Goal: Information Seeking & Learning: Find specific fact

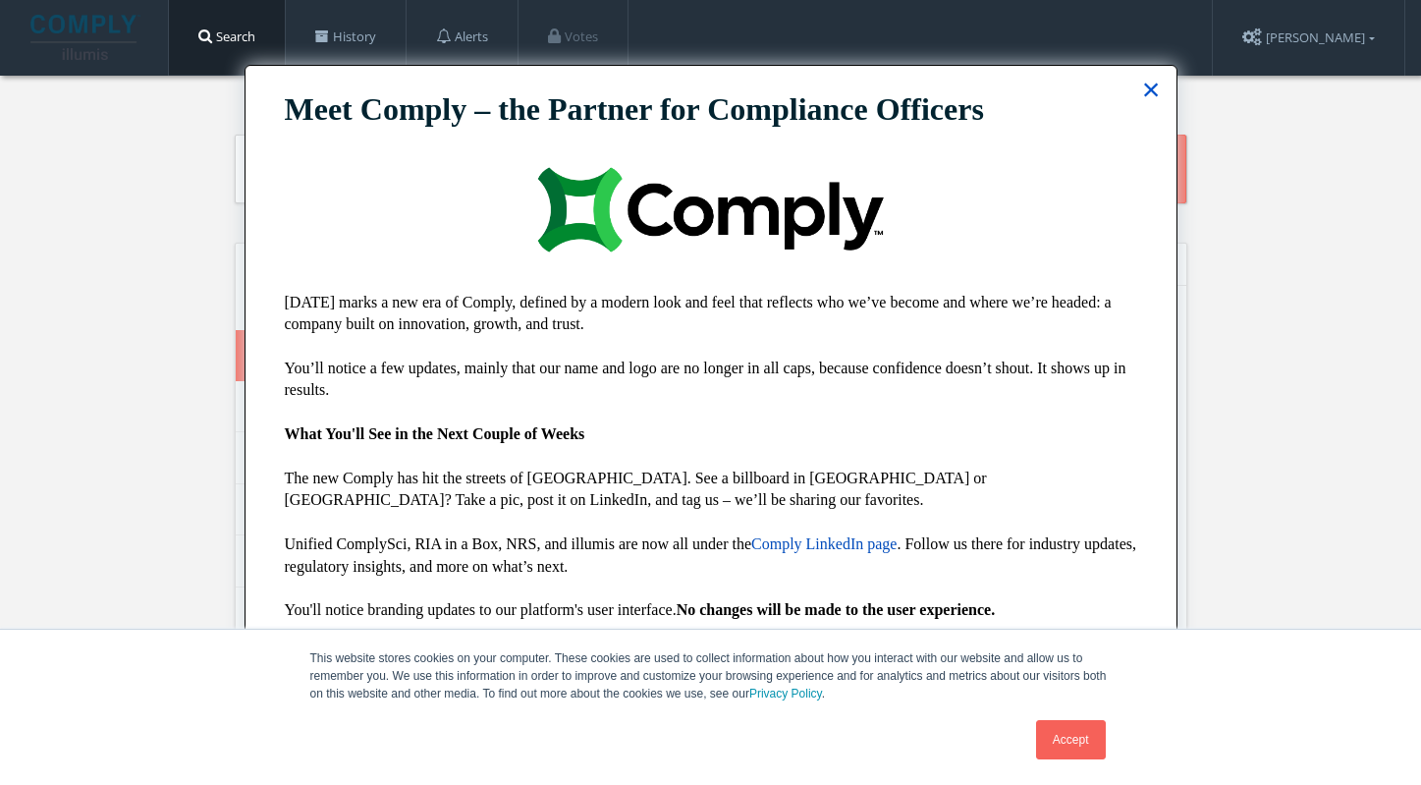
click at [1152, 87] on button "×" at bounding box center [1151, 89] width 19 height 31
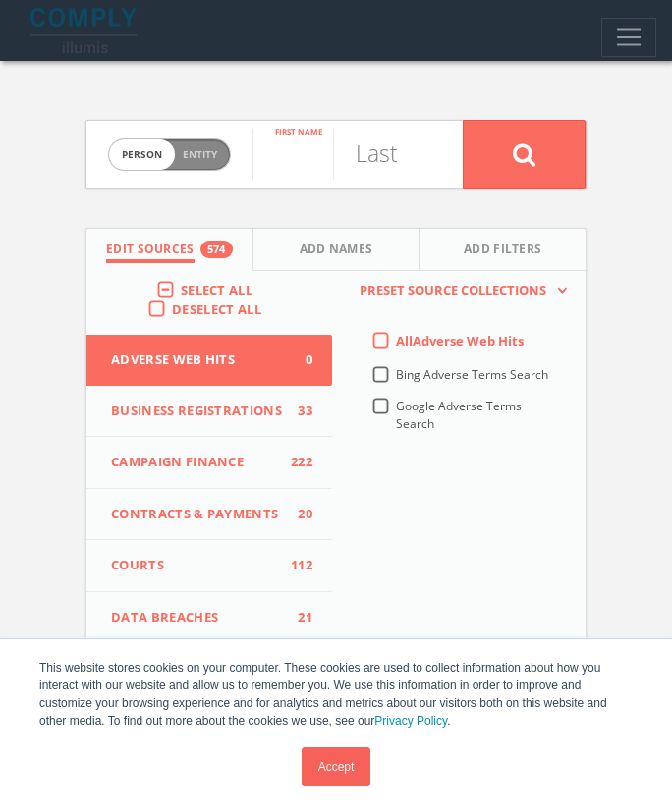
click at [297, 160] on input "text" at bounding box center [292, 154] width 81 height 51
type input "[PERSON_NAME]"
type input "nudger"
drag, startPoint x: 297, startPoint y: 160, endPoint x: 559, endPoint y: 144, distance: 262.7
click at [559, 144] on button at bounding box center [524, 154] width 123 height 69
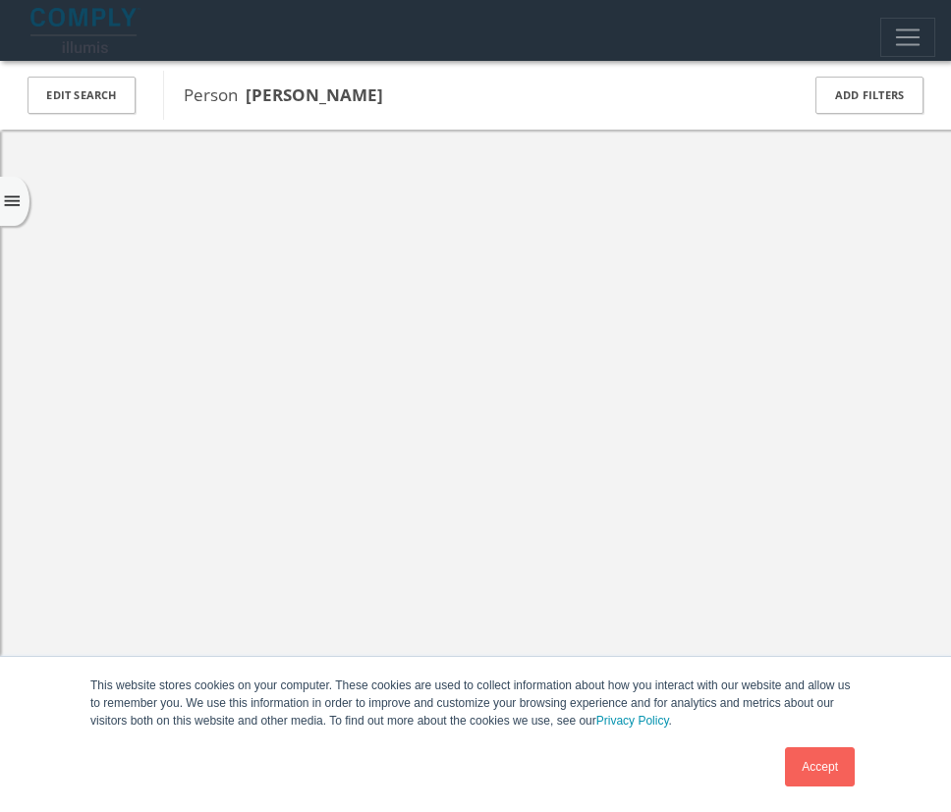
click at [823, 768] on link "Accept" at bounding box center [820, 766] width 70 height 39
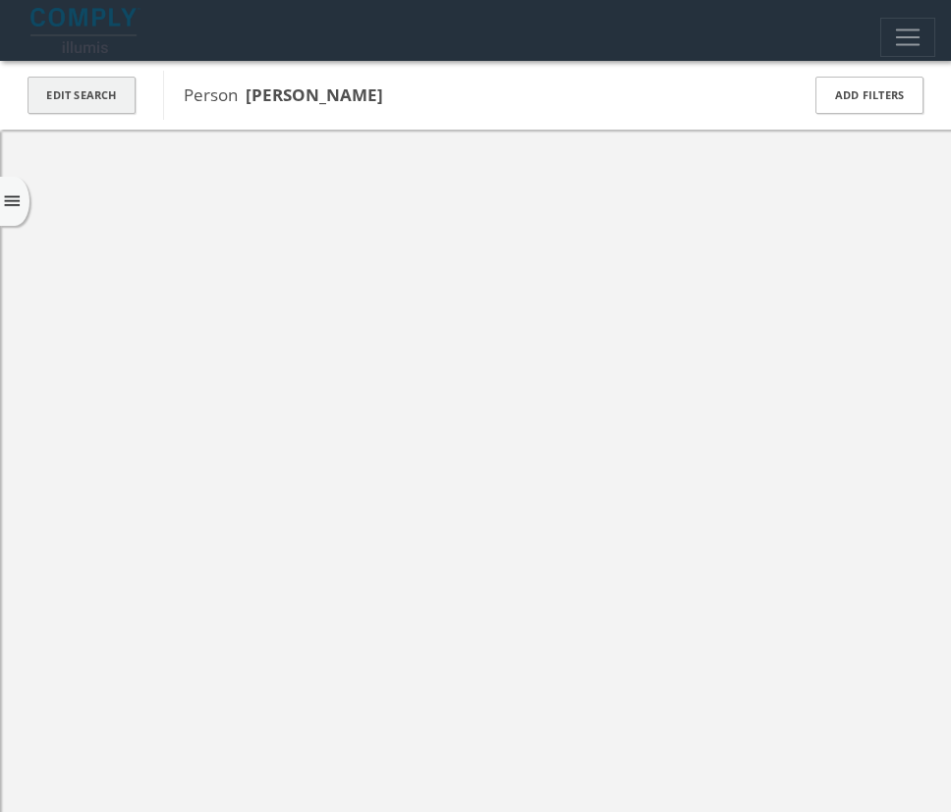
click at [93, 94] on button "Edit Search" at bounding box center [82, 96] width 108 height 38
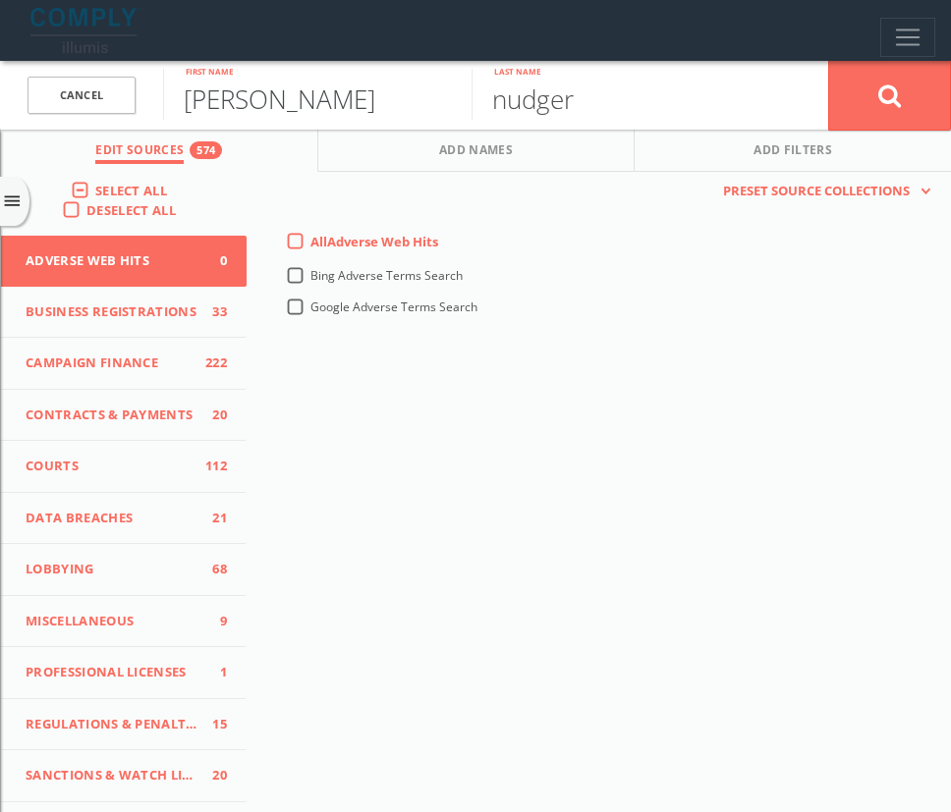
drag, startPoint x: 309, startPoint y: 102, endPoint x: 171, endPoint y: 103, distance: 138.5
click at [171, 103] on input "[PERSON_NAME]" at bounding box center [317, 94] width 308 height 51
type input "tj"
type input "hope"
drag, startPoint x: 171, startPoint y: 103, endPoint x: 900, endPoint y: 91, distance: 728.9
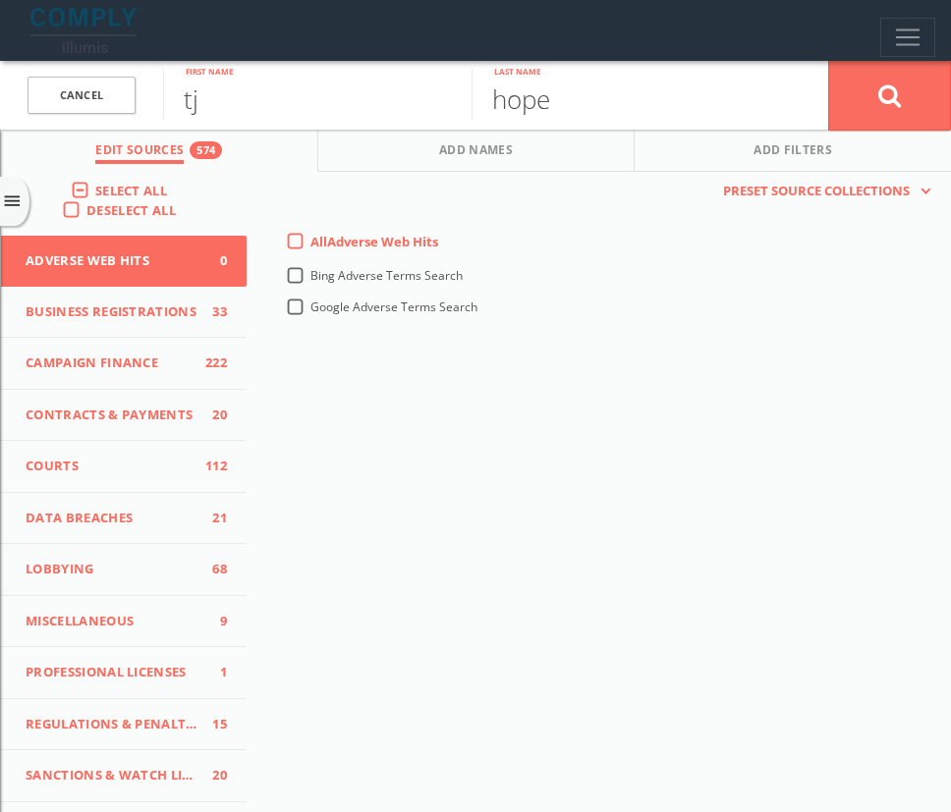
click at [900, 91] on icon at bounding box center [890, 95] width 24 height 25
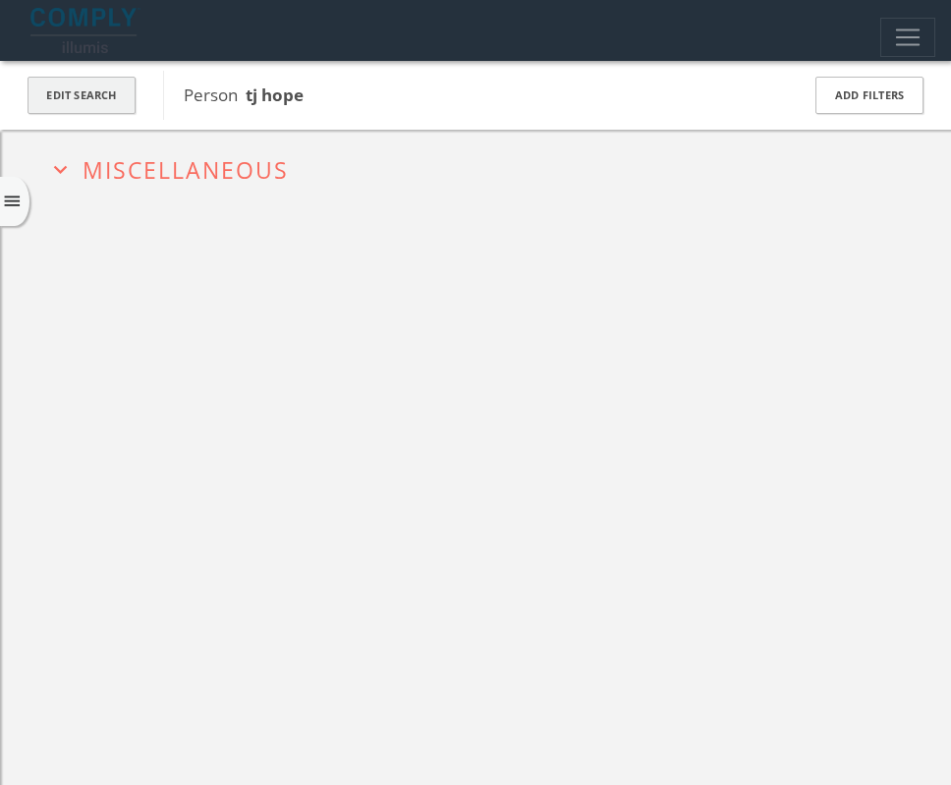
click at [94, 99] on button "Edit Search" at bounding box center [82, 96] width 108 height 38
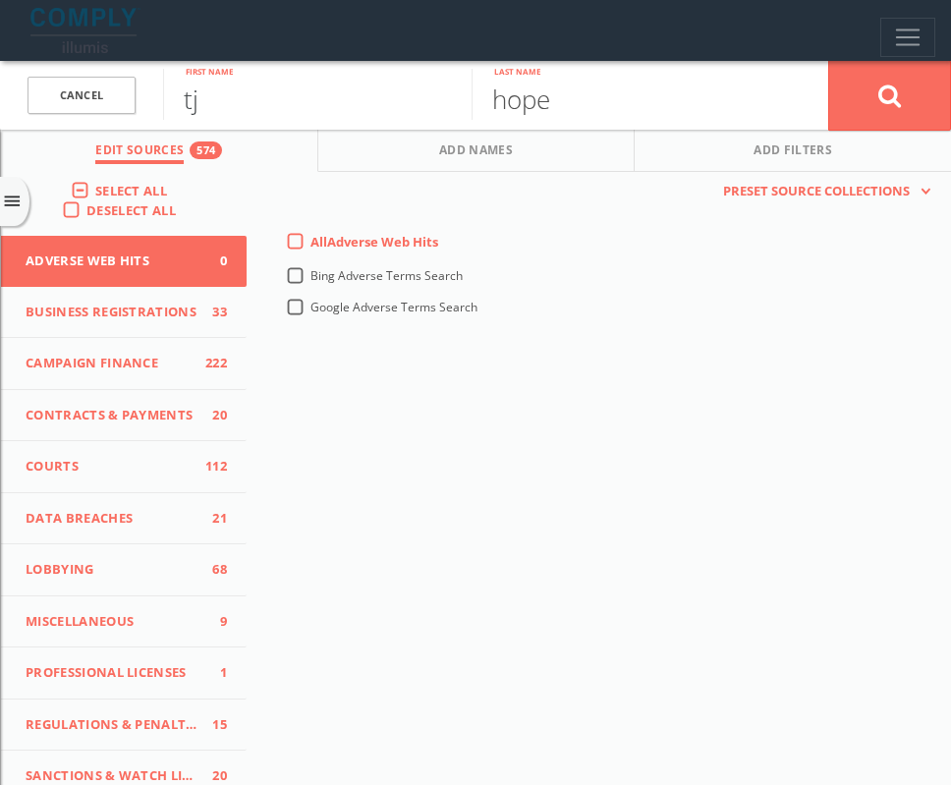
drag, startPoint x: 276, startPoint y: 102, endPoint x: 155, endPoint y: 102, distance: 120.8
click at [155, 102] on form "Cancel tj First name hope Last name Cancel" at bounding box center [475, 95] width 951 height 69
type input "[PERSON_NAME]"
drag, startPoint x: 155, startPoint y: 102, endPoint x: 873, endPoint y: 102, distance: 718.0
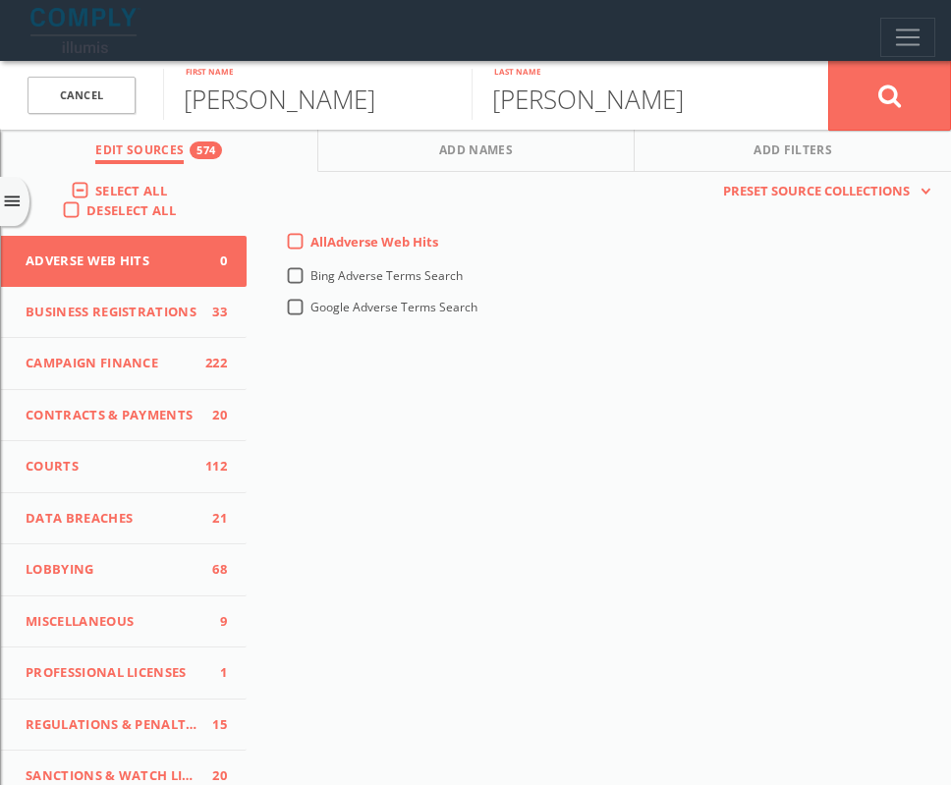
click at [873, 102] on button at bounding box center [889, 95] width 123 height 71
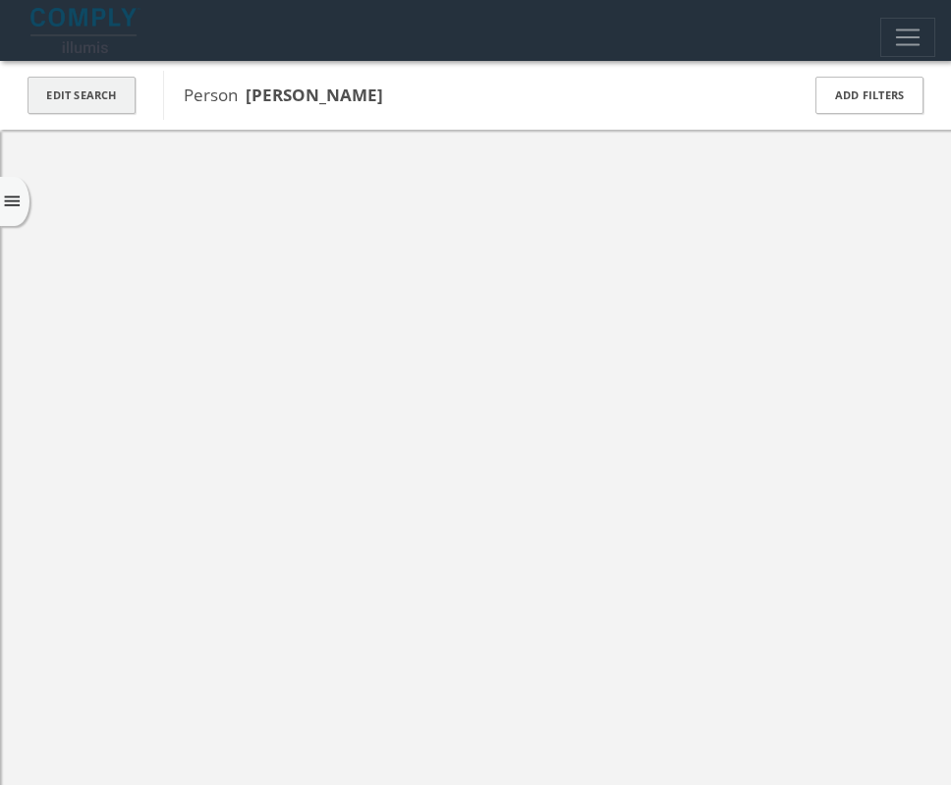
click at [78, 94] on button "Edit Search" at bounding box center [82, 96] width 108 height 38
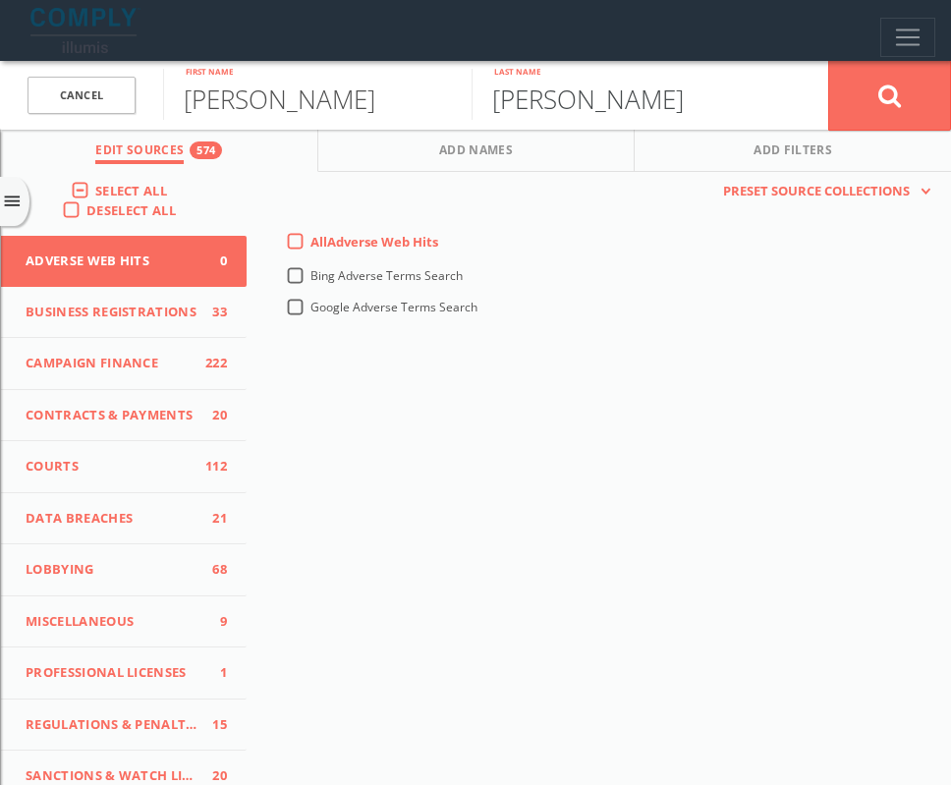
click at [594, 94] on input "[PERSON_NAME]" at bounding box center [625, 94] width 308 height 51
type input "[PERSON_NAME]"
click at [874, 103] on button at bounding box center [889, 95] width 123 height 71
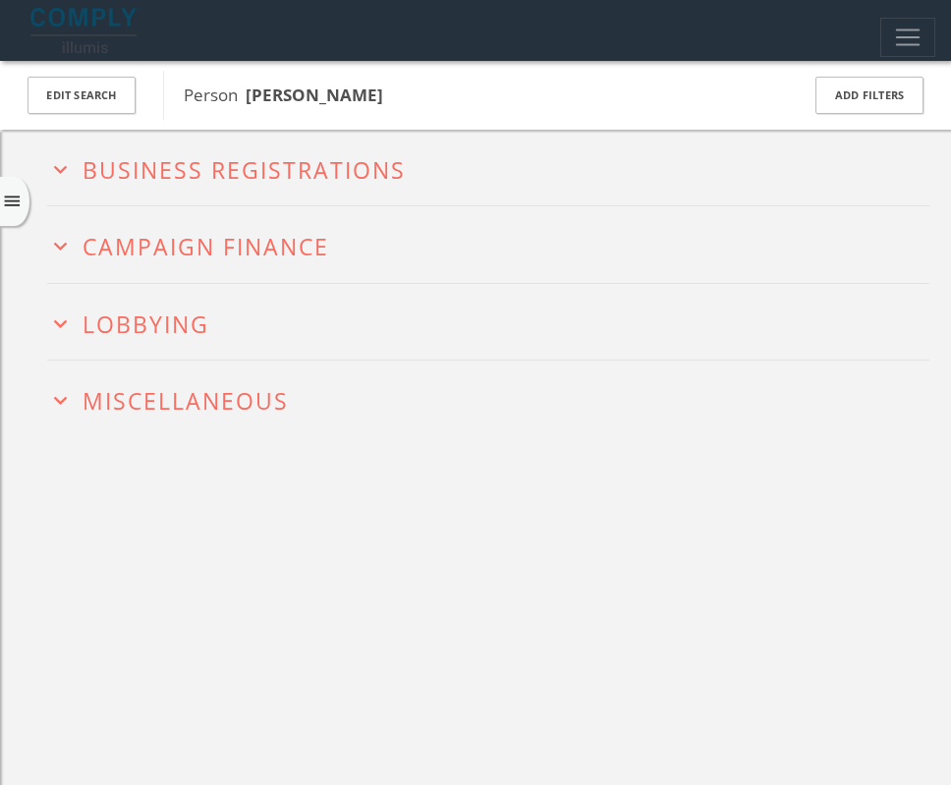
click at [277, 246] on span "Campaign Finance" at bounding box center [206, 246] width 247 height 31
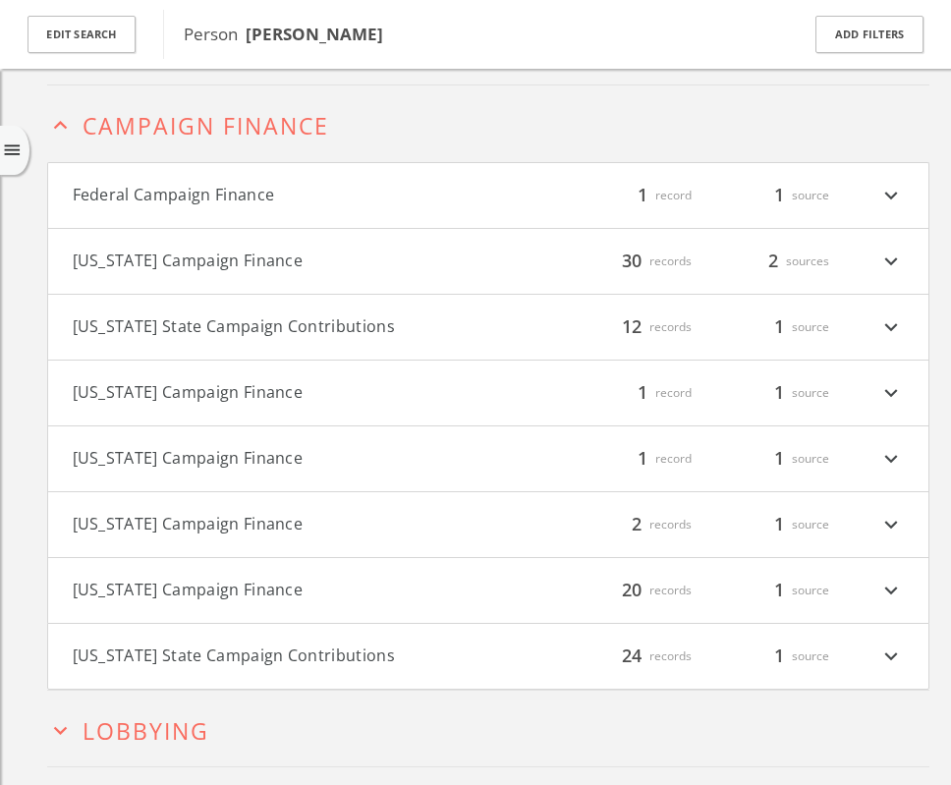
scroll to position [138, 0]
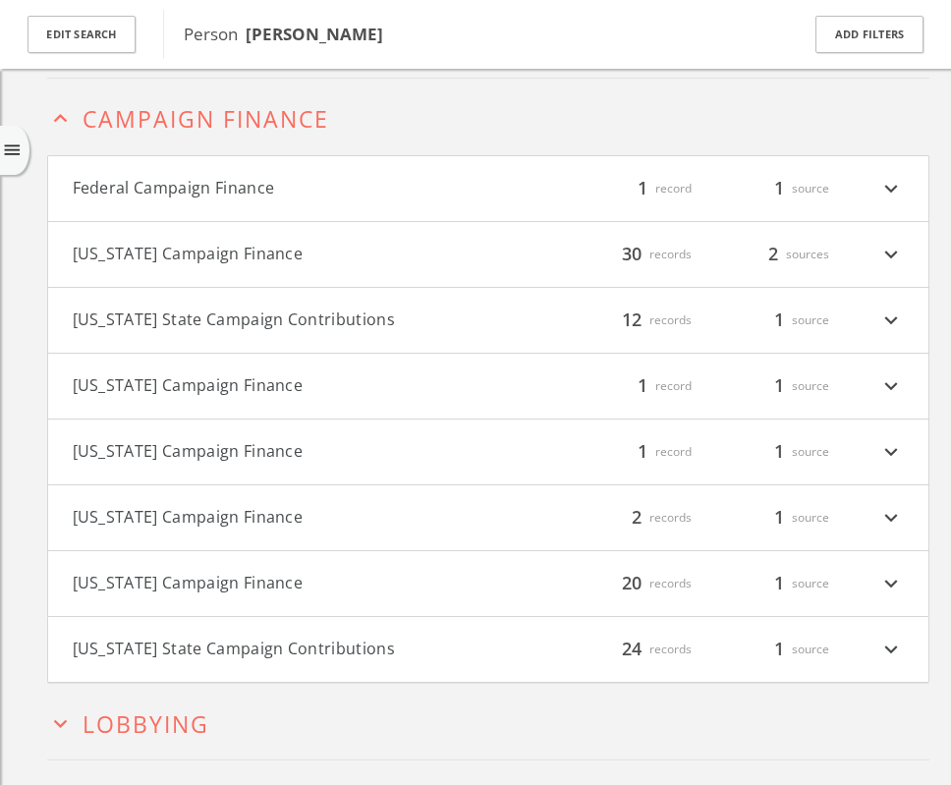
click at [267, 635] on h4 "[US_STATE] State Campaign Contributions filter_list 24 records 1 source expand_…" at bounding box center [488, 649] width 880 height 65
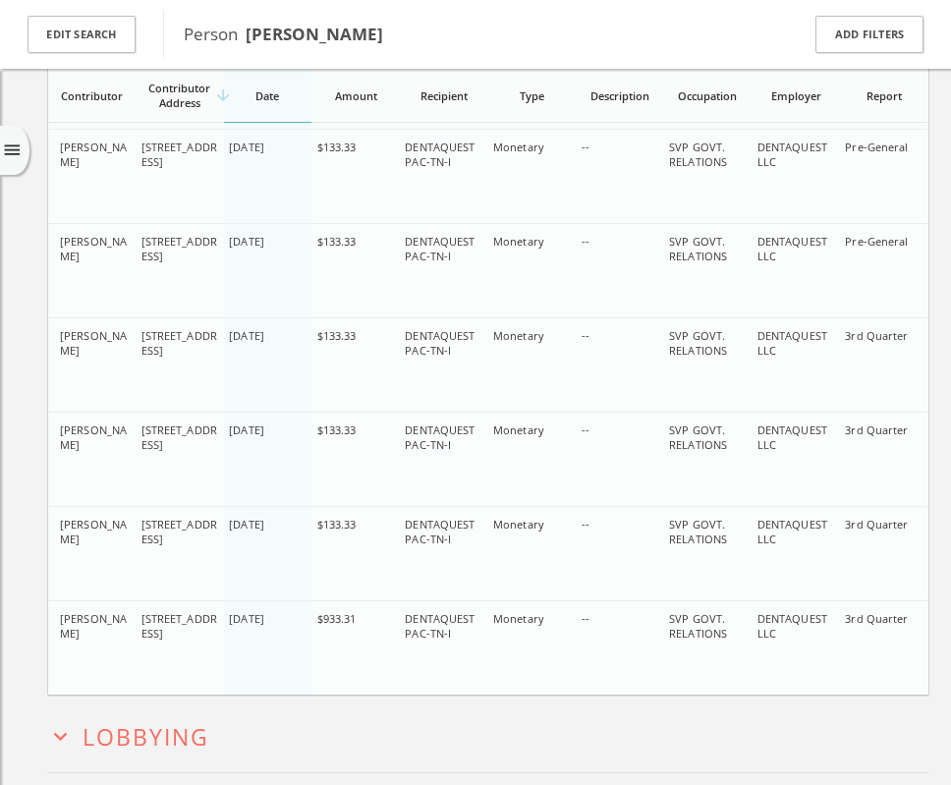
scroll to position [2630, 0]
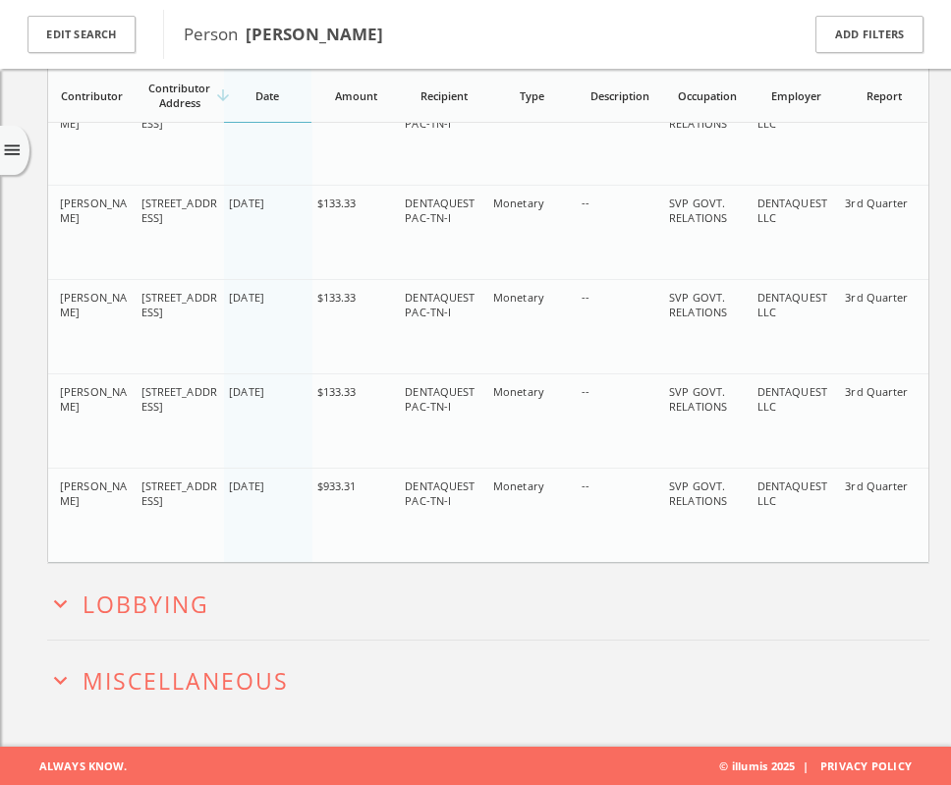
click at [173, 613] on span "Lobbying" at bounding box center [146, 603] width 127 height 31
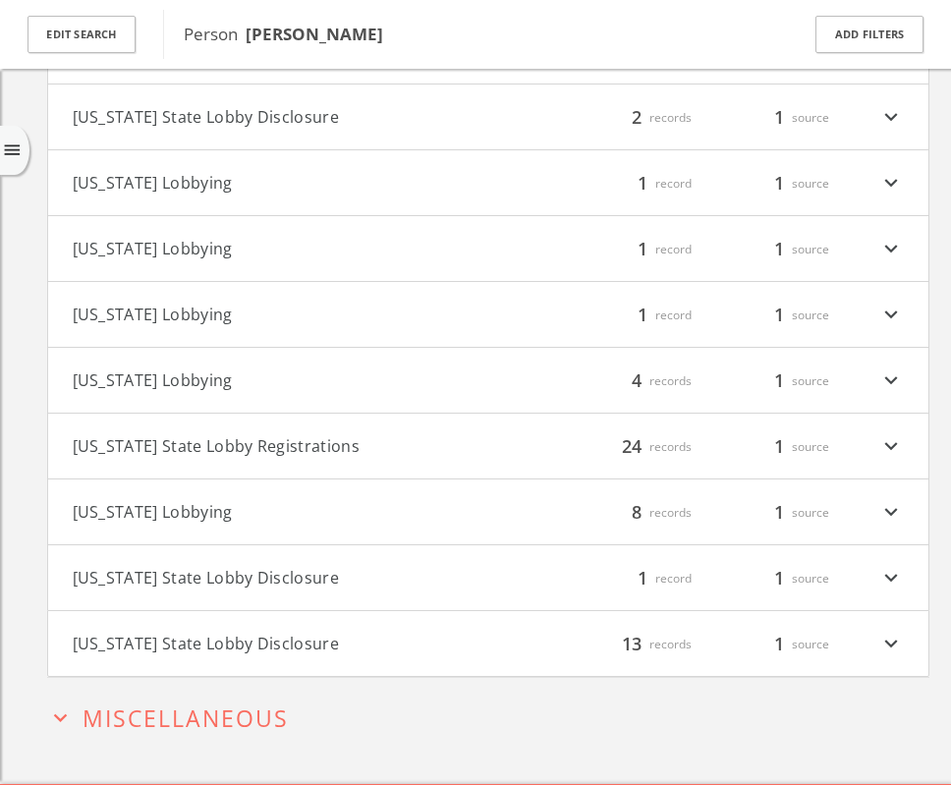
scroll to position [3553, 0]
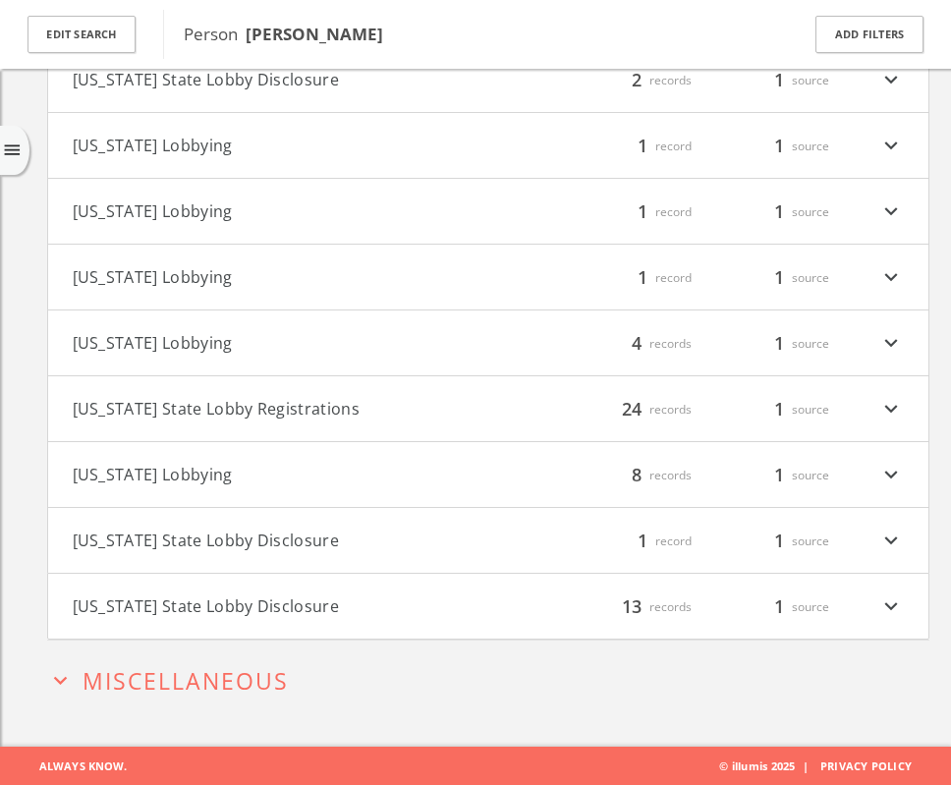
click at [255, 406] on button "[US_STATE] State Lobby Registrations" at bounding box center [280, 409] width 415 height 26
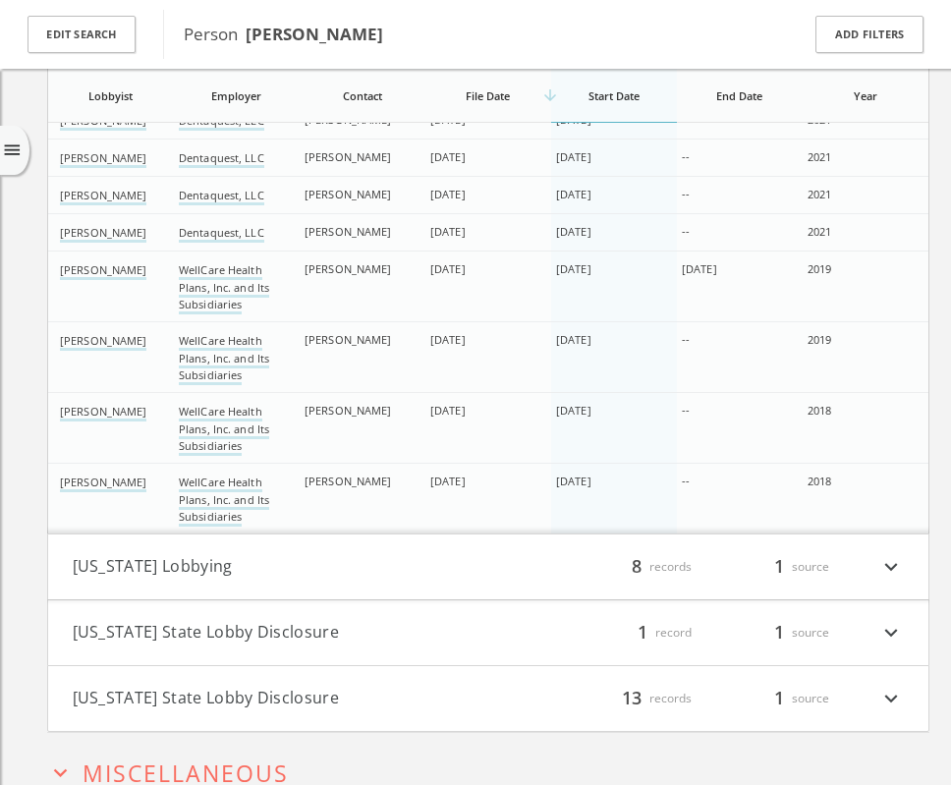
scroll to position [4695, 0]
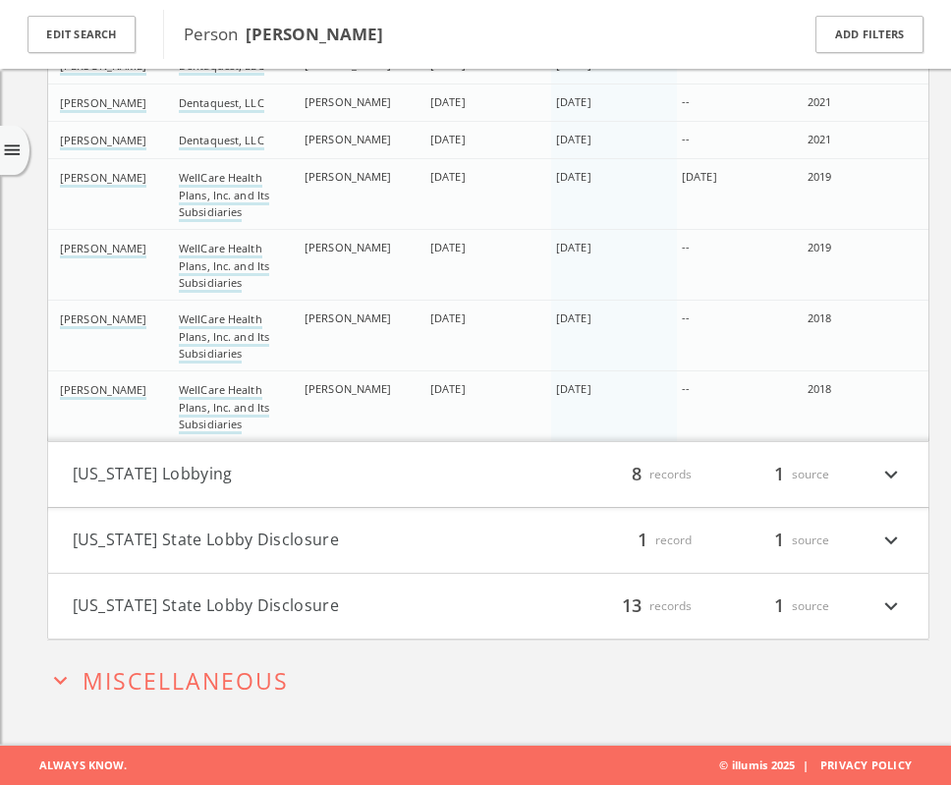
click at [167, 677] on span "Miscellaneous" at bounding box center [186, 680] width 206 height 31
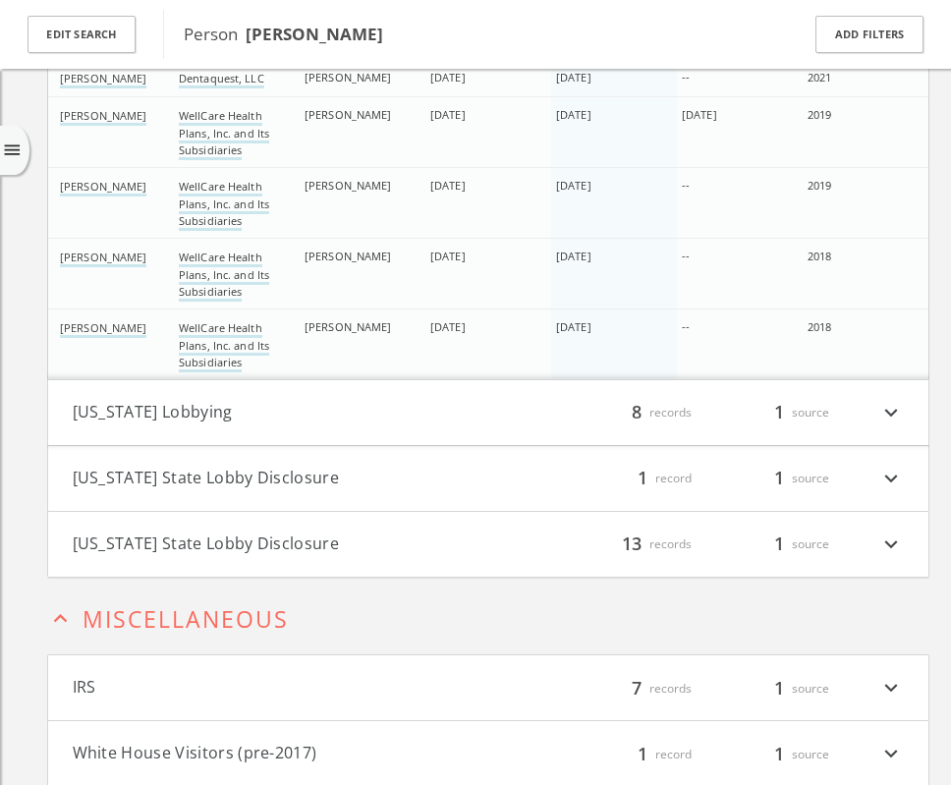
scroll to position [4825, 0]
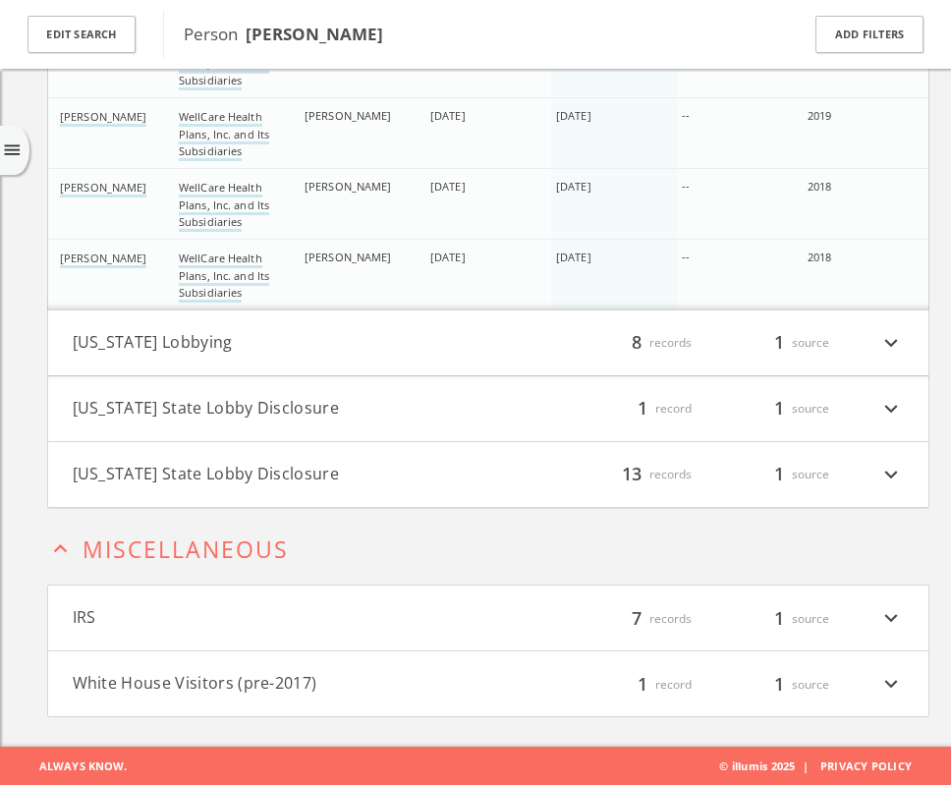
click at [88, 609] on button "IRS" at bounding box center [280, 618] width 415 height 26
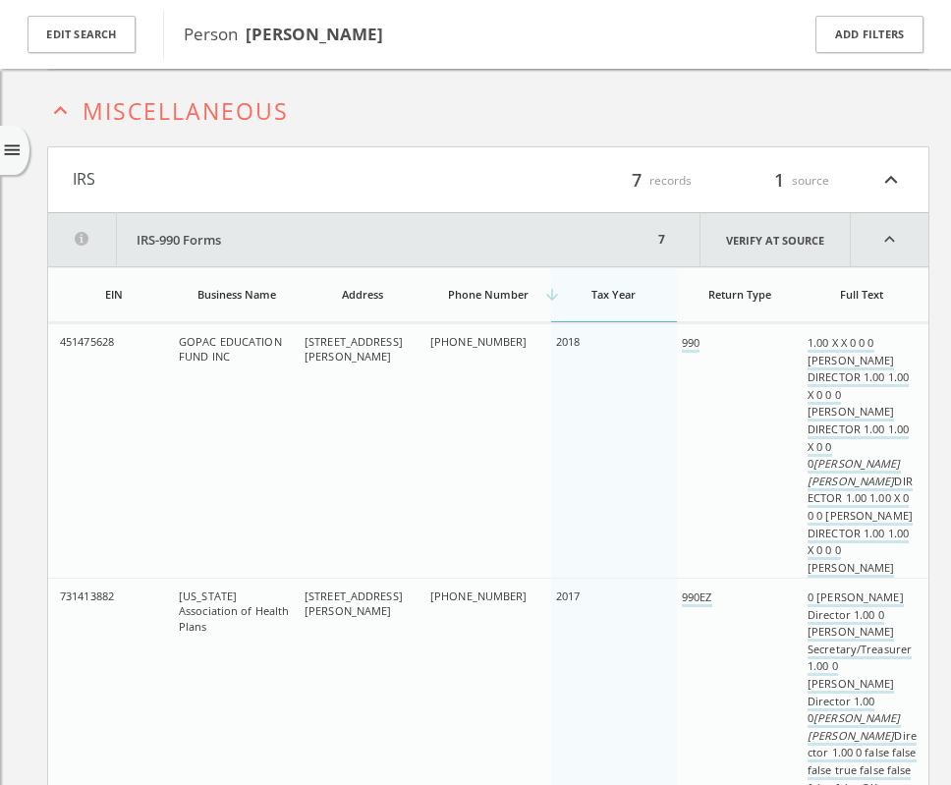
scroll to position [5261, 0]
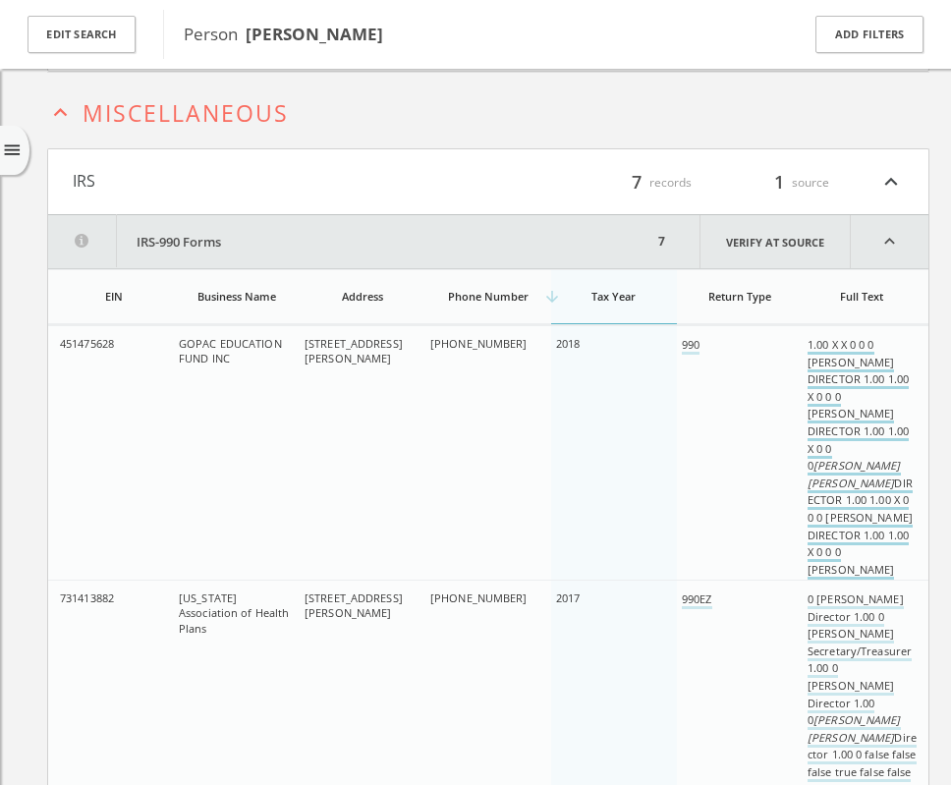
click at [857, 362] on link "1.00 X X 0 0 0 [PERSON_NAME] DIRECTOR 1.00 1.00 X 0 0 0 [PERSON_NAME] DIRECTOR …" at bounding box center [859, 466] width 105 height 259
click at [690, 344] on link "990" at bounding box center [691, 346] width 18 height 18
click at [693, 345] on link "990" at bounding box center [691, 346] width 18 height 18
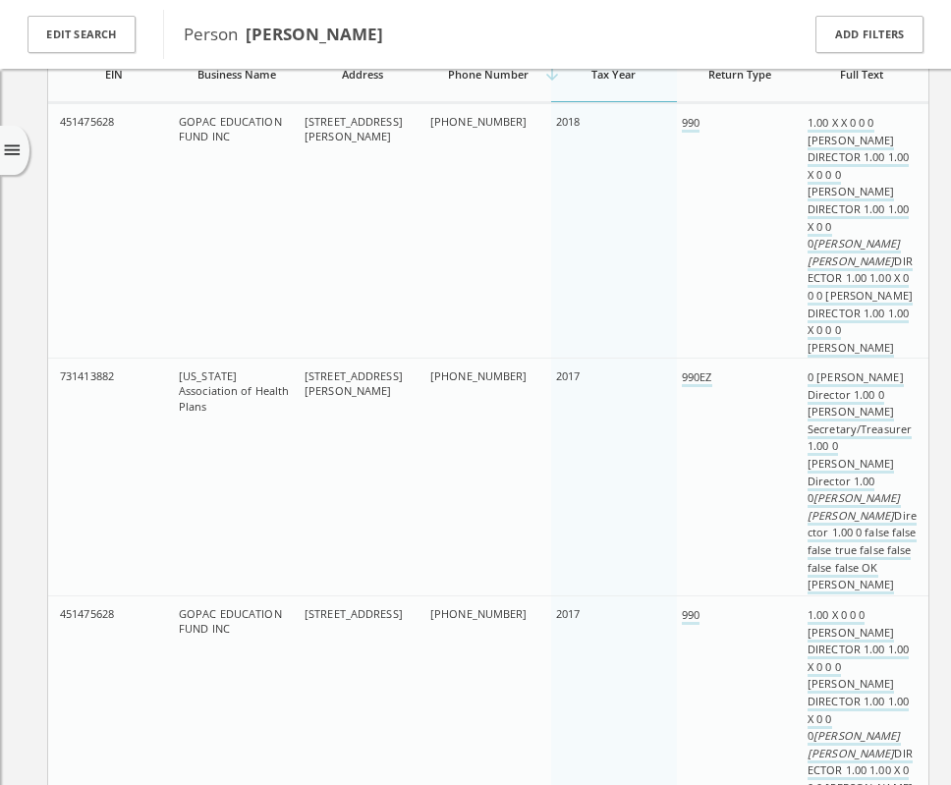
scroll to position [5527, 0]
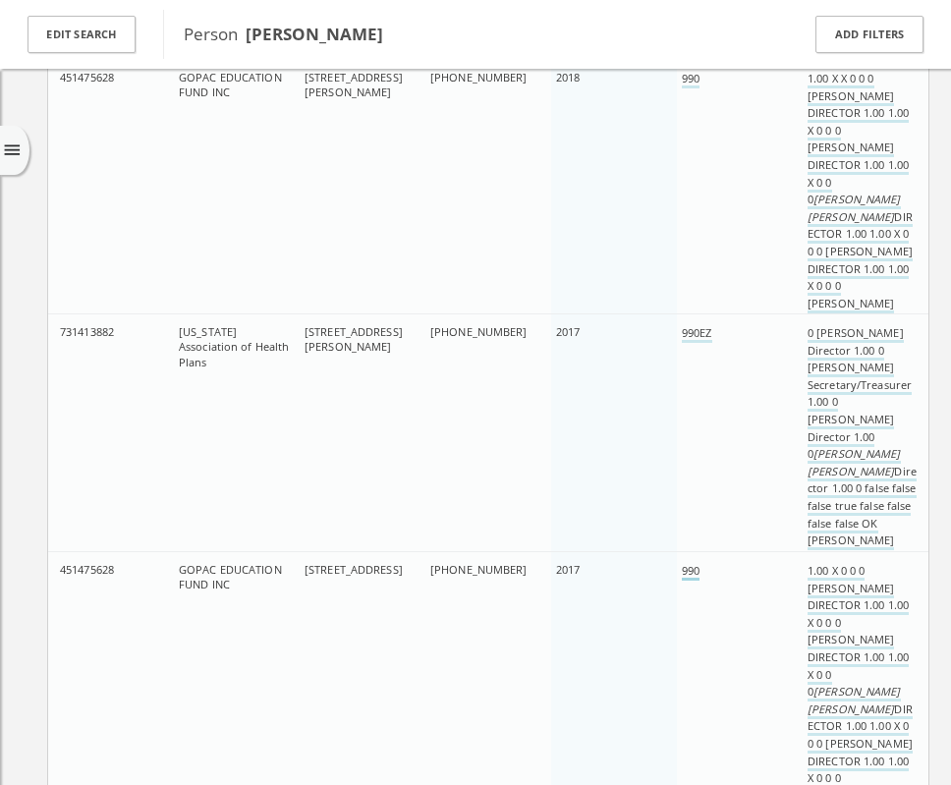
click at [694, 568] on link "990" at bounding box center [691, 572] width 18 height 18
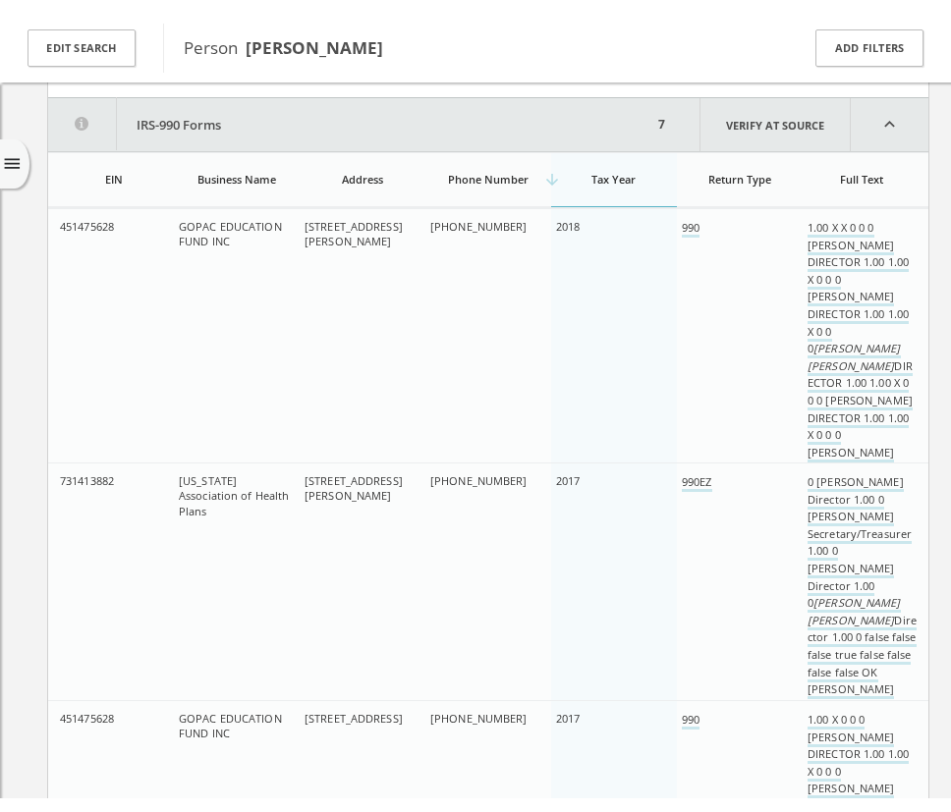
scroll to position [5385, 0]
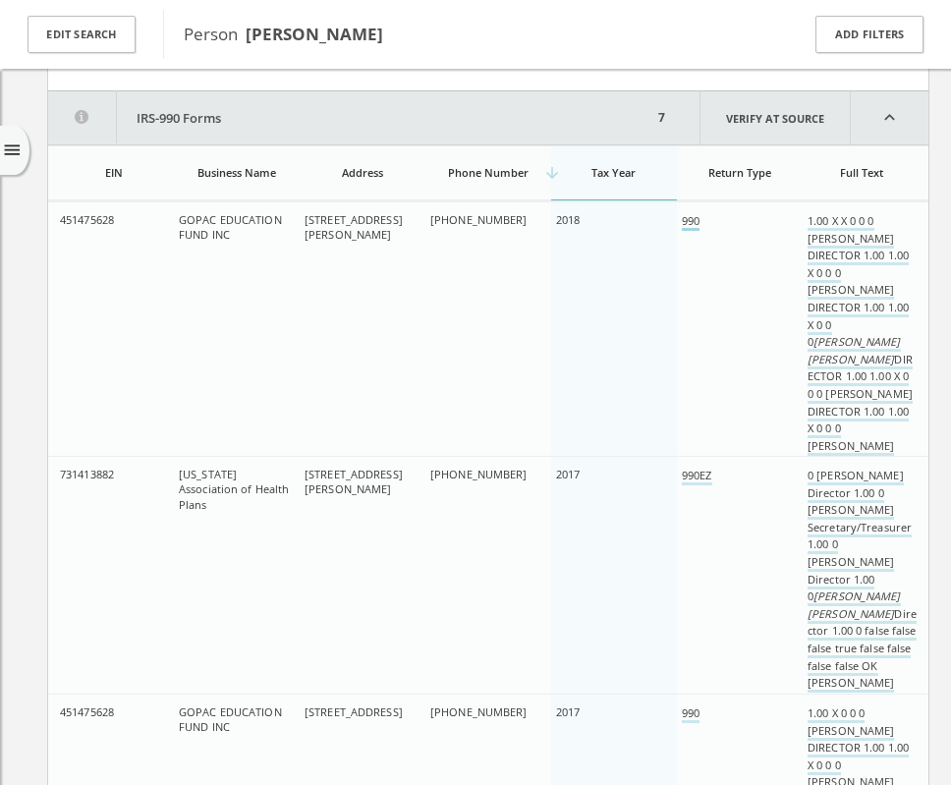
click at [691, 221] on link "990" at bounding box center [691, 222] width 18 height 18
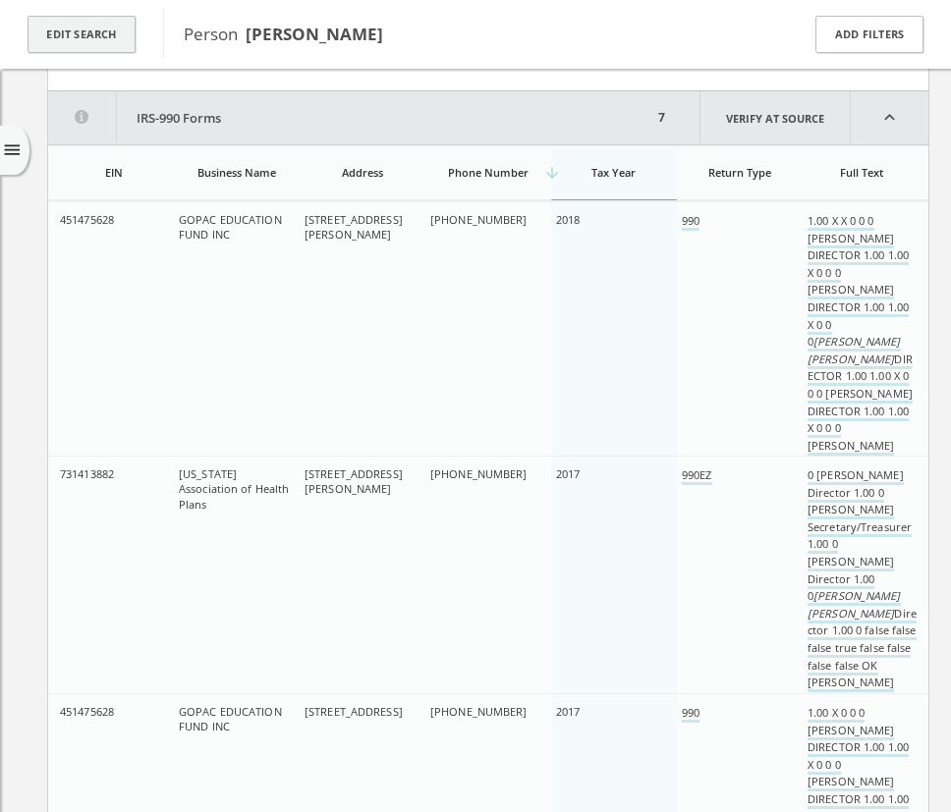
click at [77, 28] on button "Edit Search" at bounding box center [82, 35] width 108 height 38
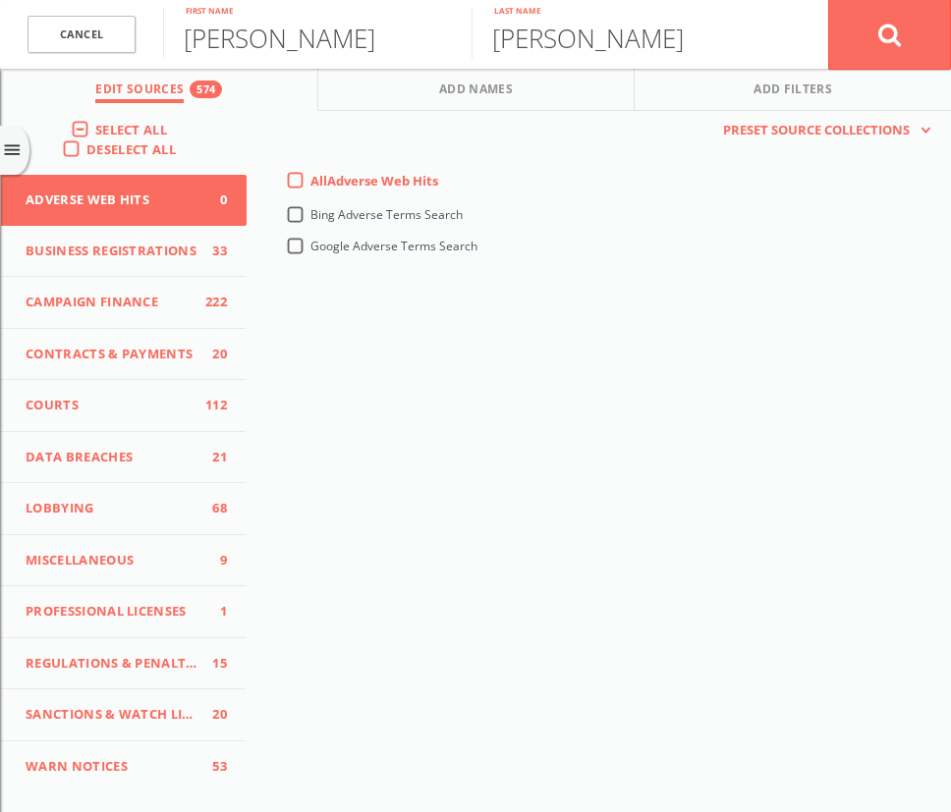
click at [905, 28] on button at bounding box center [889, 34] width 123 height 71
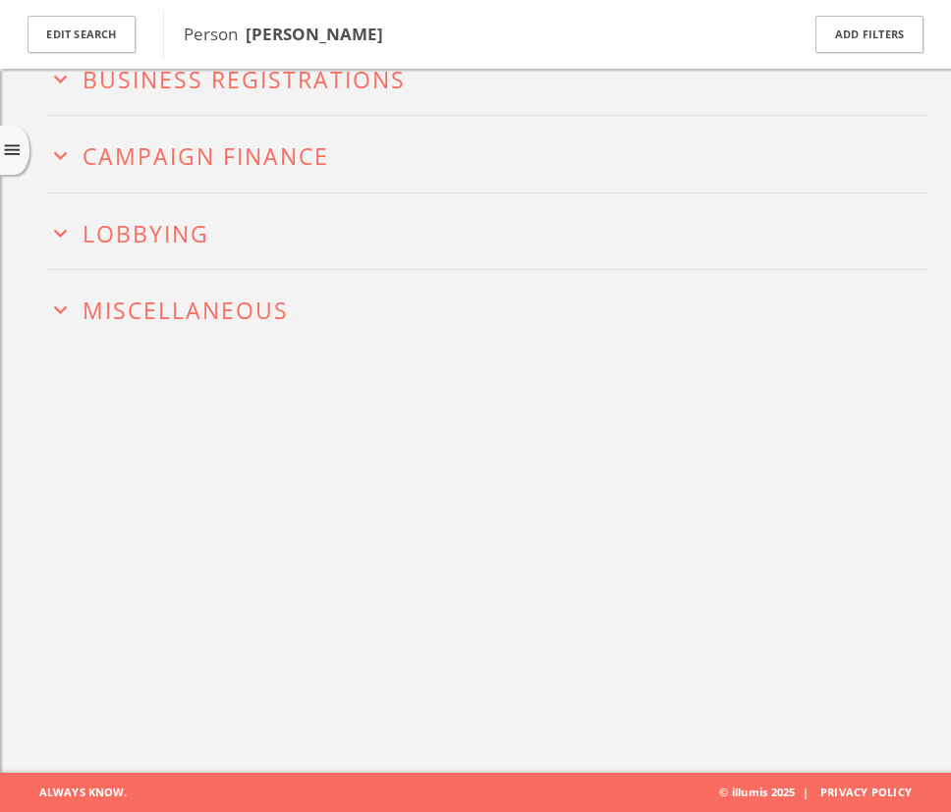
click at [171, 232] on span "Lobbying" at bounding box center [146, 233] width 127 height 31
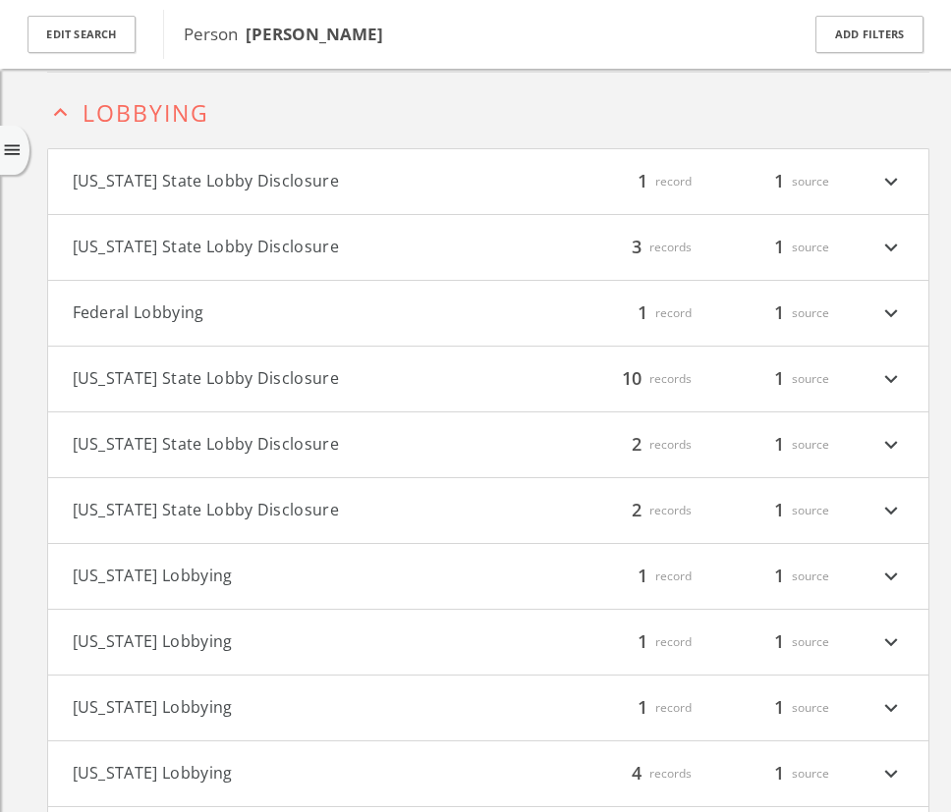
scroll to position [224, 0]
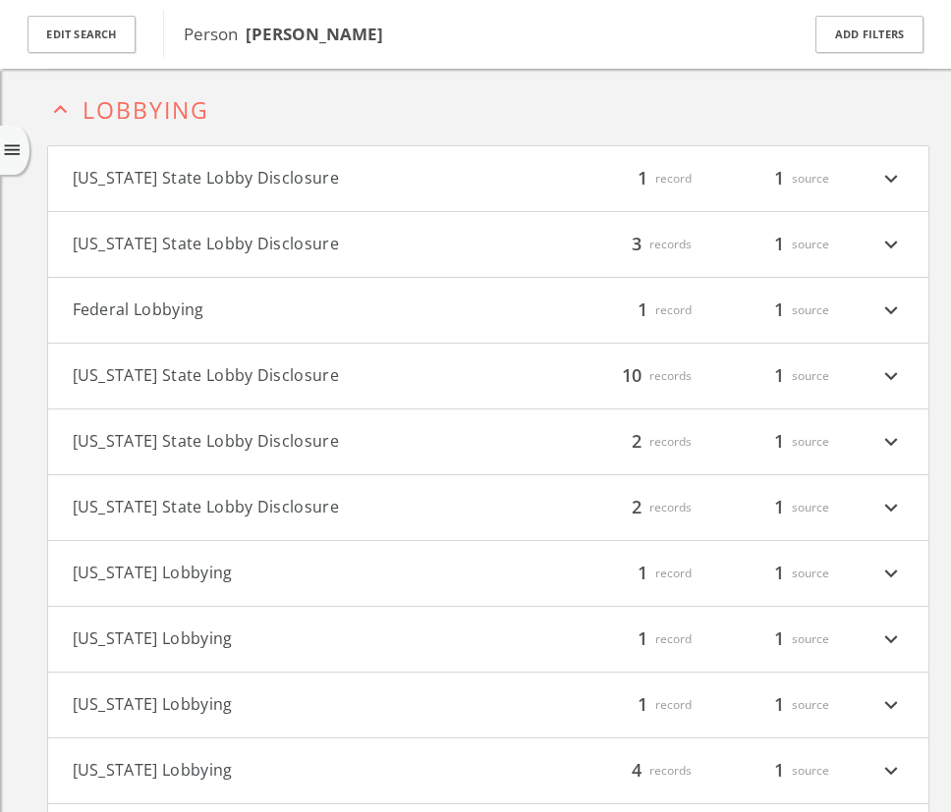
click at [112, 108] on span "Lobbying" at bounding box center [146, 109] width 127 height 31
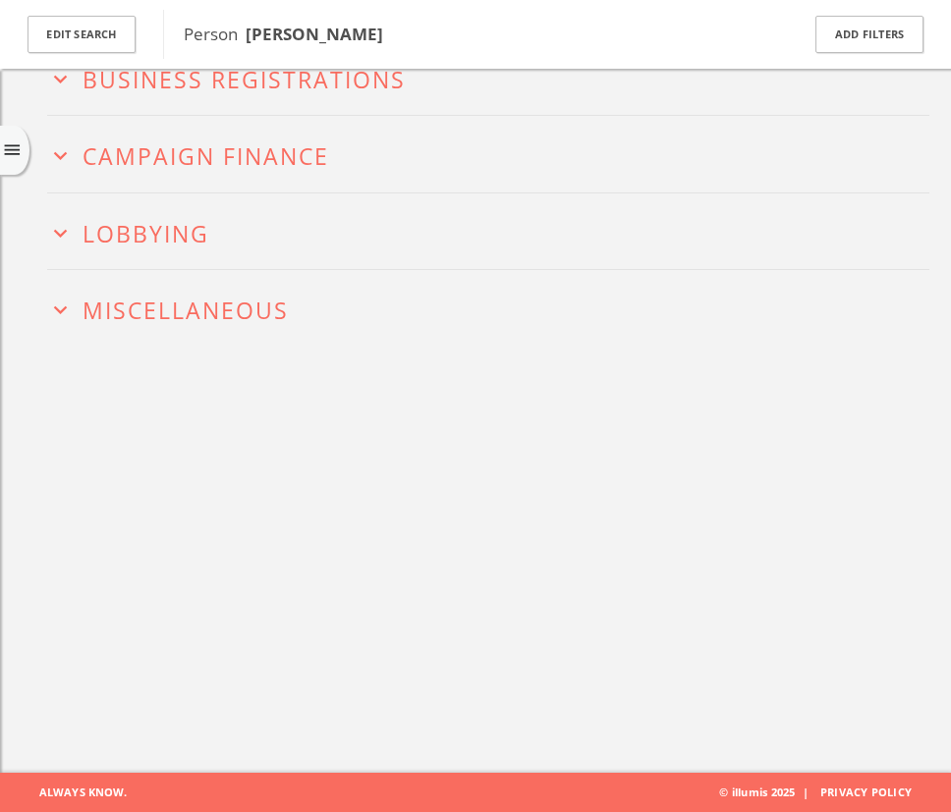
click at [163, 309] on span "Miscellaneous" at bounding box center [186, 310] width 206 height 31
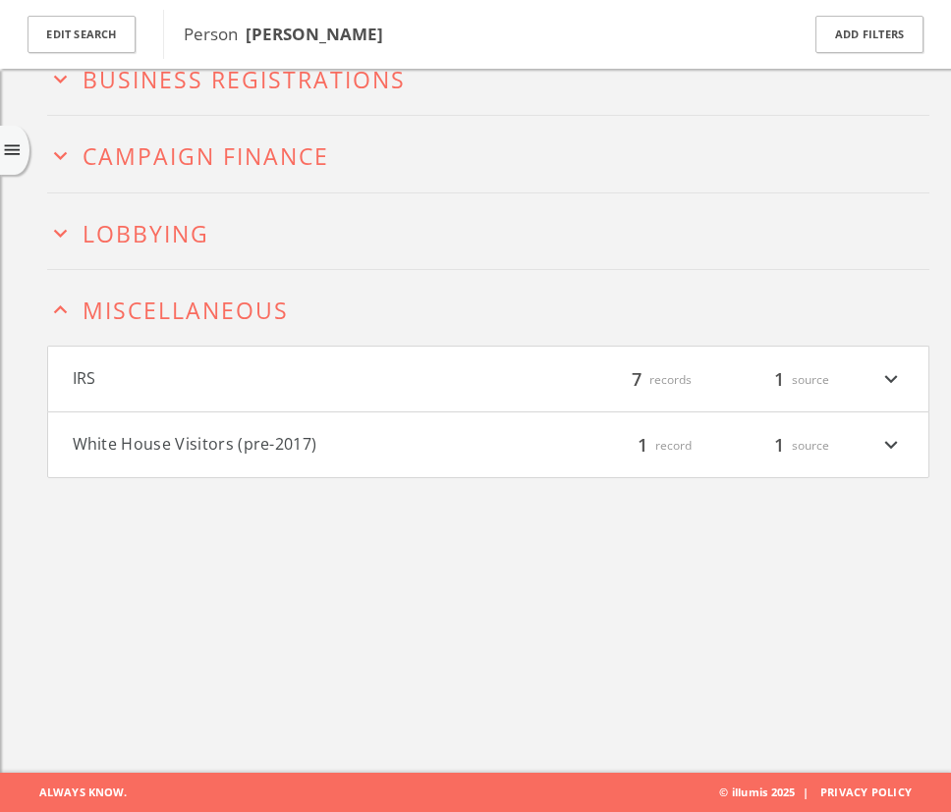
click at [284, 438] on button "White House Visitors (pre-2017)" at bounding box center [280, 445] width 415 height 26
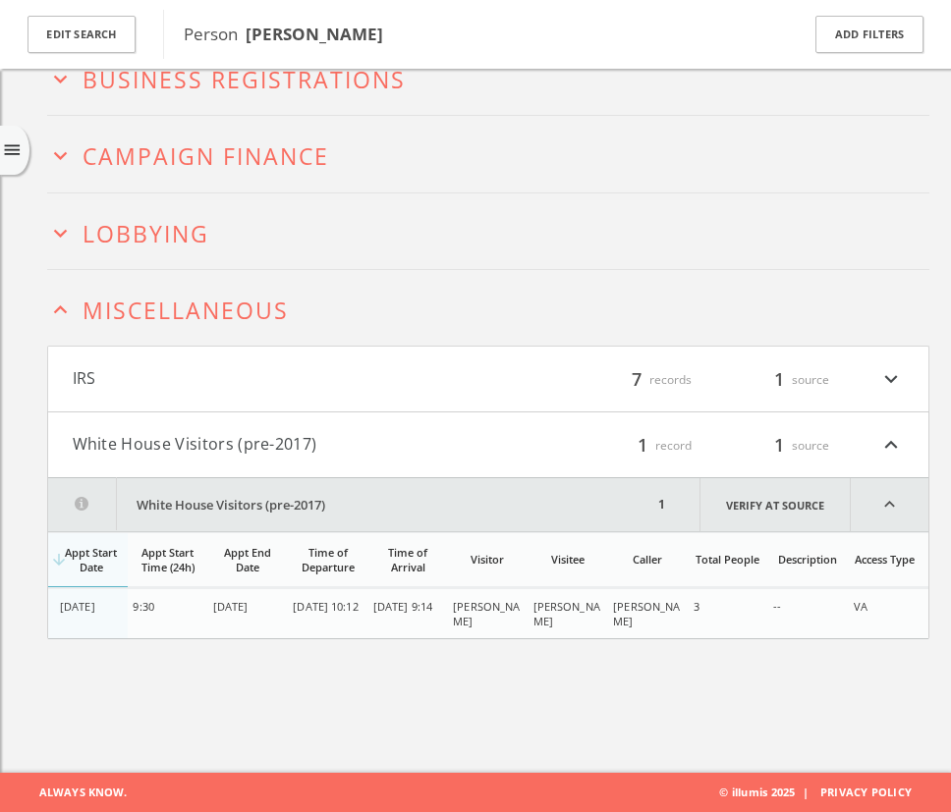
click at [258, 166] on span "Campaign Finance" at bounding box center [206, 155] width 247 height 31
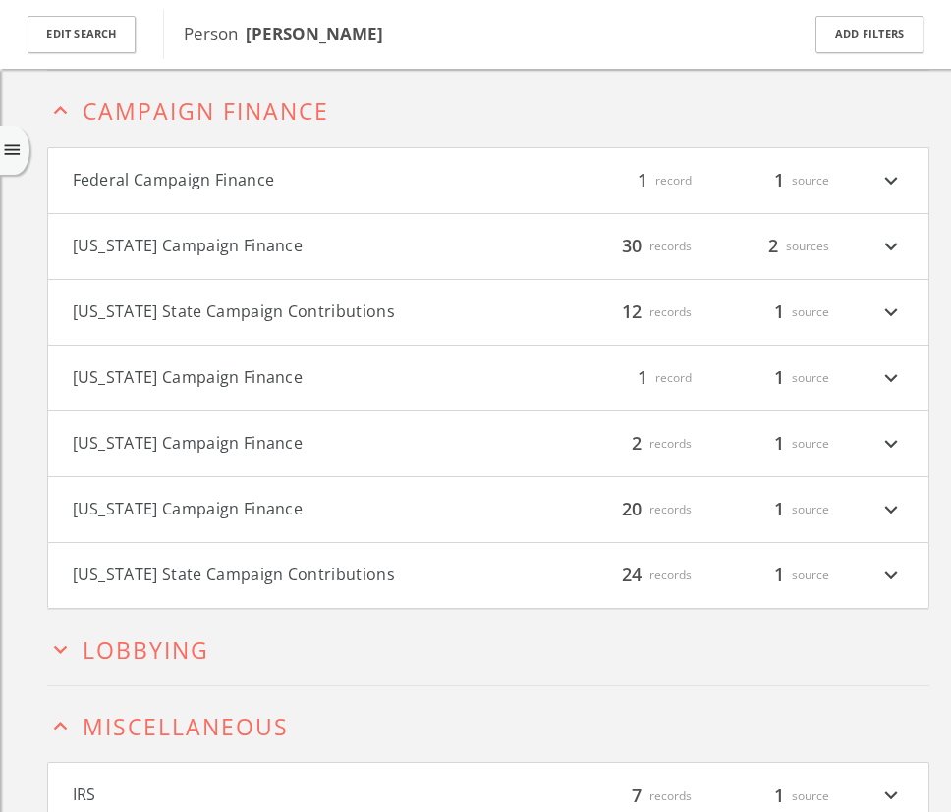
scroll to position [147, 0]
click at [246, 178] on button "Federal Campaign Finance" at bounding box center [280, 179] width 415 height 26
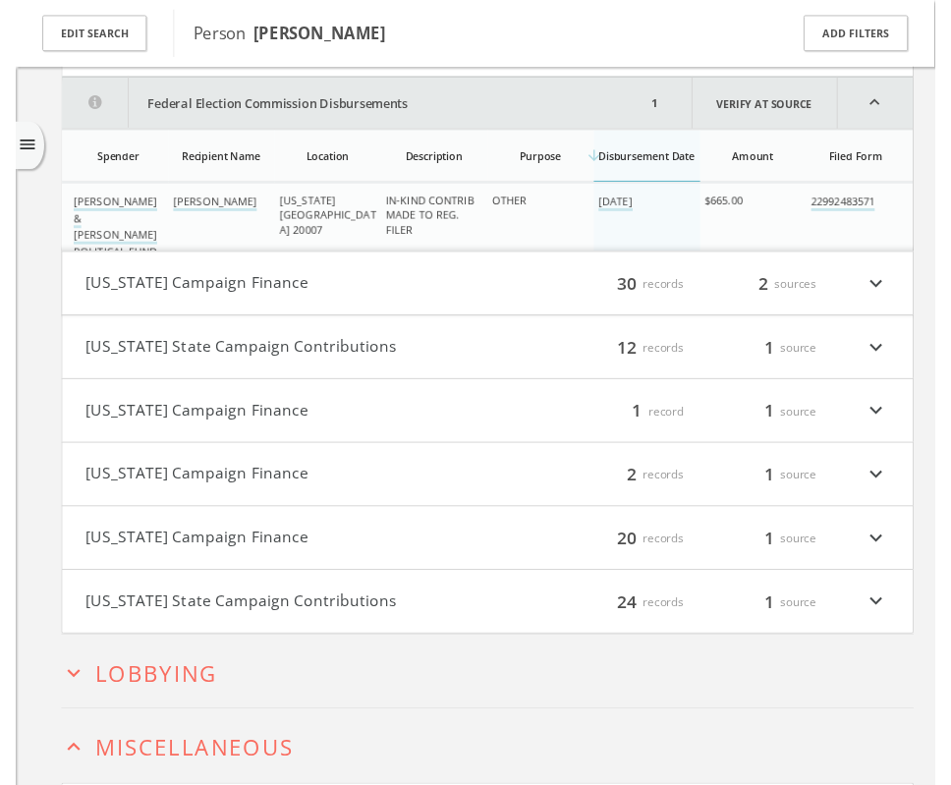
scroll to position [289, 0]
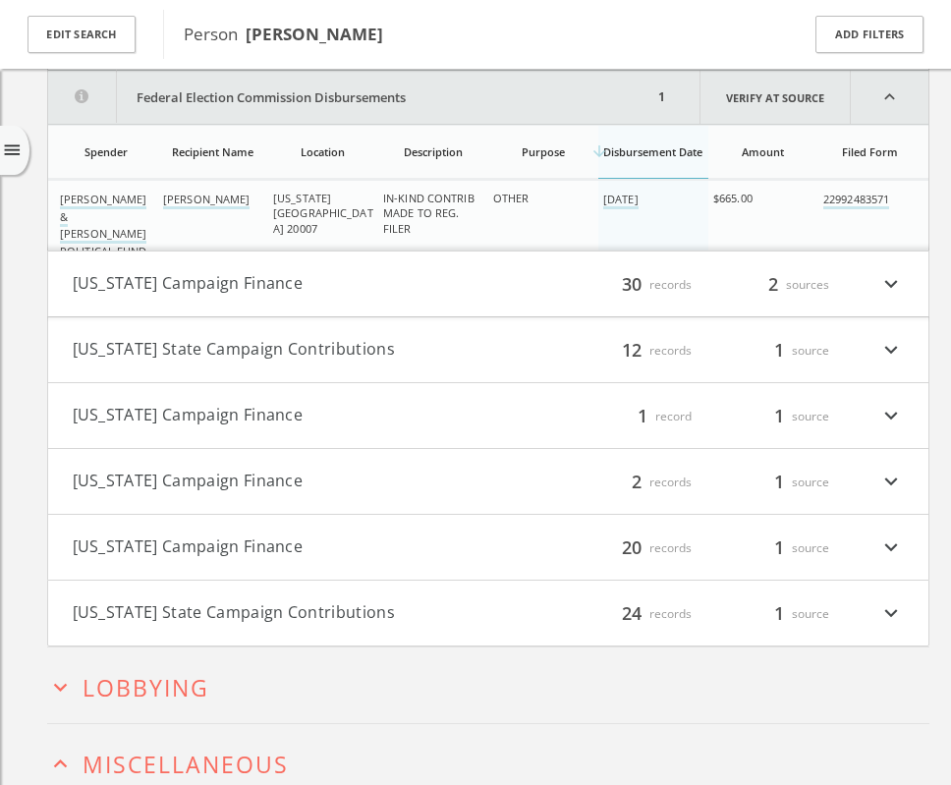
click at [236, 281] on button "[US_STATE] Campaign Finance" at bounding box center [280, 284] width 415 height 26
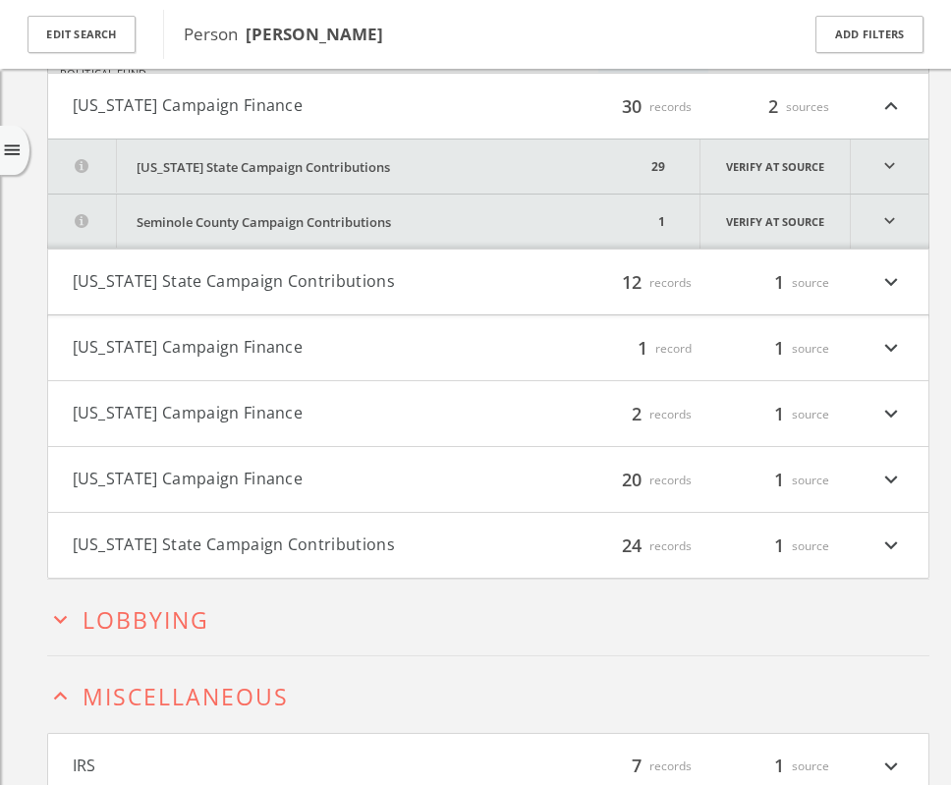
scroll to position [470, 0]
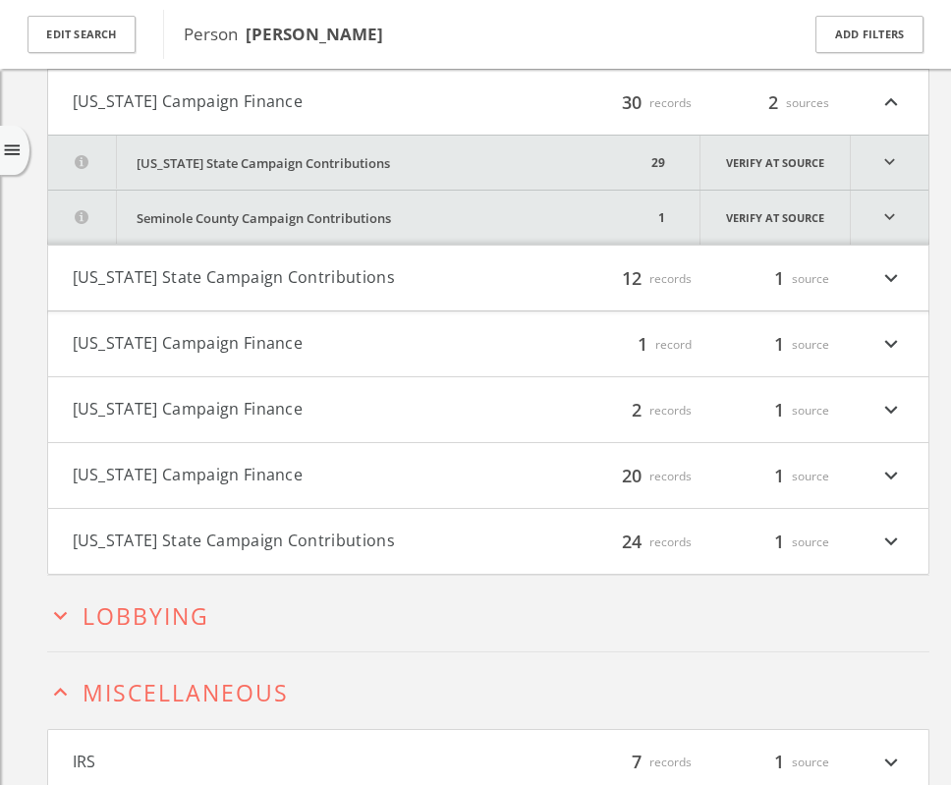
click at [325, 157] on button "[US_STATE] State Campaign Contributions" at bounding box center [347, 163] width 598 height 54
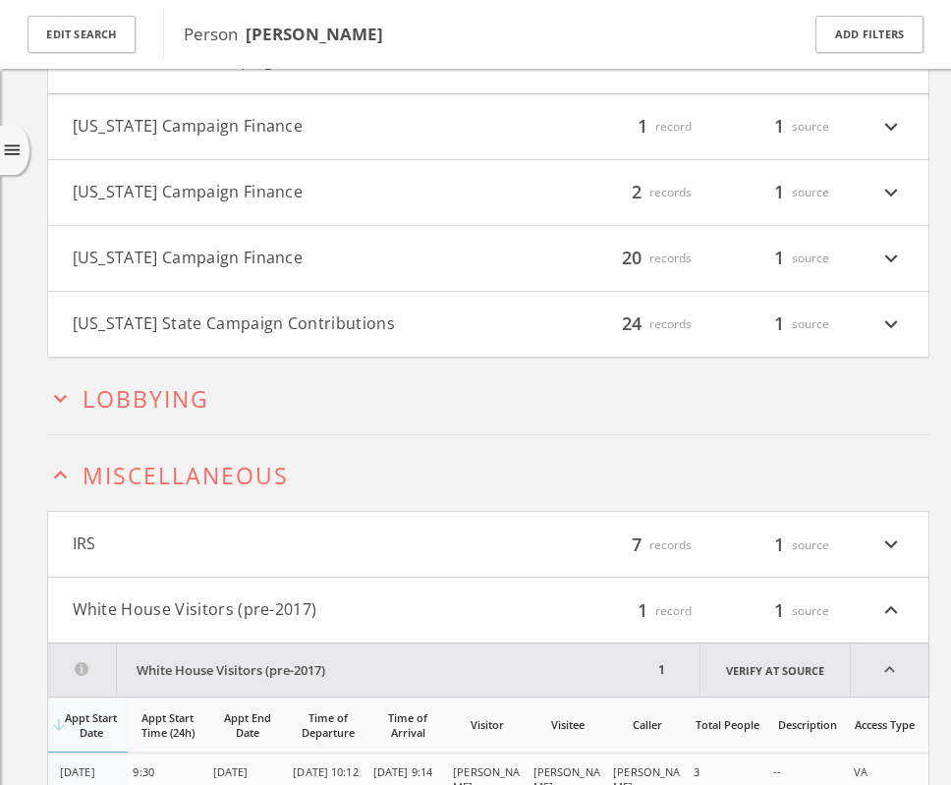
scroll to position [2612, 0]
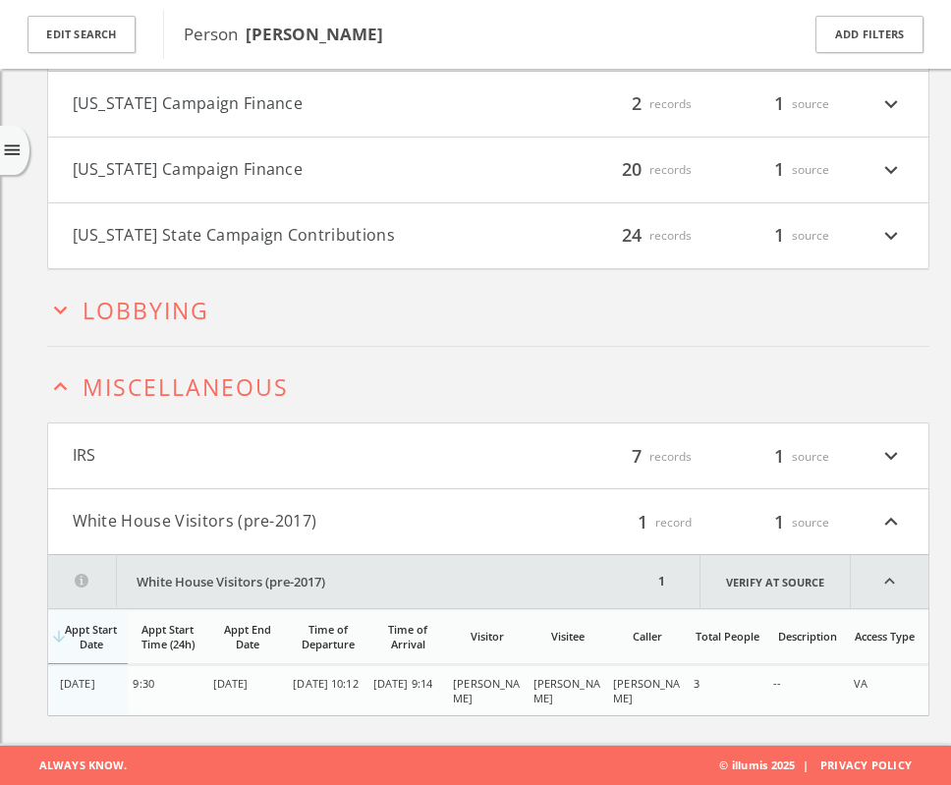
click at [649, 451] on div "7 records" at bounding box center [633, 456] width 118 height 26
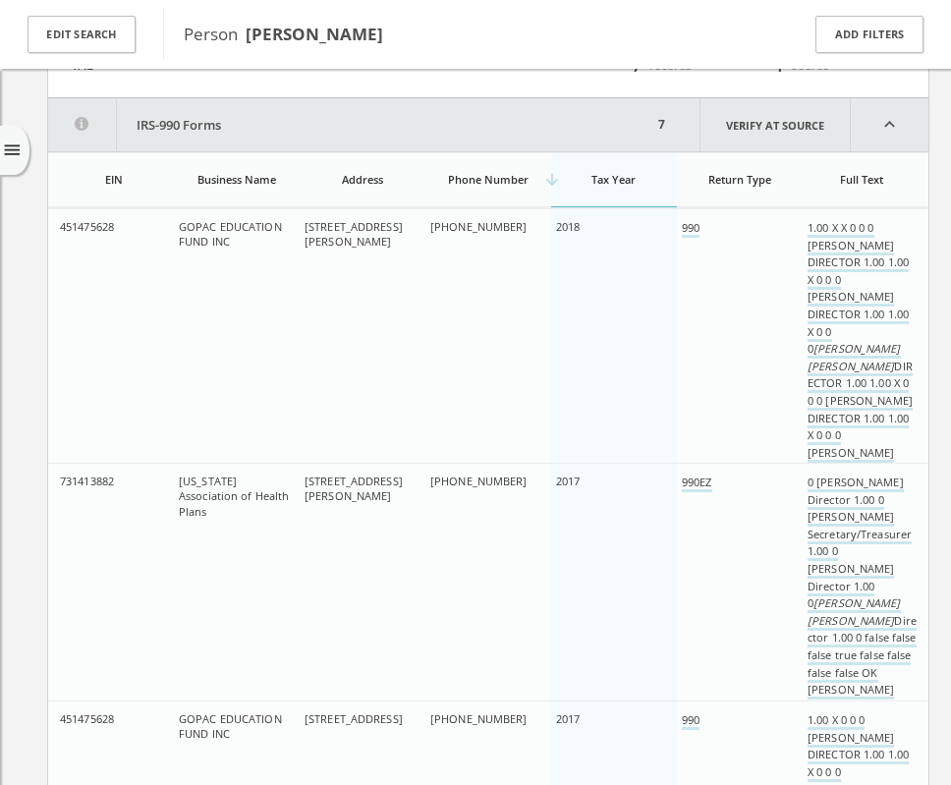
scroll to position [3027, 0]
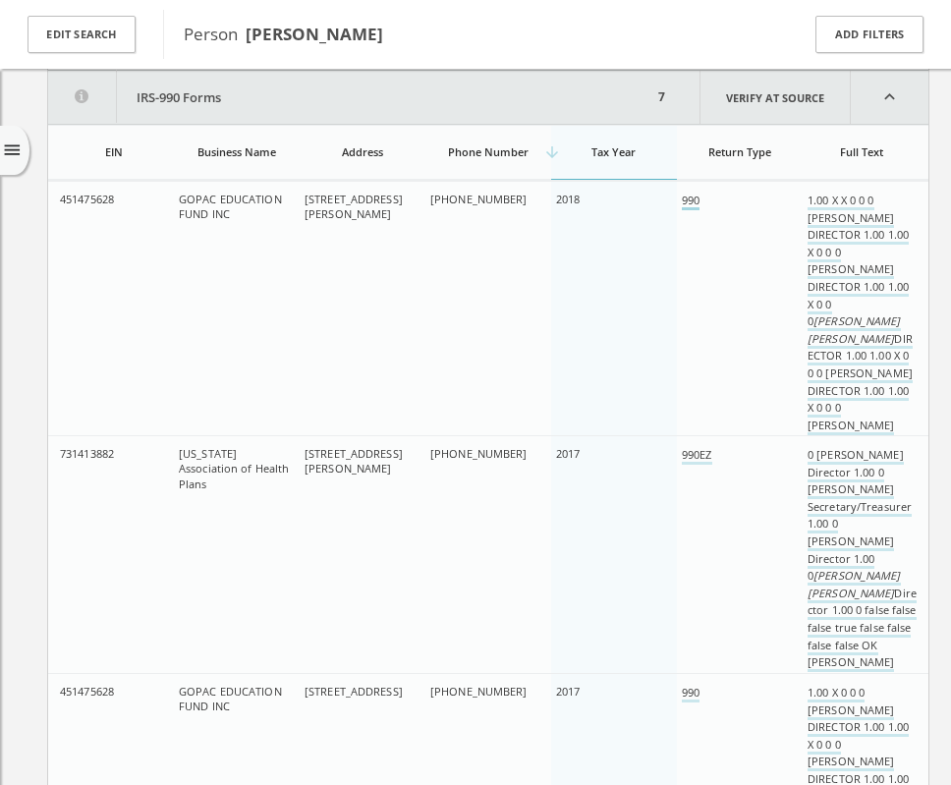
click at [691, 197] on link "990" at bounding box center [691, 202] width 18 height 18
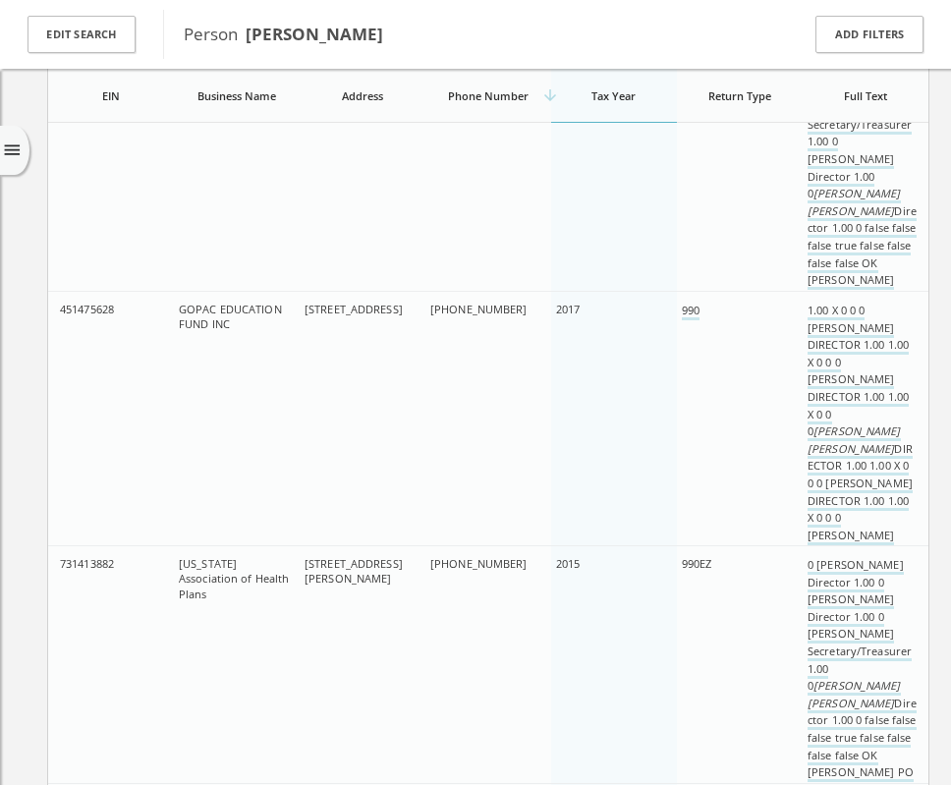
scroll to position [3414, 0]
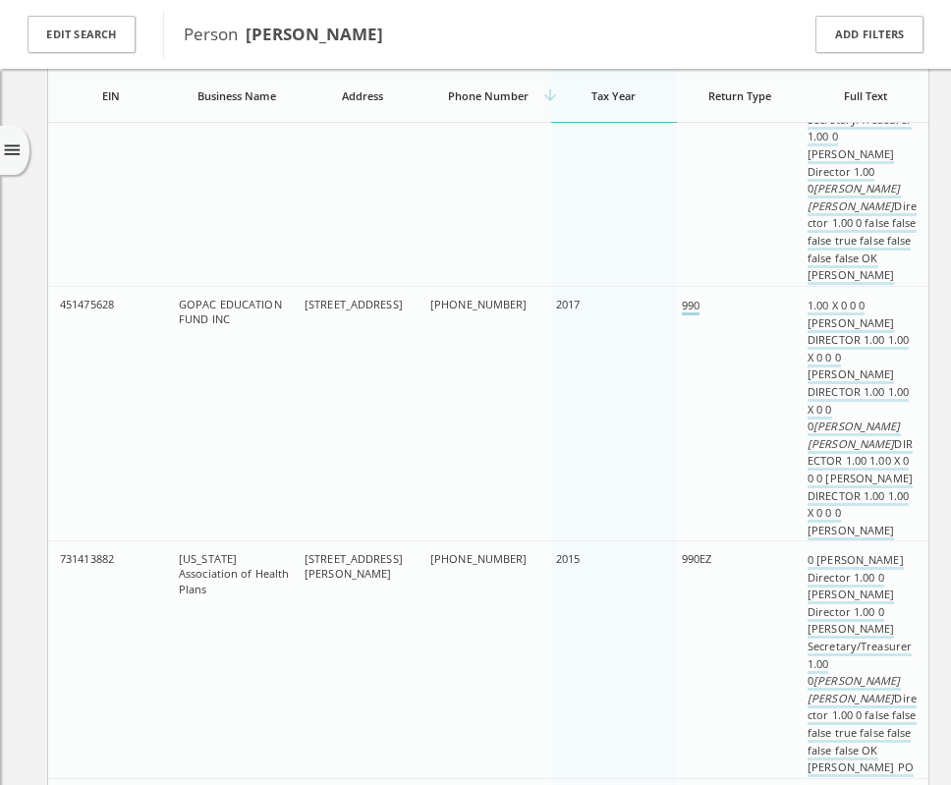
click at [693, 305] on link "990" at bounding box center [691, 307] width 18 height 18
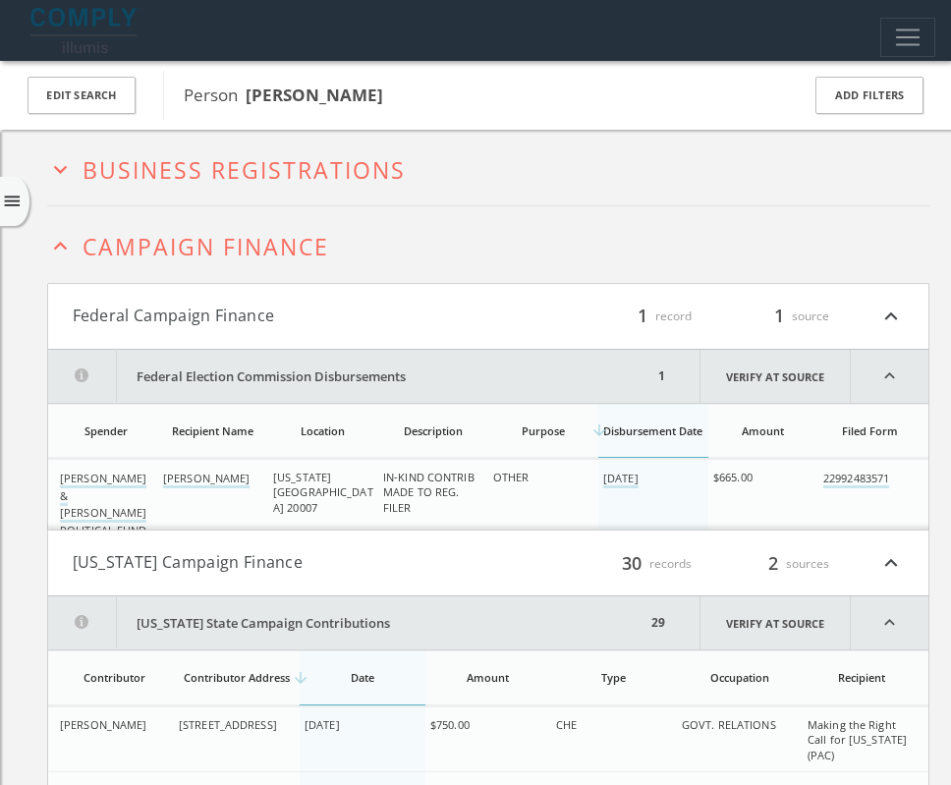
scroll to position [0, 0]
click at [356, 171] on span "Business Registrations" at bounding box center [244, 169] width 323 height 31
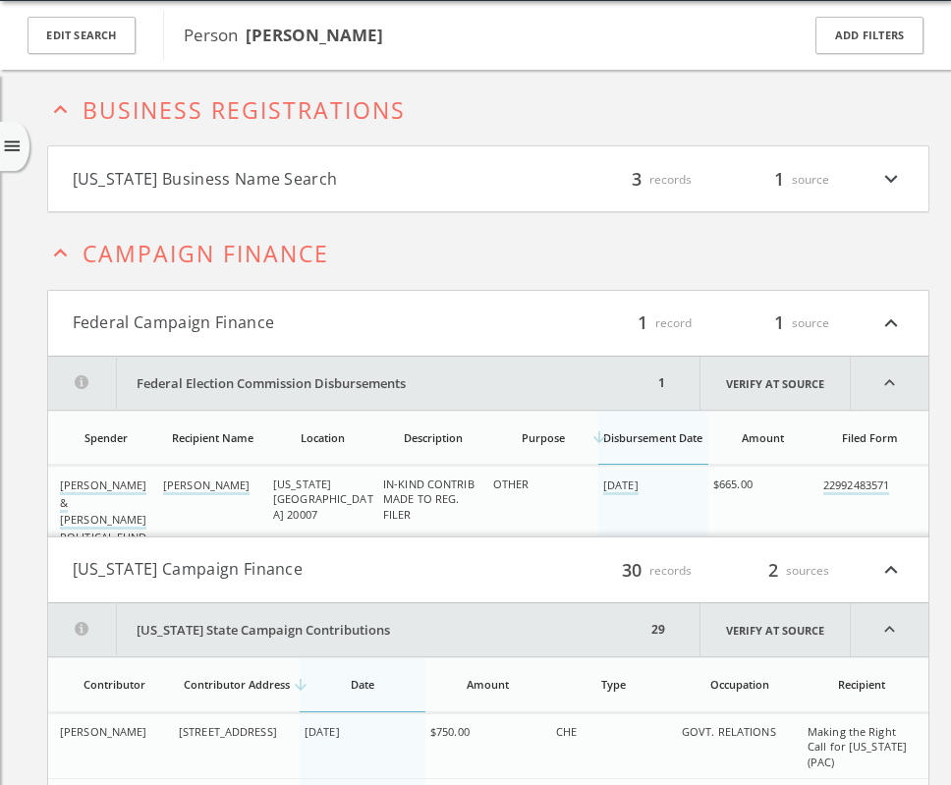
scroll to position [61, 0]
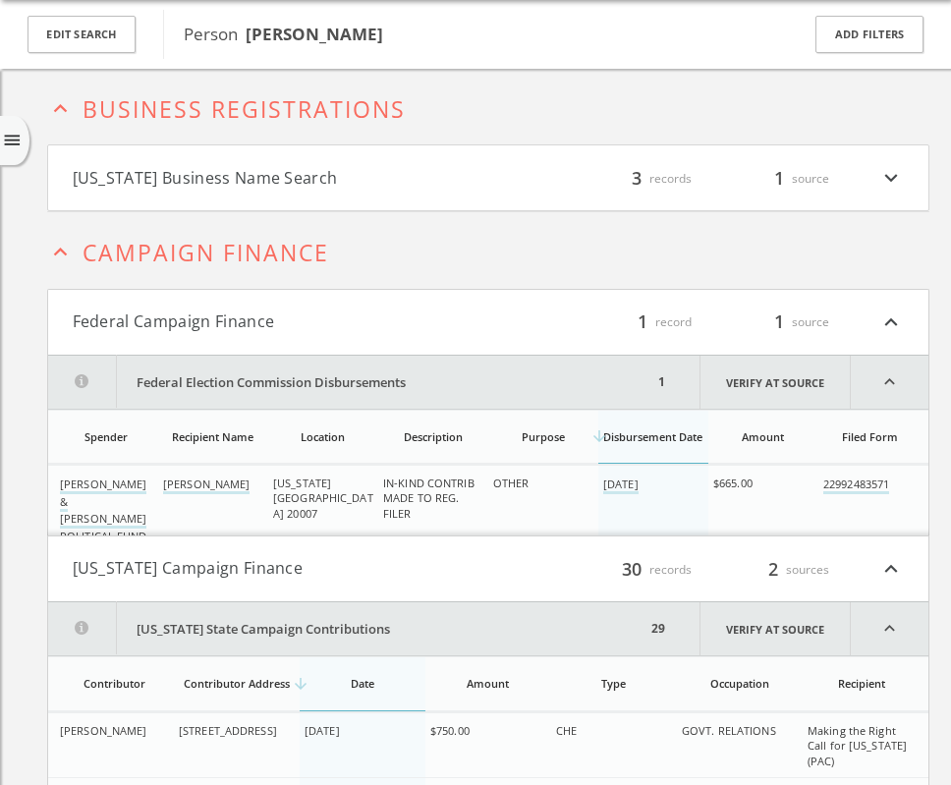
click at [280, 168] on button "[US_STATE] Business Name Search" at bounding box center [280, 178] width 415 height 26
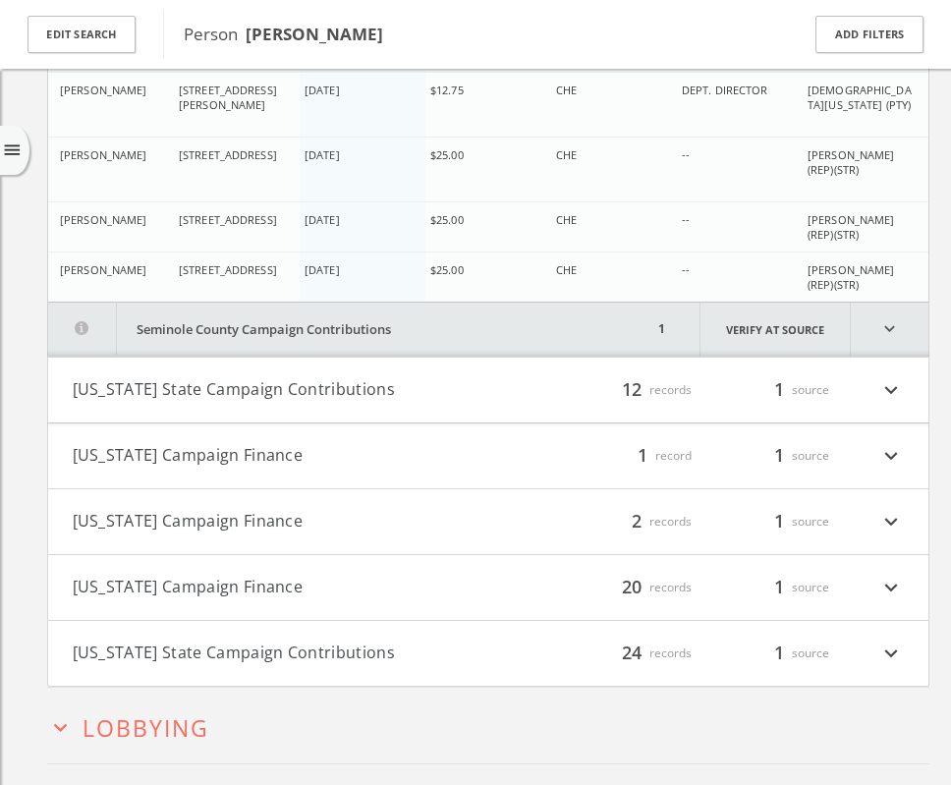
scroll to position [3098, 0]
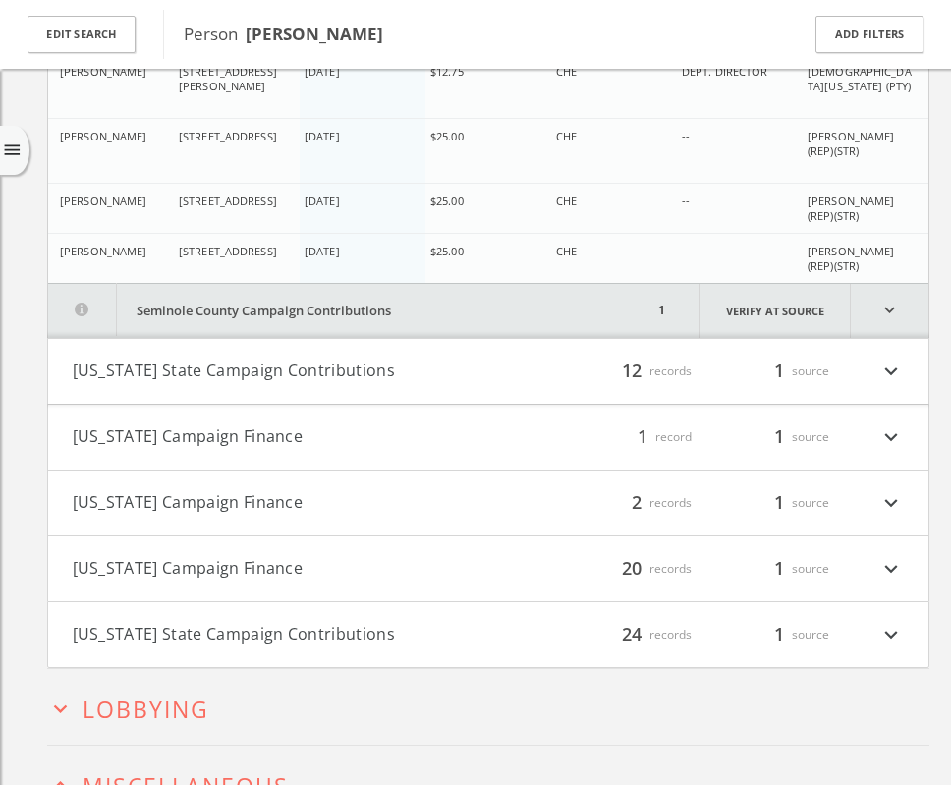
click at [318, 631] on button "[US_STATE] State Campaign Contributions" at bounding box center [280, 635] width 415 height 26
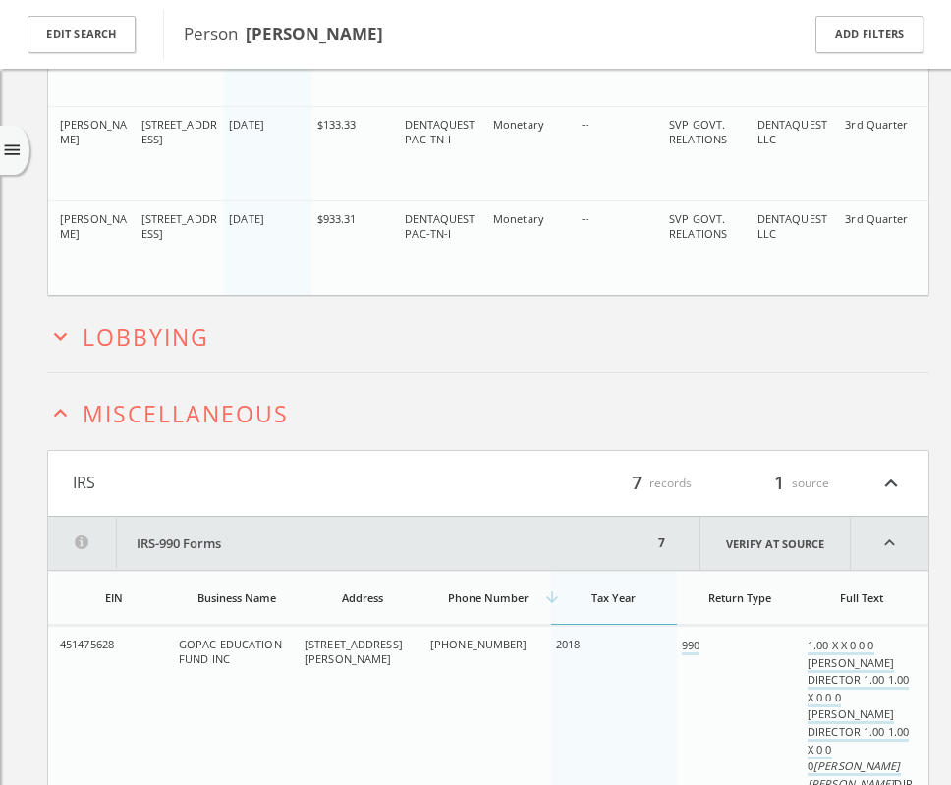
scroll to position [5848, 0]
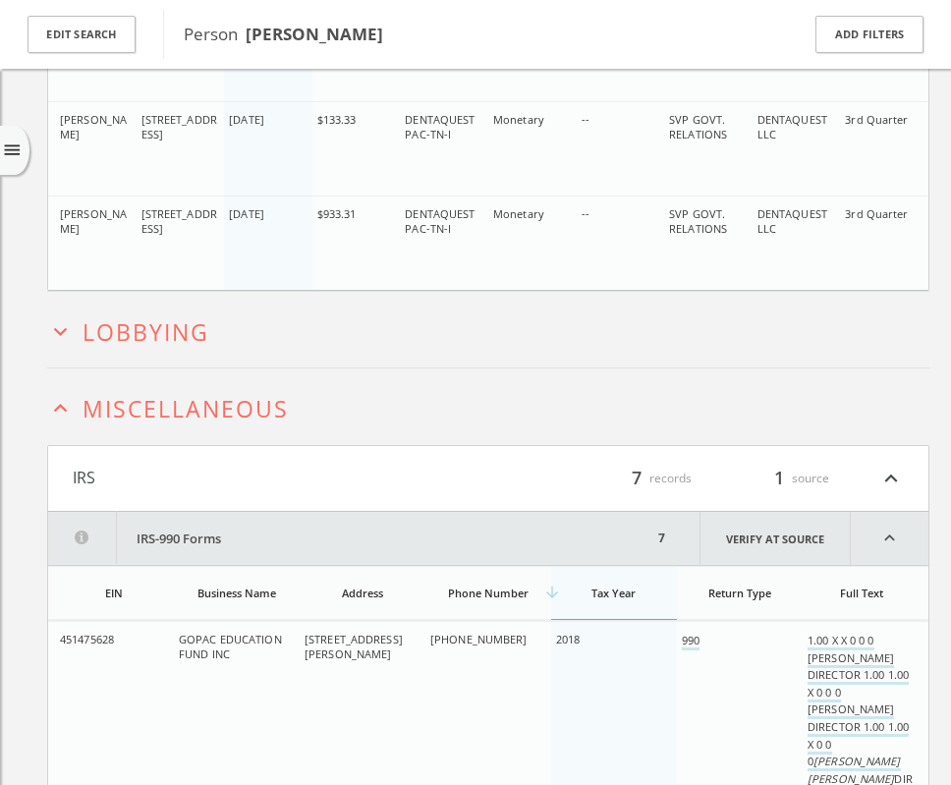
click at [182, 342] on span "Lobbying" at bounding box center [146, 331] width 127 height 31
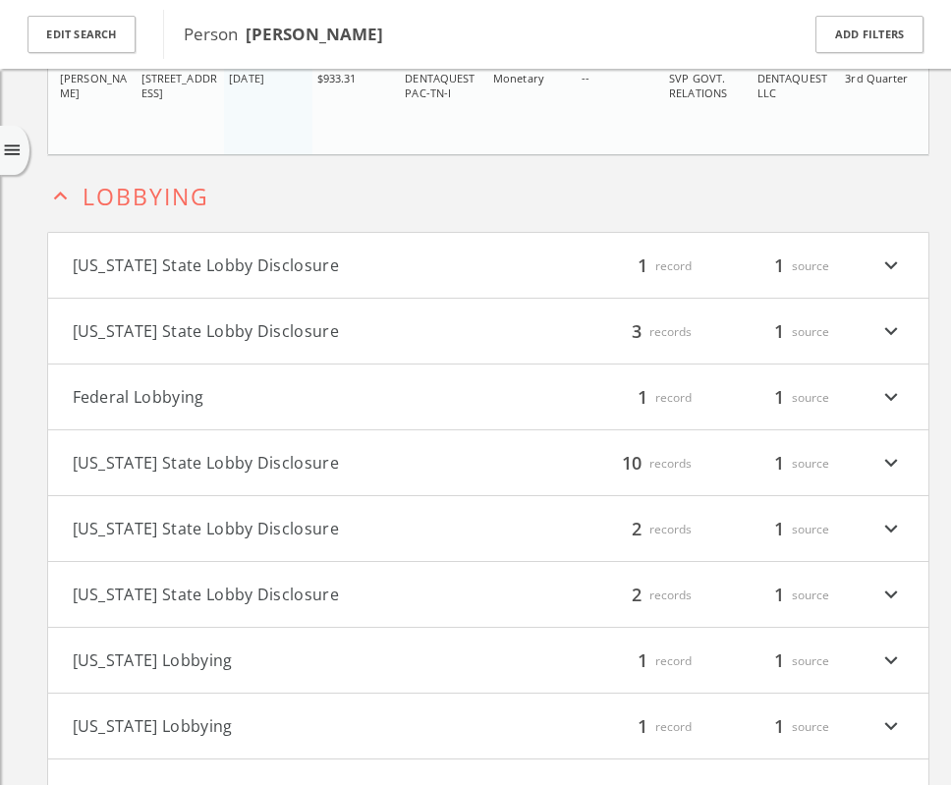
scroll to position [5986, 0]
click at [258, 329] on button "[US_STATE] State Lobby Disclosure" at bounding box center [280, 329] width 415 height 26
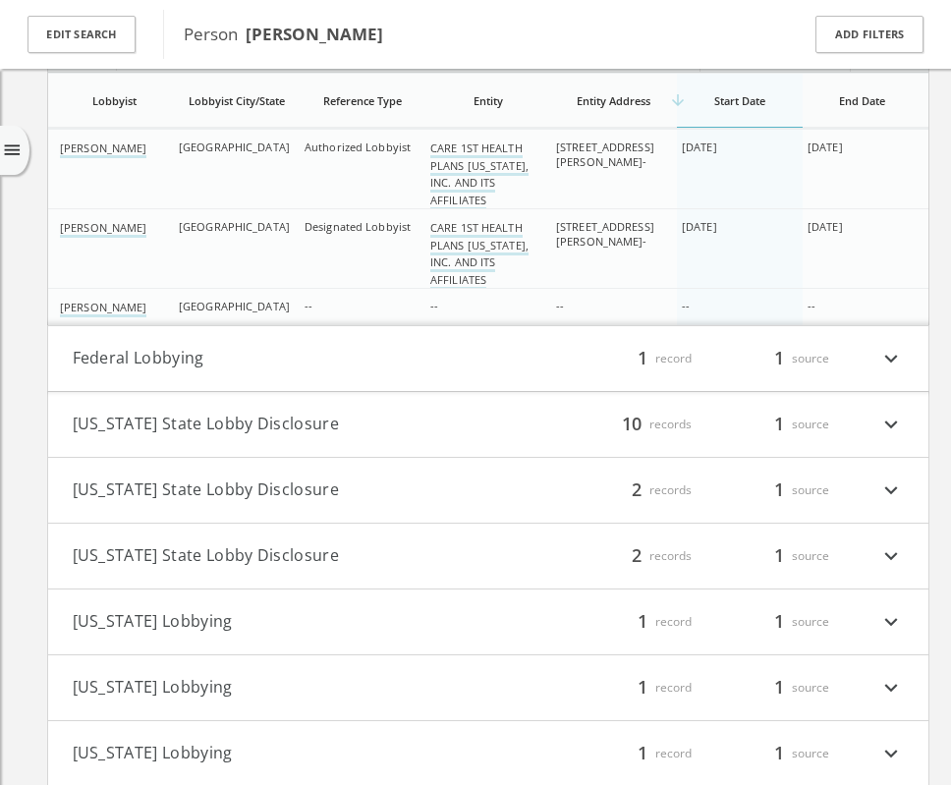
scroll to position [6332, 0]
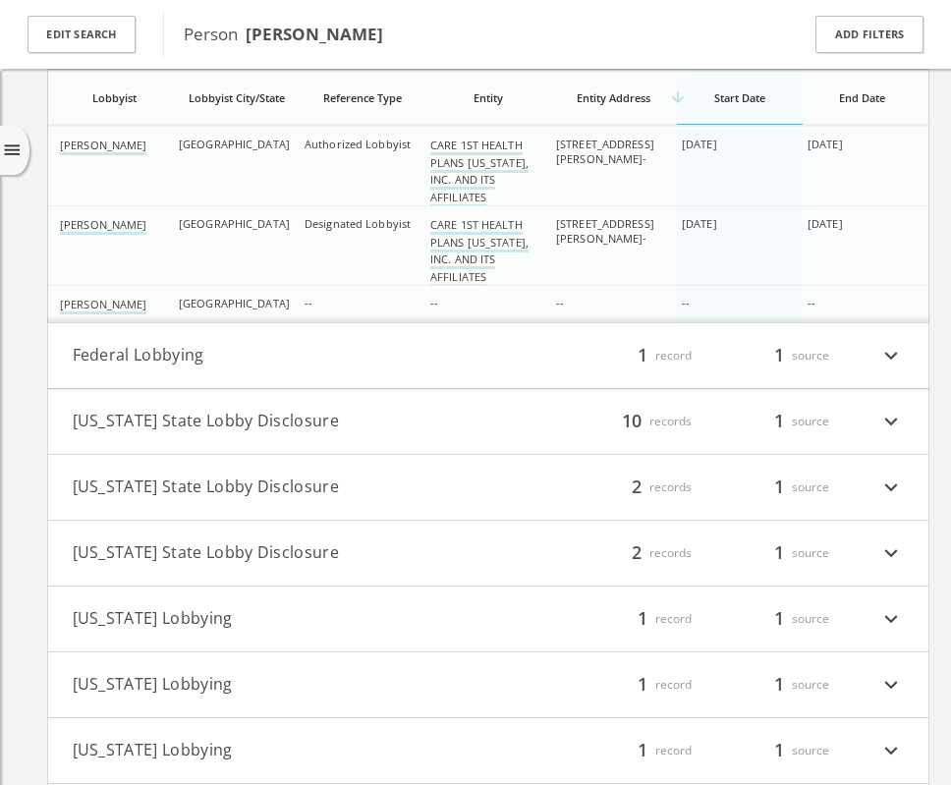
click at [153, 354] on button "Federal Lobbying" at bounding box center [280, 356] width 415 height 26
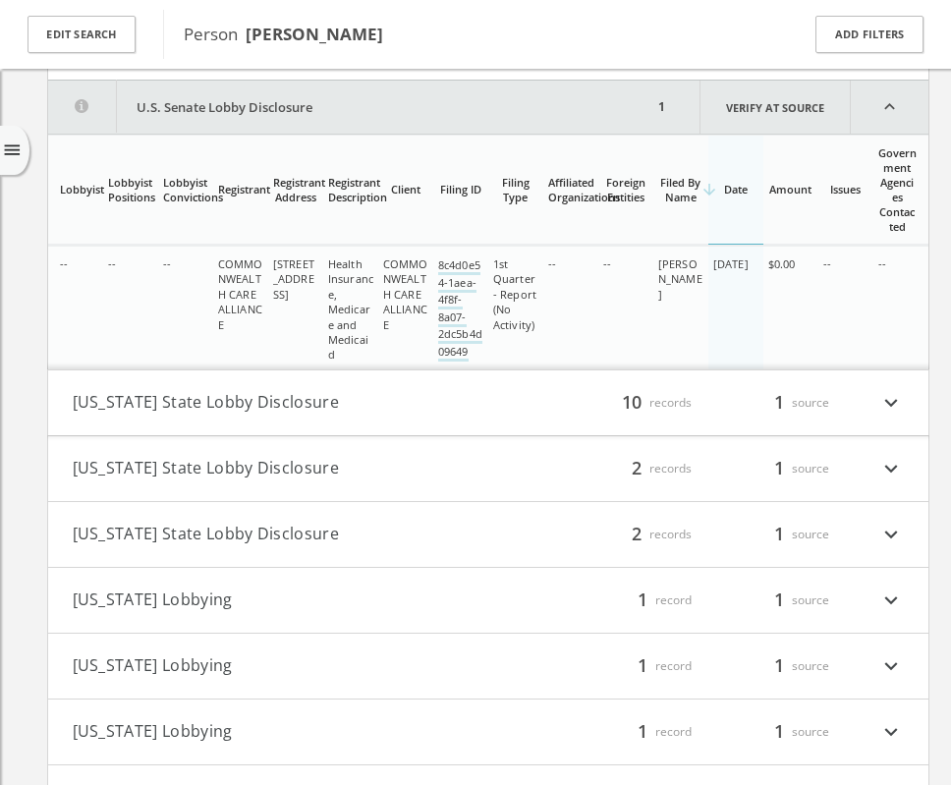
scroll to position [6651, 0]
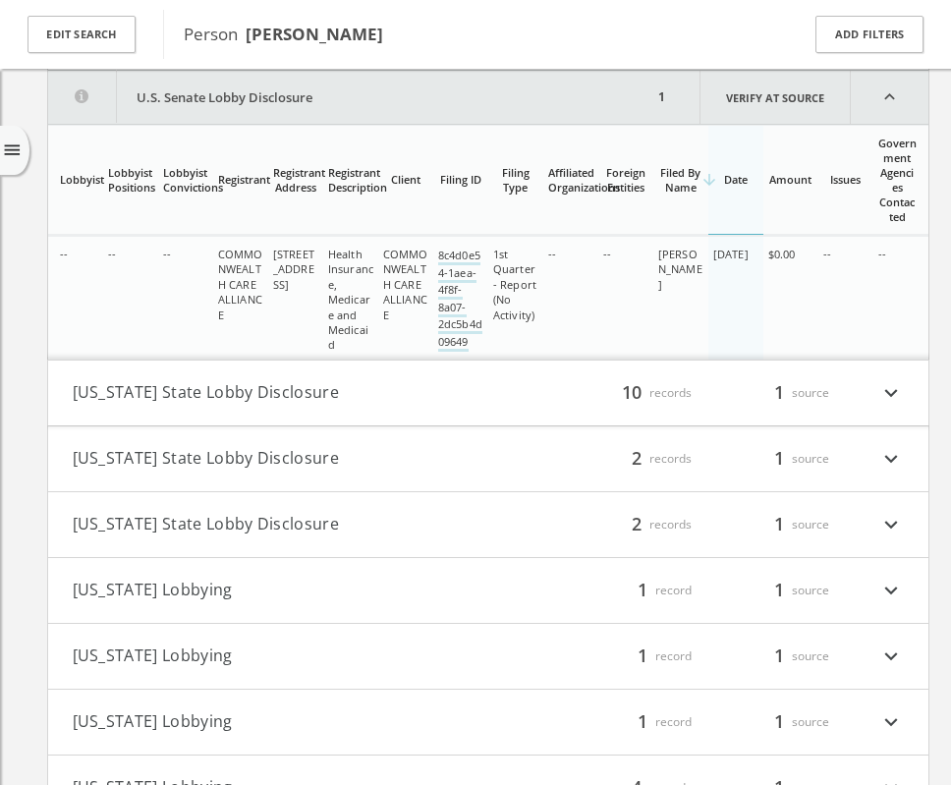
click at [207, 399] on button "[US_STATE] State Lobby Disclosure" at bounding box center [280, 393] width 415 height 26
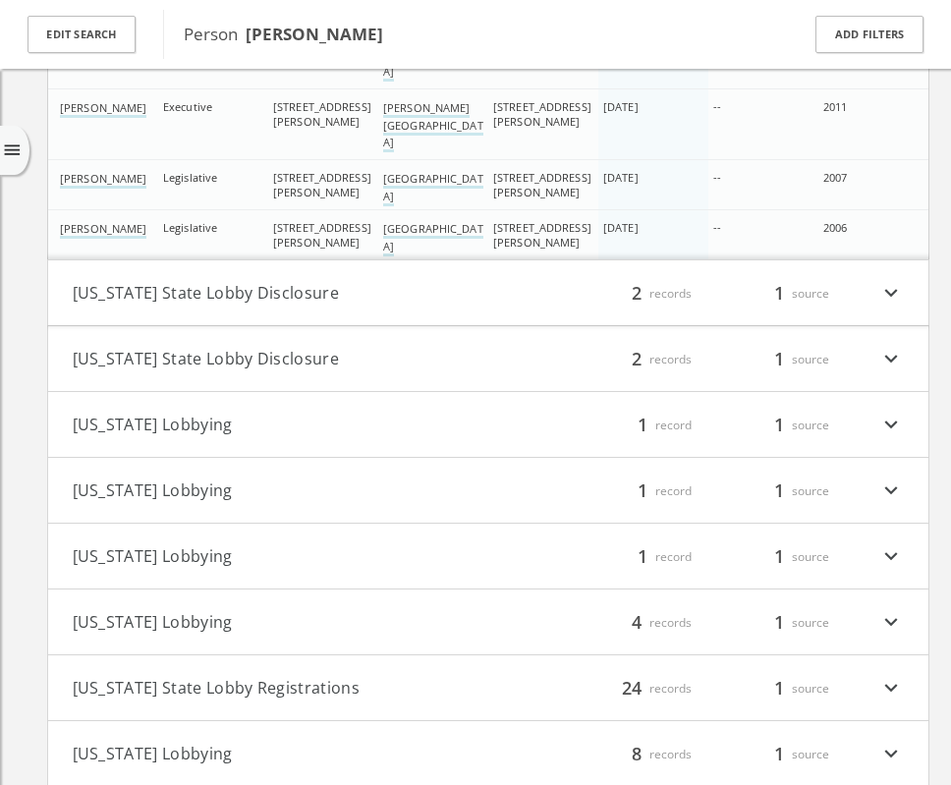
scroll to position [7626, 0]
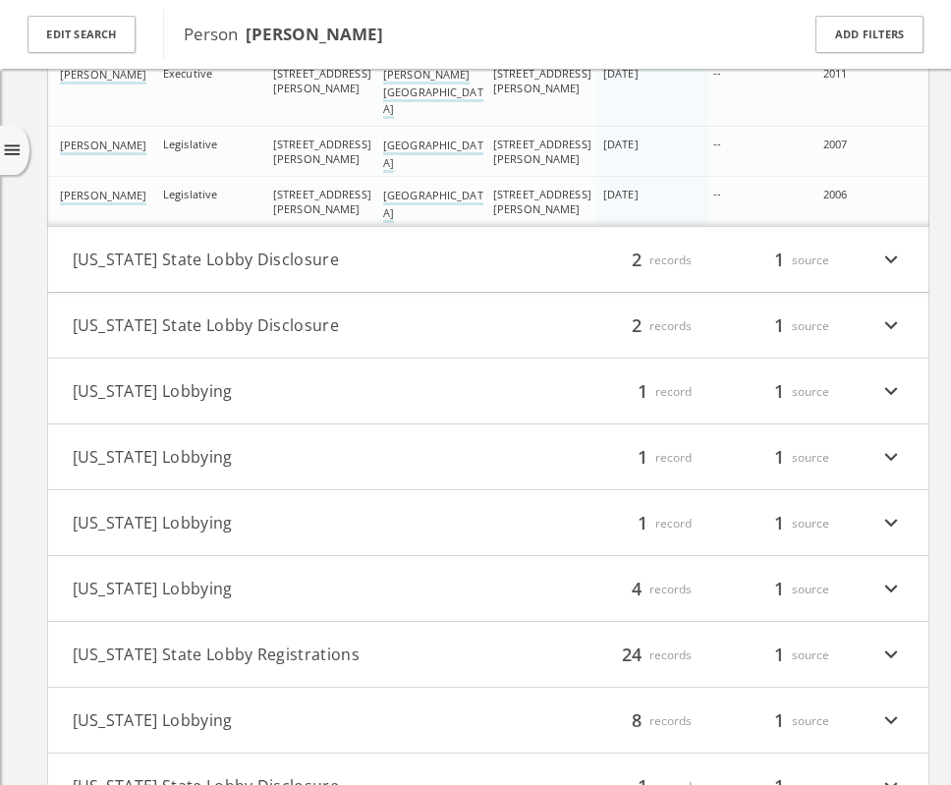
click at [242, 255] on button "[US_STATE] State Lobby Disclosure" at bounding box center [280, 260] width 415 height 26
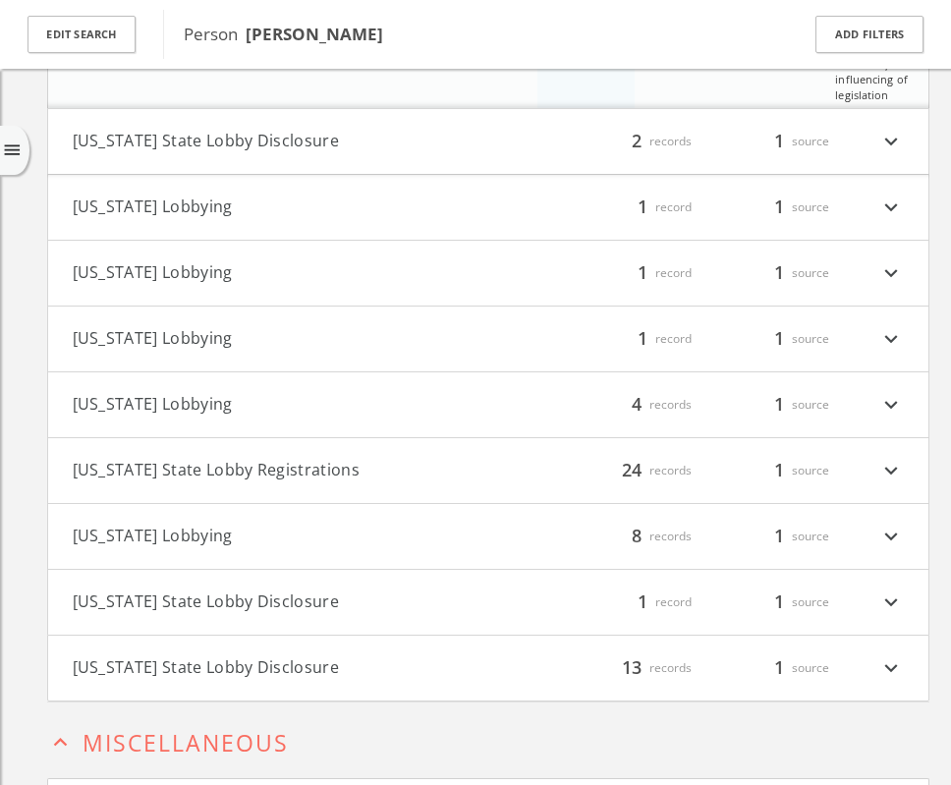
scroll to position [8261, 0]
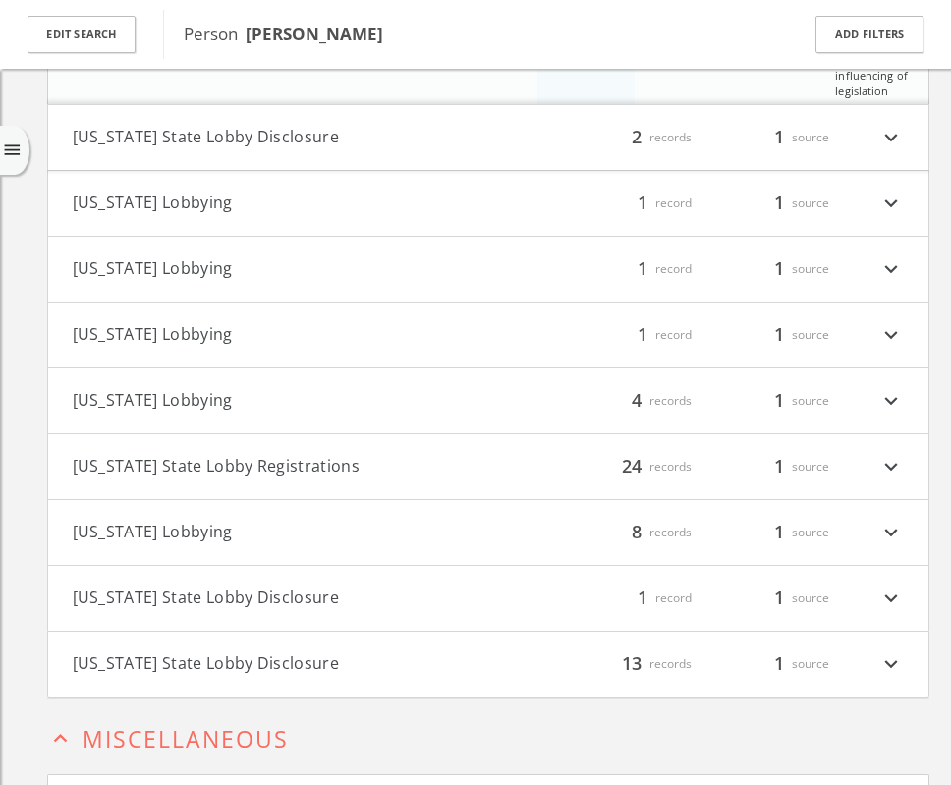
click at [252, 141] on button "[US_STATE] State Lobby Disclosure" at bounding box center [280, 138] width 415 height 26
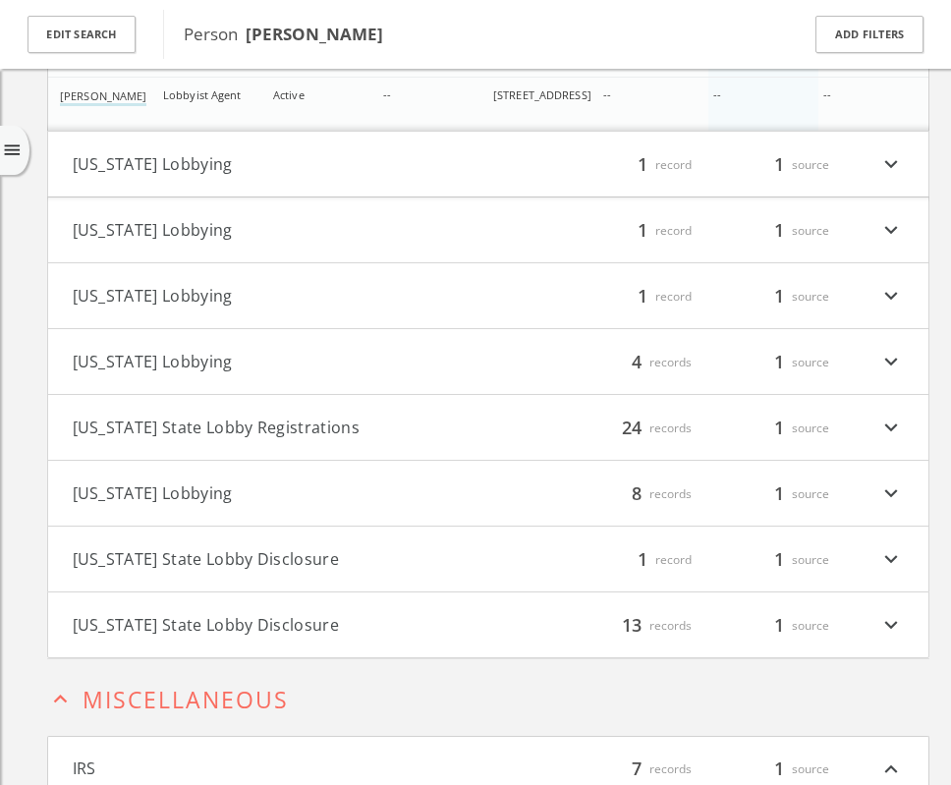
scroll to position [8520, 0]
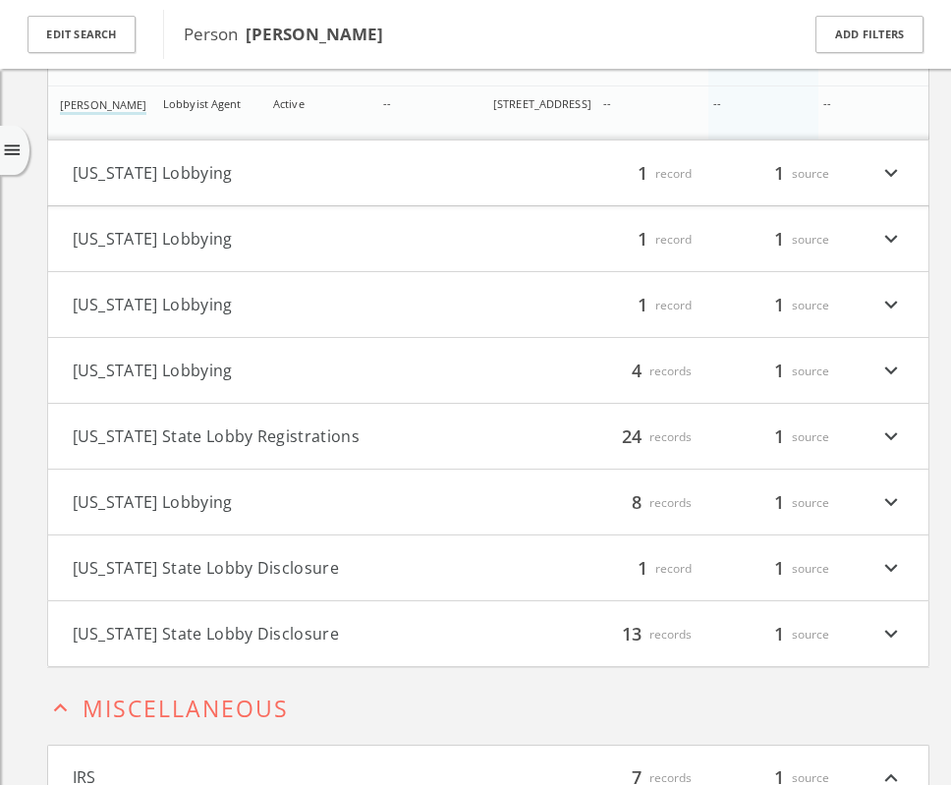
click at [203, 181] on button "[US_STATE] Lobbying" at bounding box center [280, 173] width 415 height 26
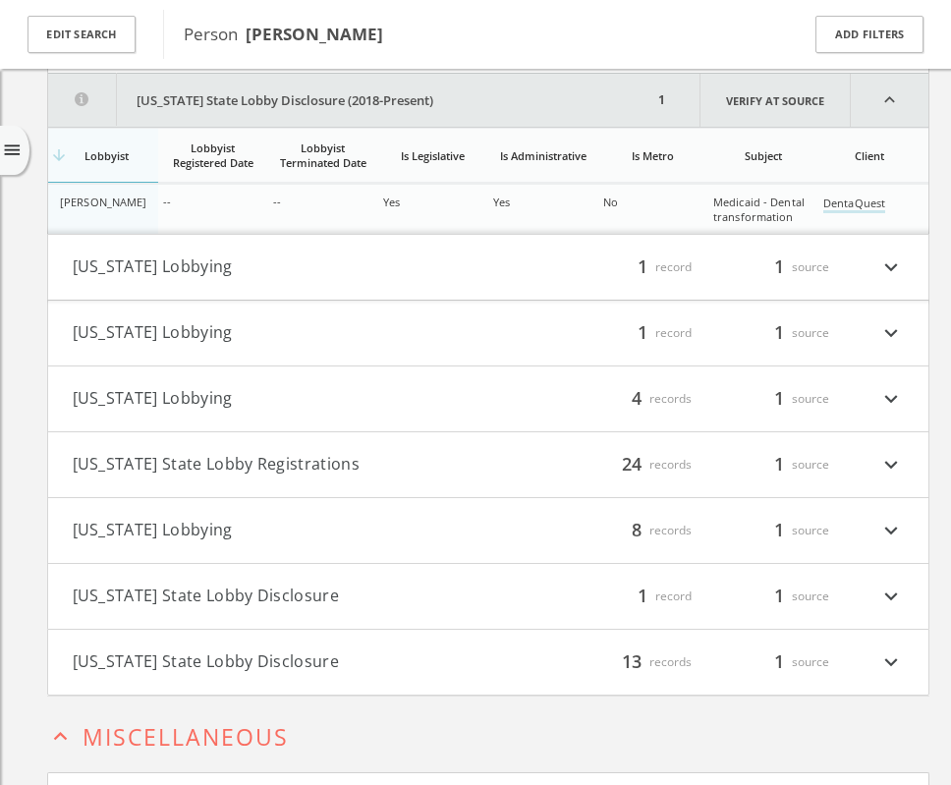
scroll to position [8656, 0]
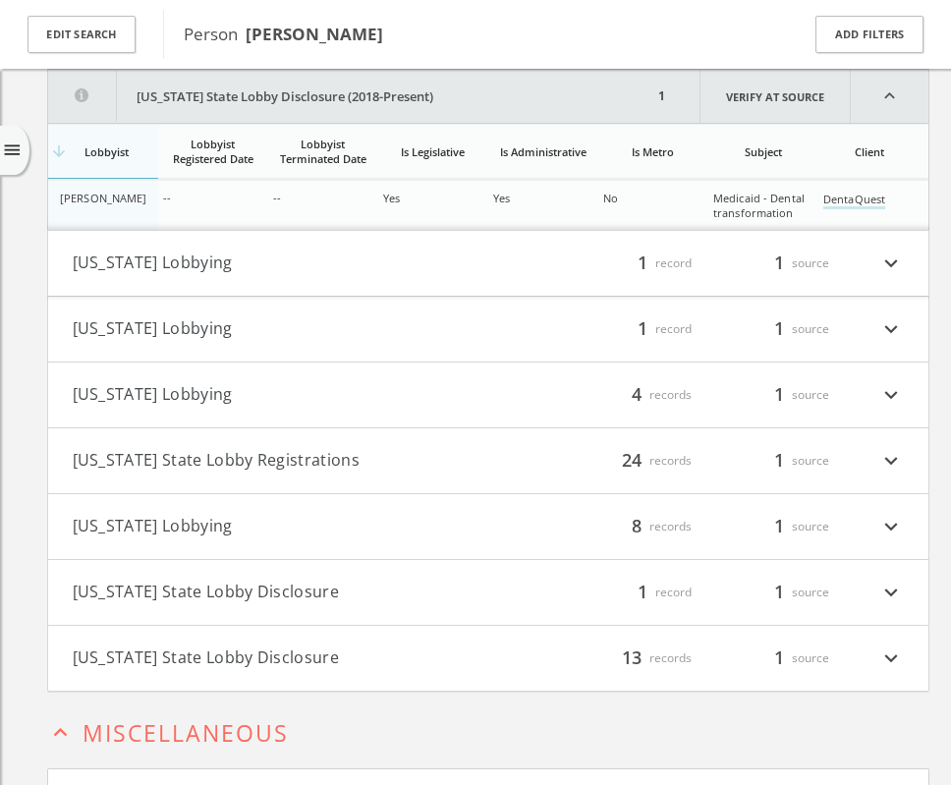
click at [207, 258] on button "[US_STATE] Lobbying" at bounding box center [280, 263] width 415 height 26
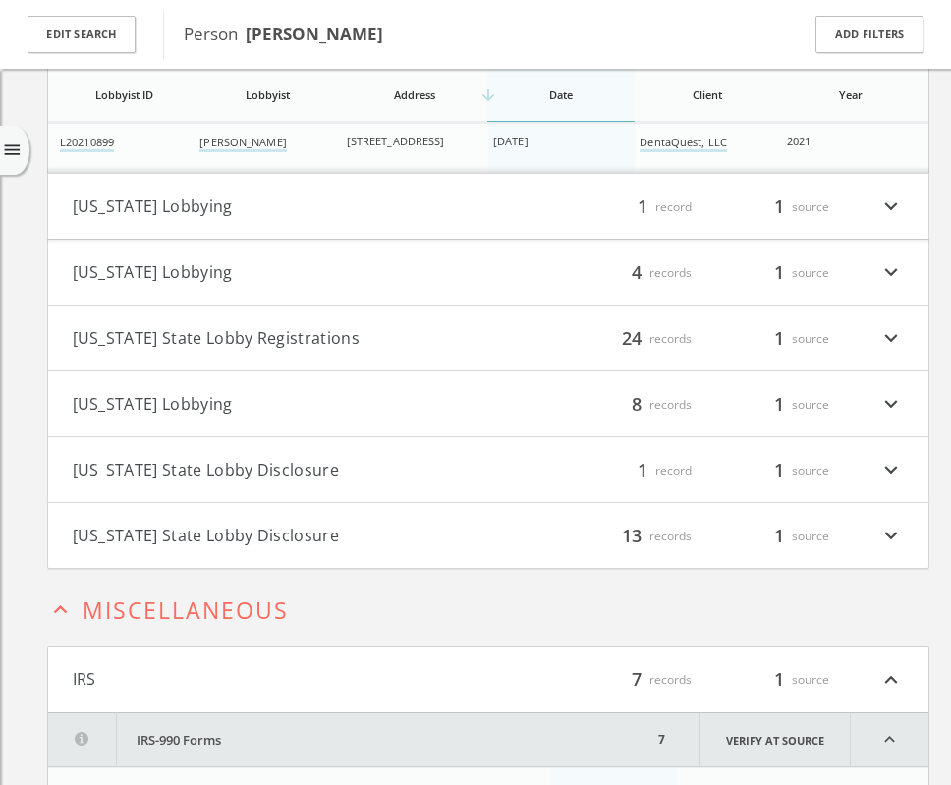
scroll to position [8945, 0]
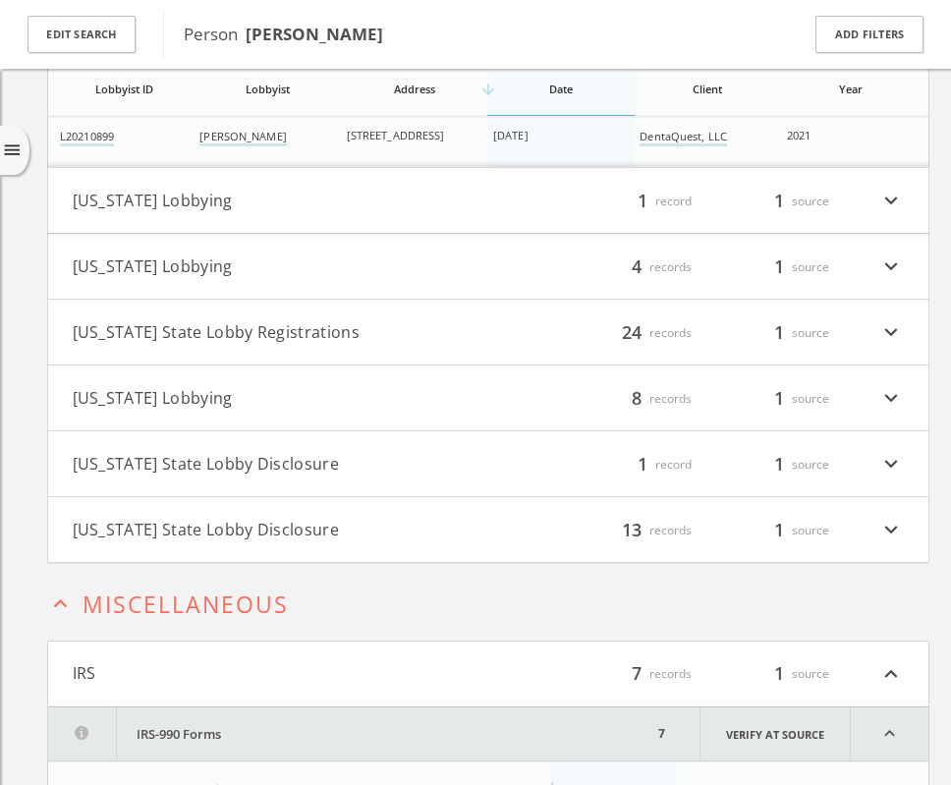
click at [169, 201] on button "[US_STATE] Lobbying" at bounding box center [280, 201] width 415 height 26
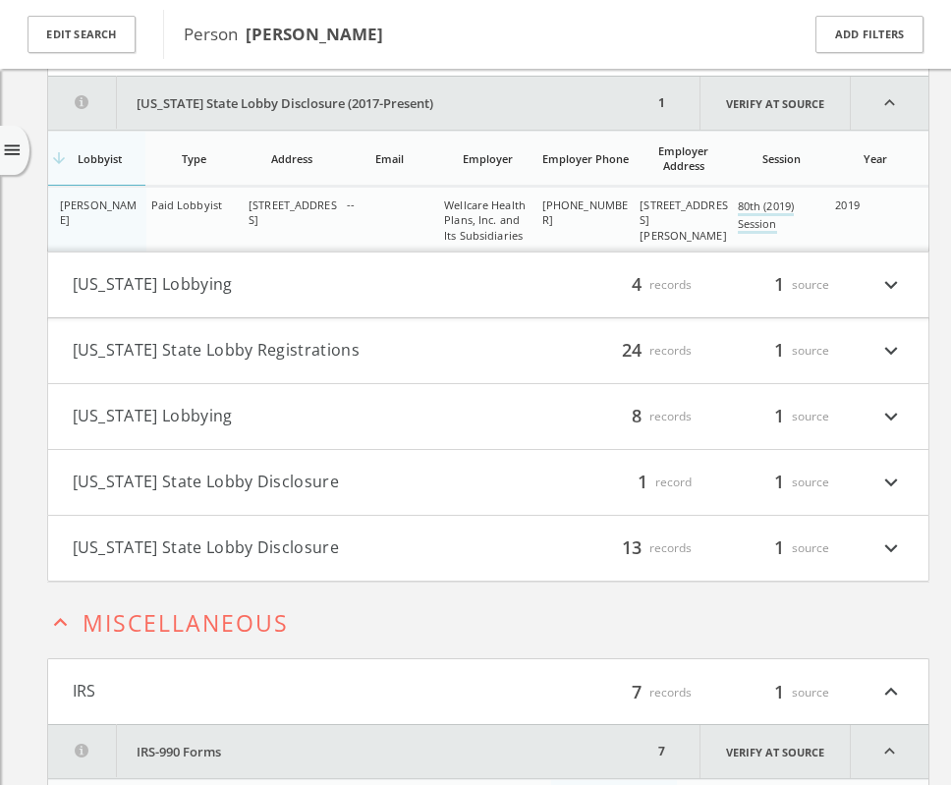
scroll to position [9109, 0]
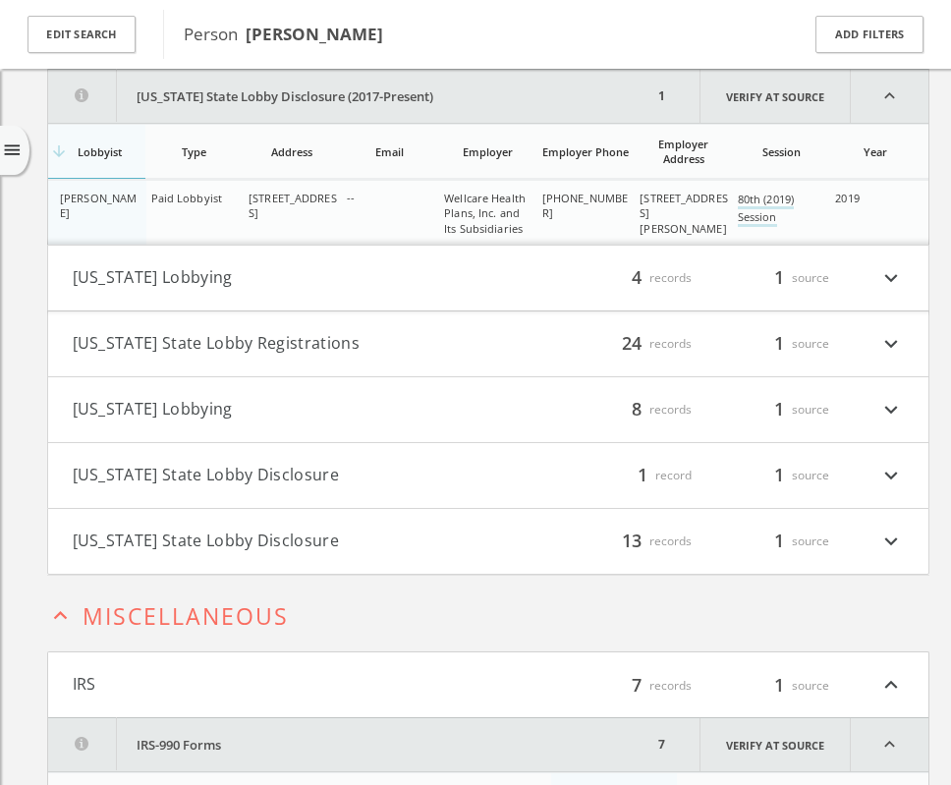
click at [207, 275] on button "[US_STATE] Lobbying" at bounding box center [280, 278] width 415 height 26
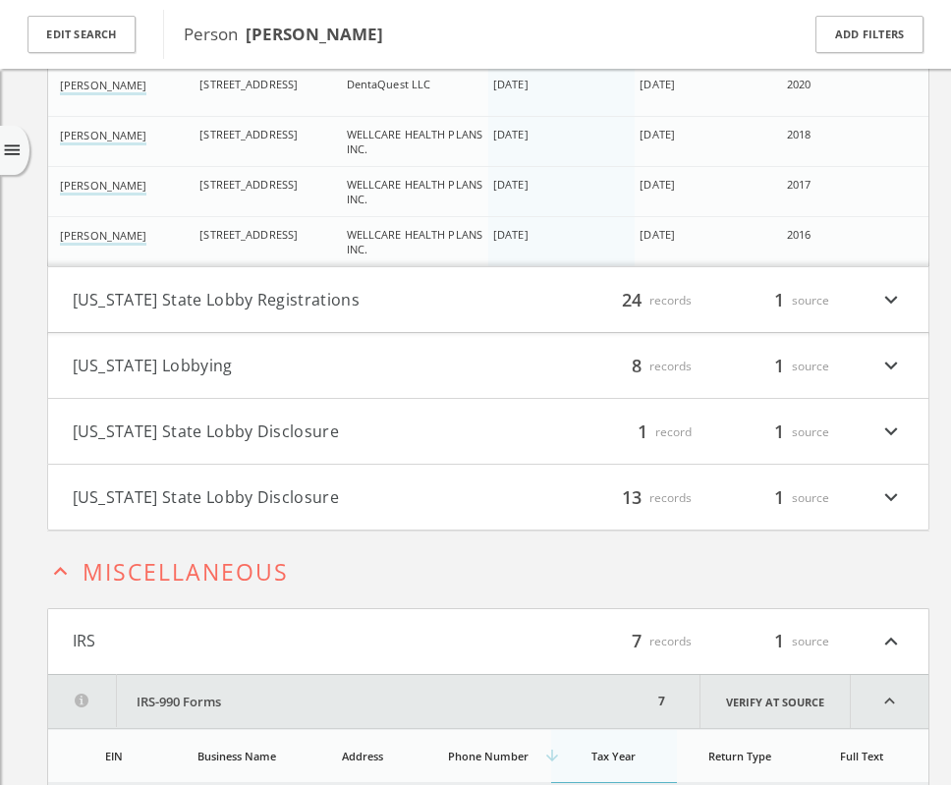
scroll to position [9504, 0]
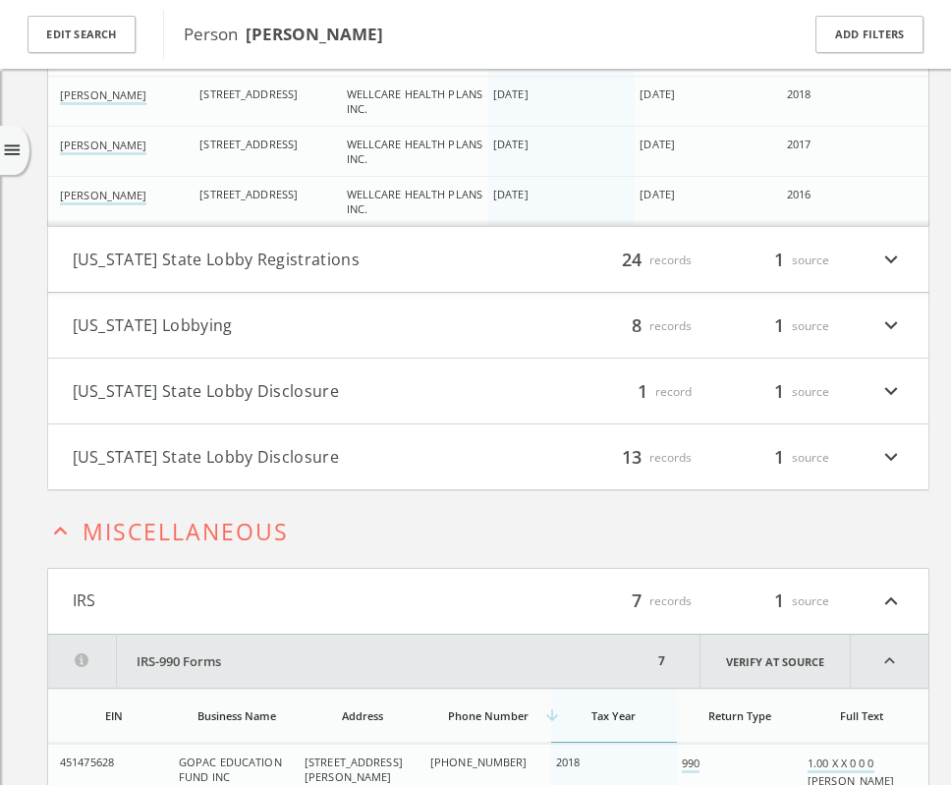
click at [244, 259] on button "[US_STATE] State Lobby Registrations" at bounding box center [280, 260] width 415 height 26
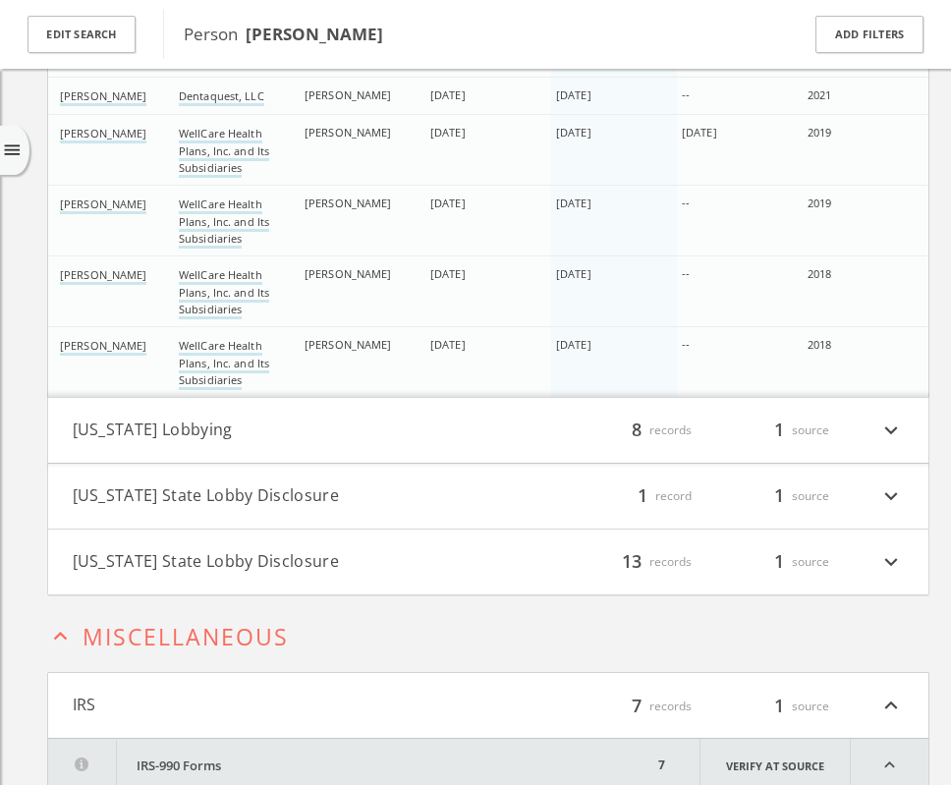
scroll to position [10542, 0]
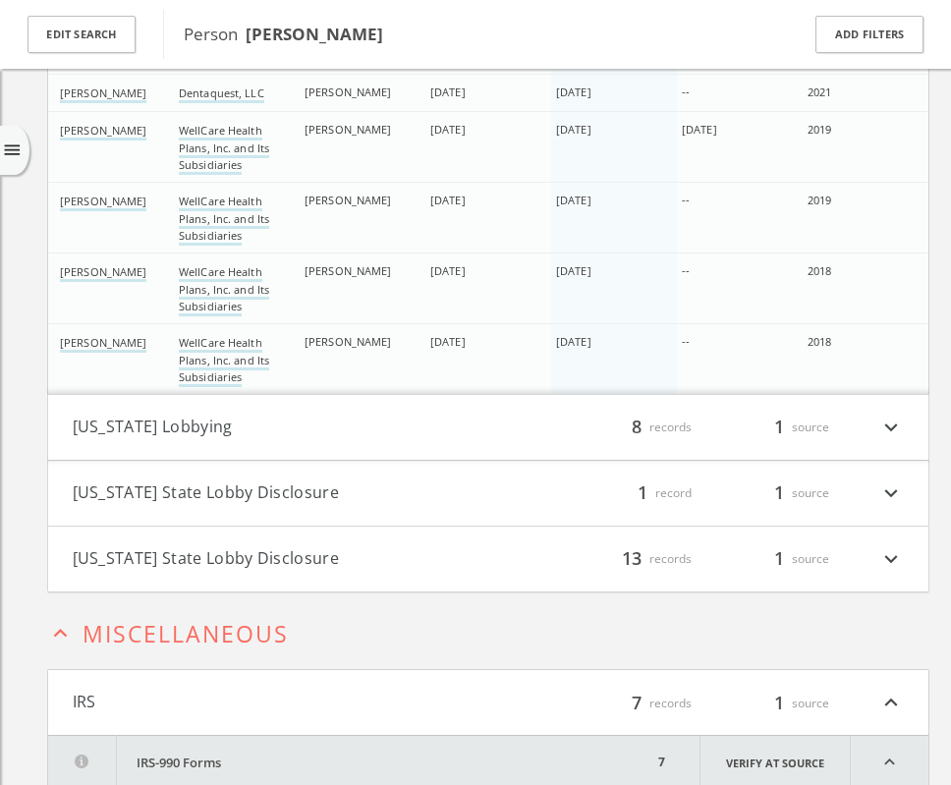
click at [200, 424] on button "[US_STATE] Lobbying" at bounding box center [280, 428] width 415 height 26
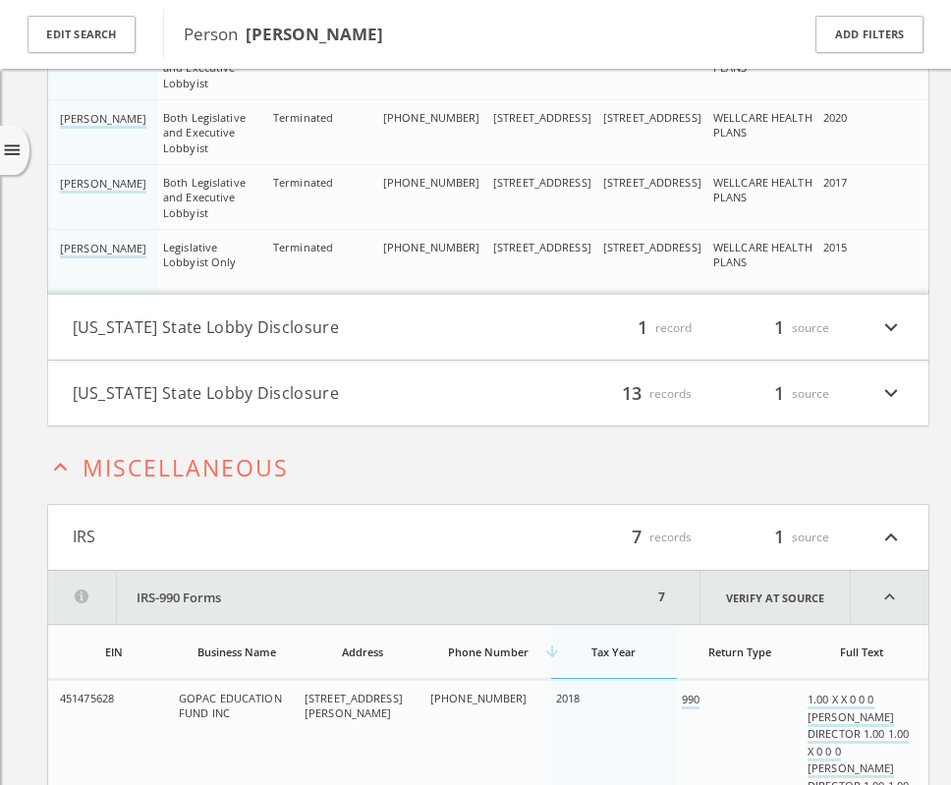
scroll to position [11397, 0]
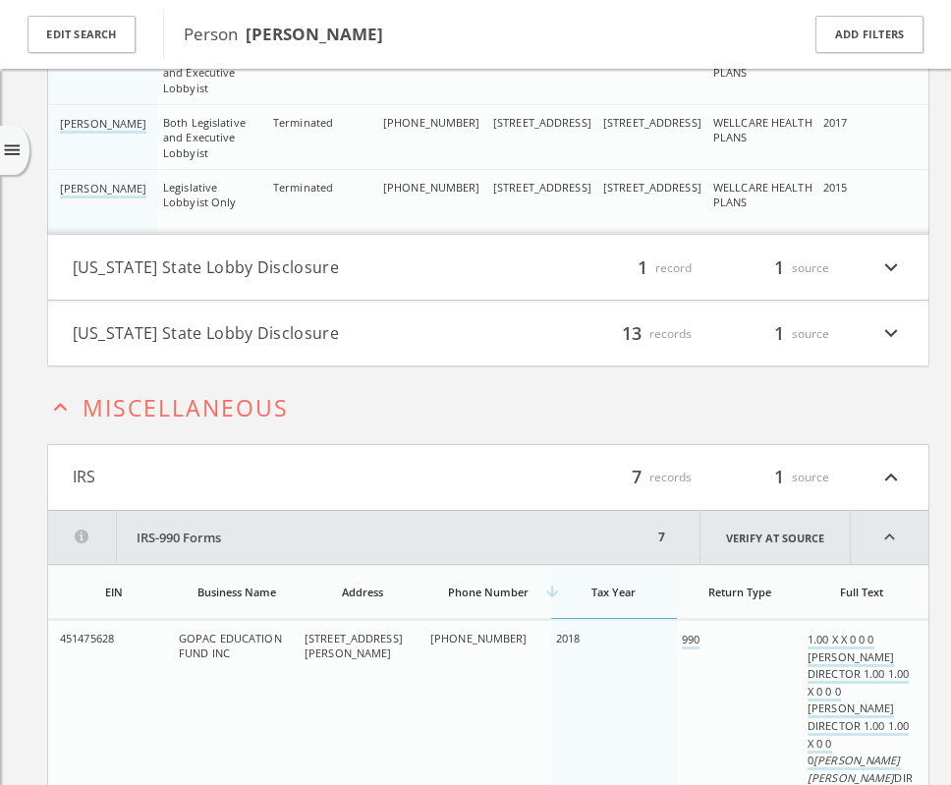
click at [254, 269] on button "[US_STATE] State Lobby Disclosure" at bounding box center [280, 267] width 415 height 26
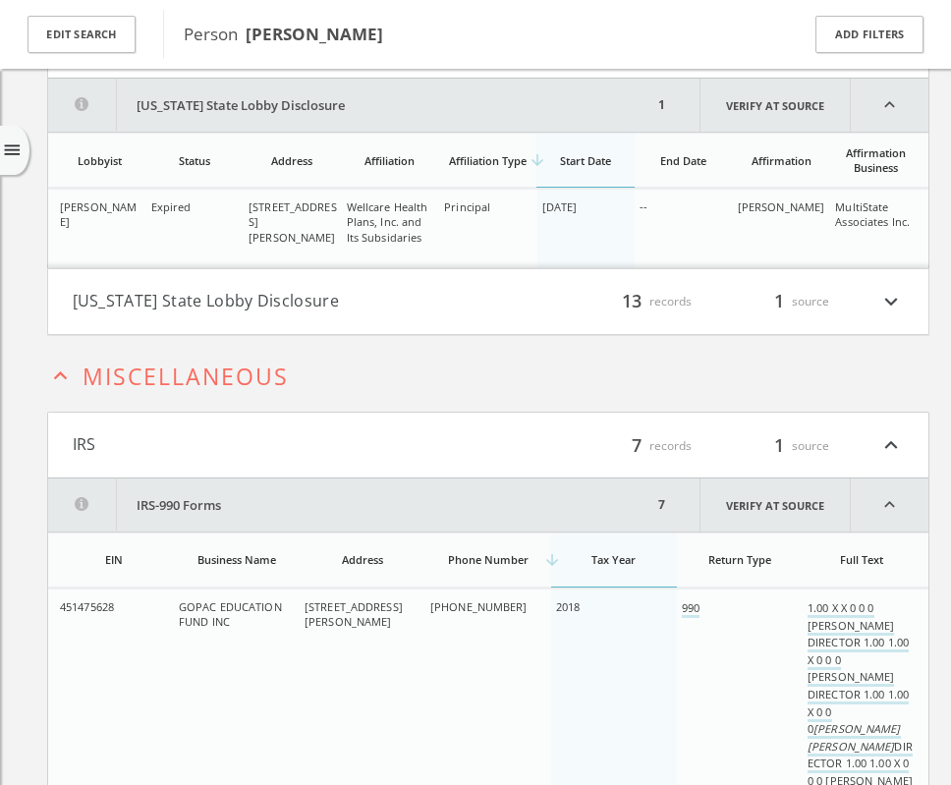
scroll to position [11628, 0]
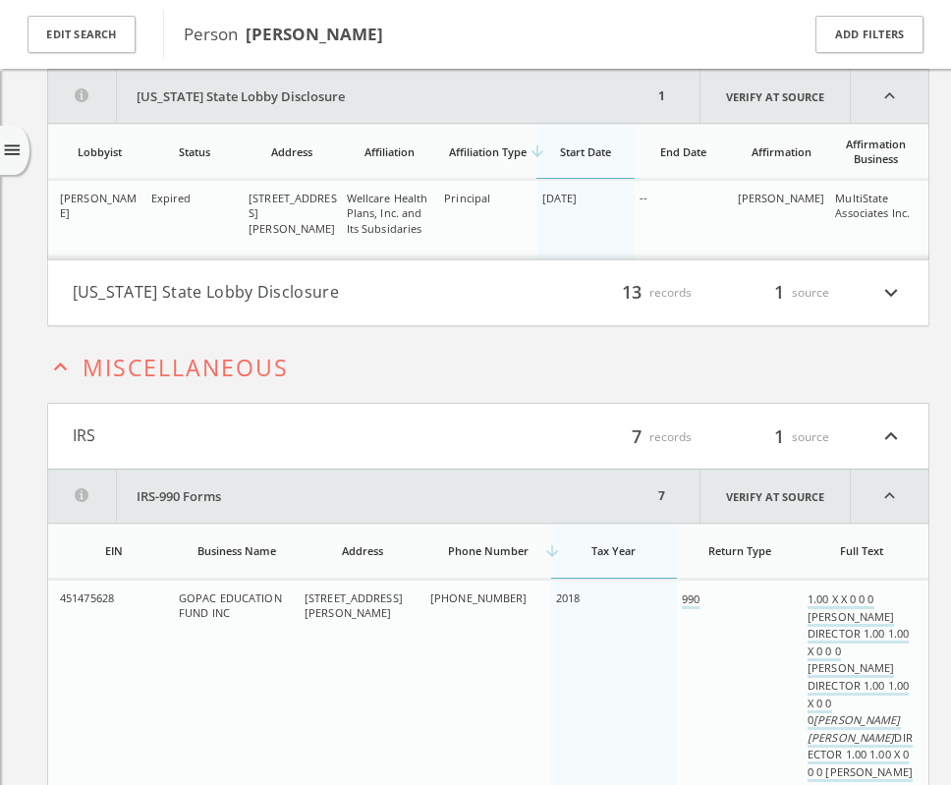
click at [264, 298] on button "[US_STATE] State Lobby Disclosure" at bounding box center [280, 293] width 415 height 26
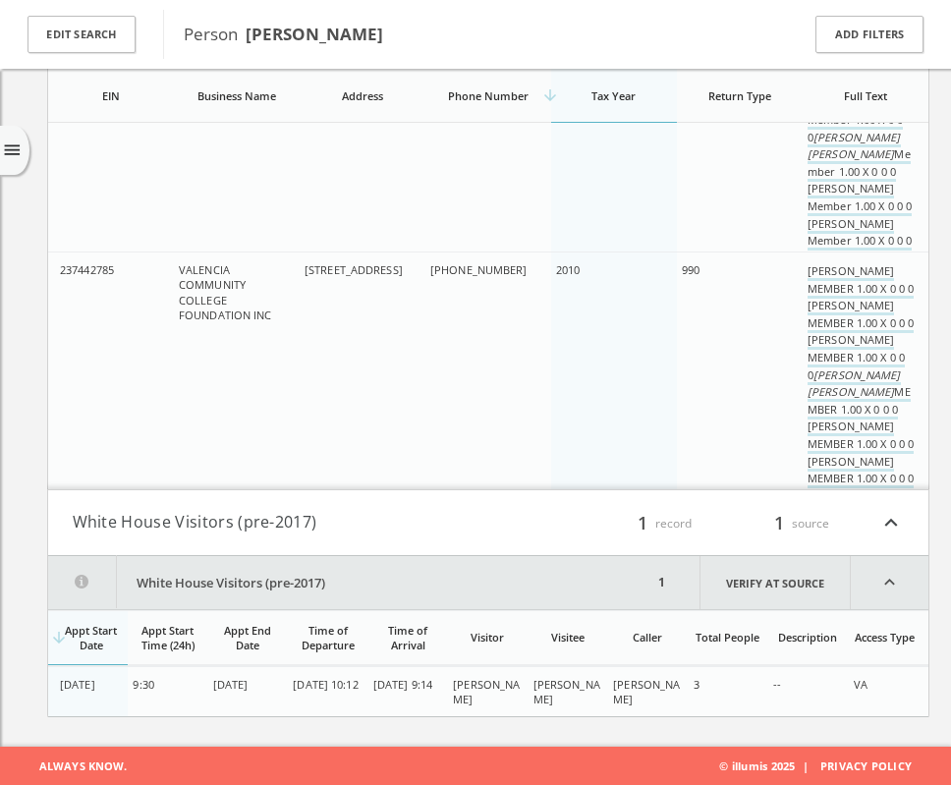
scroll to position [14357, 0]
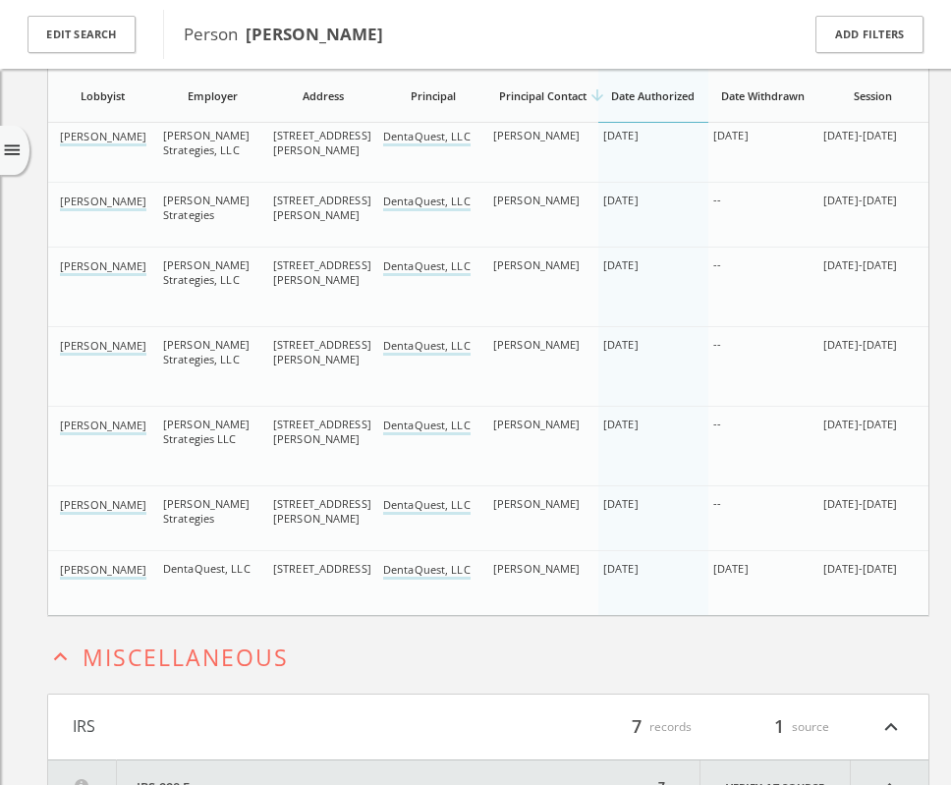
scroll to position [12580, 0]
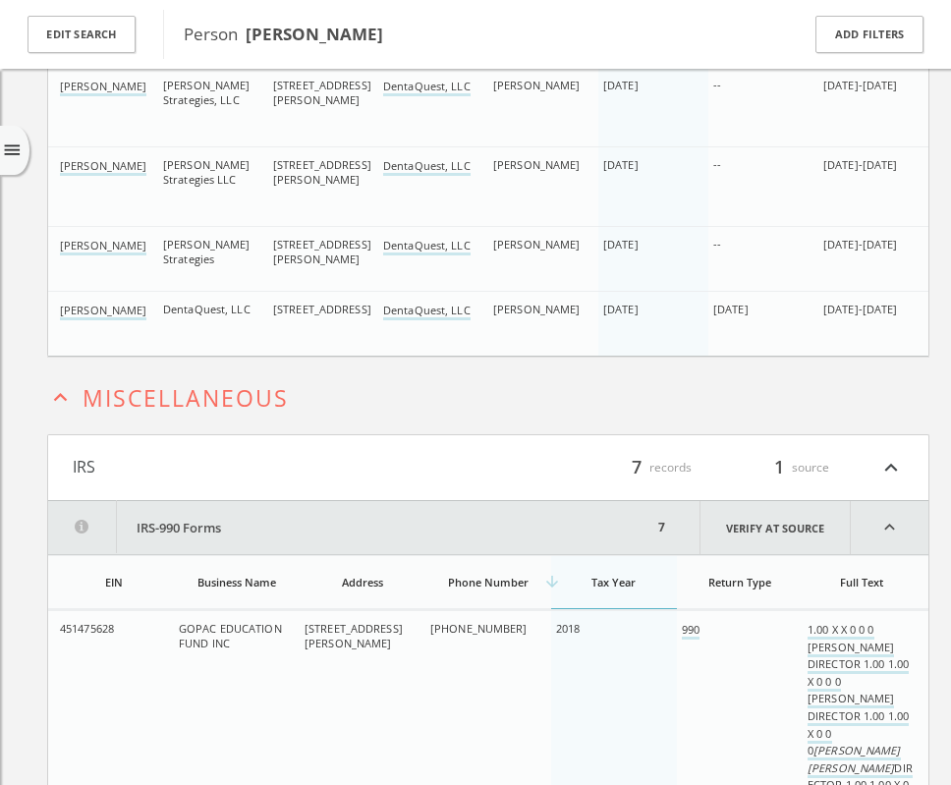
click at [65, 394] on icon "expand_less" at bounding box center [60, 397] width 27 height 27
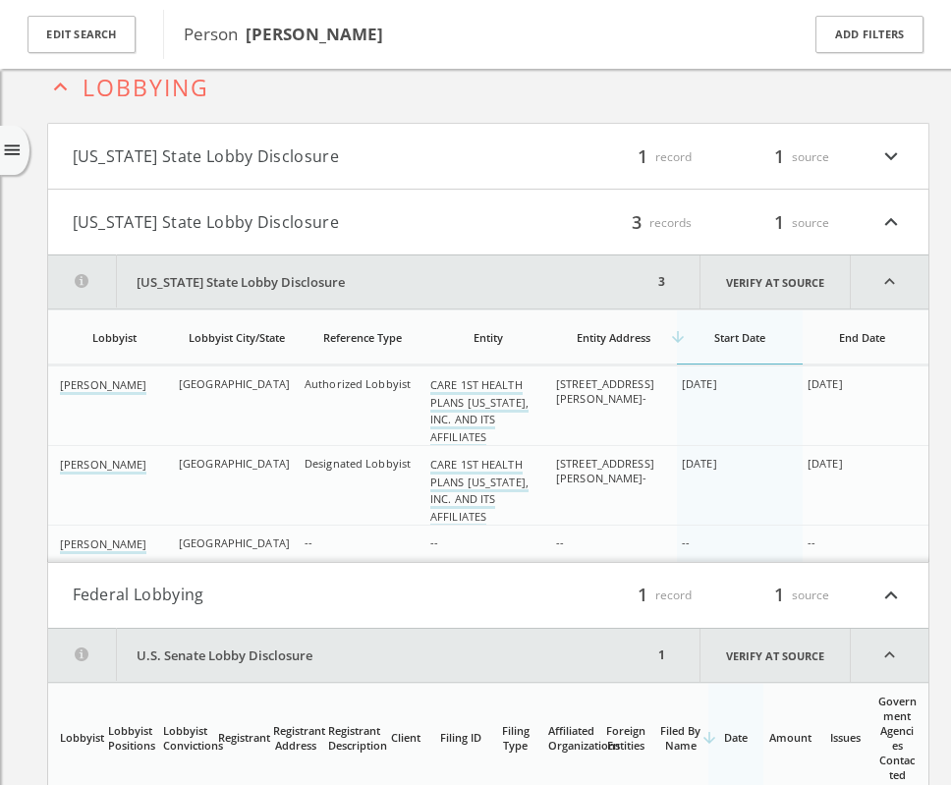
scroll to position [5762, 0]
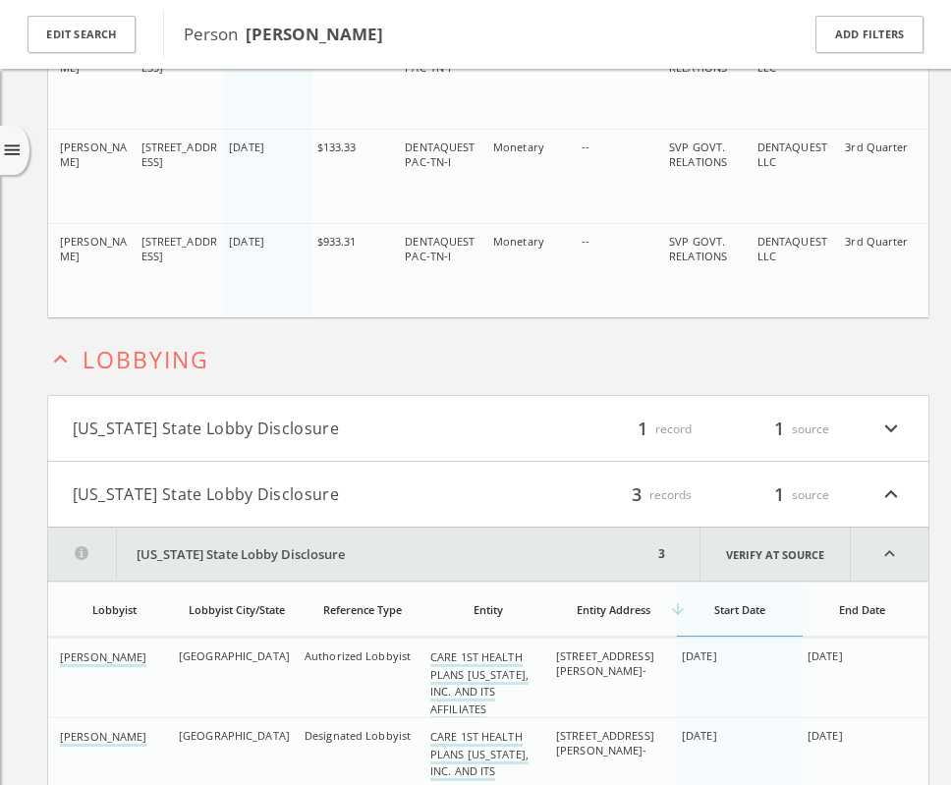
click at [62, 358] on icon "expand_less" at bounding box center [60, 359] width 27 height 27
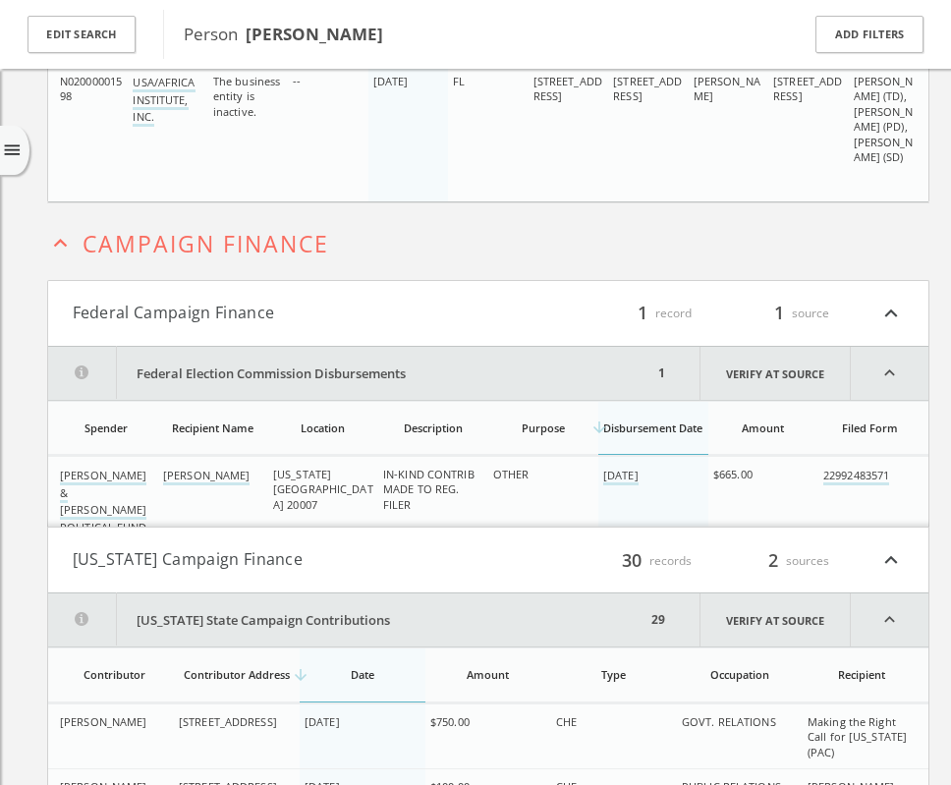
scroll to position [889, 0]
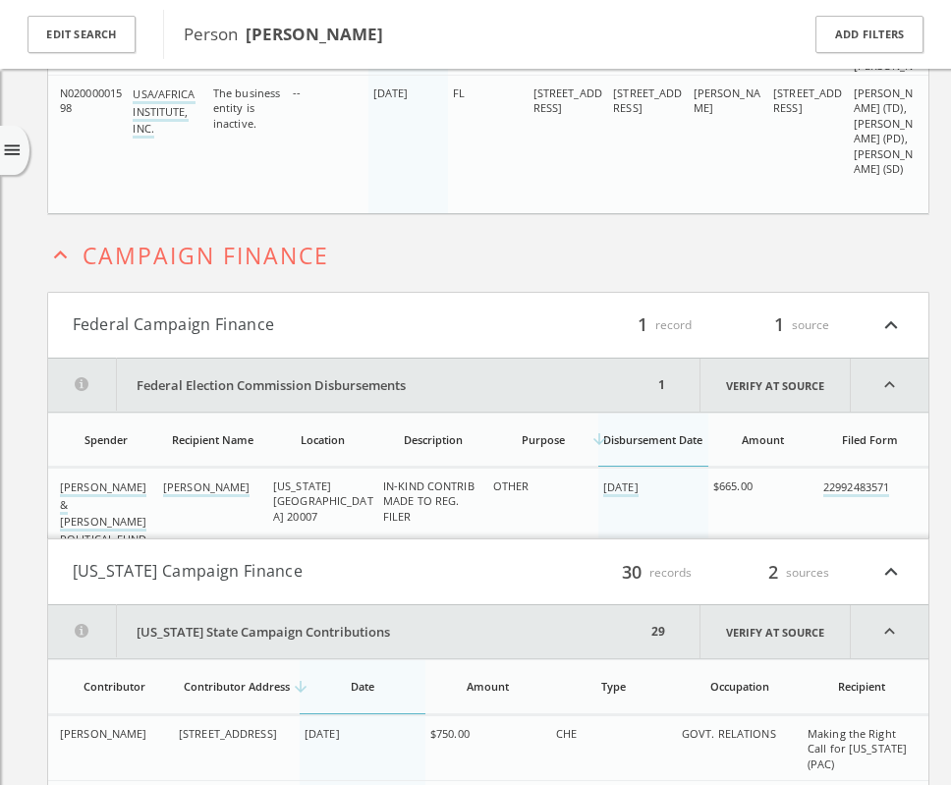
click at [56, 256] on icon "expand_less" at bounding box center [60, 255] width 27 height 27
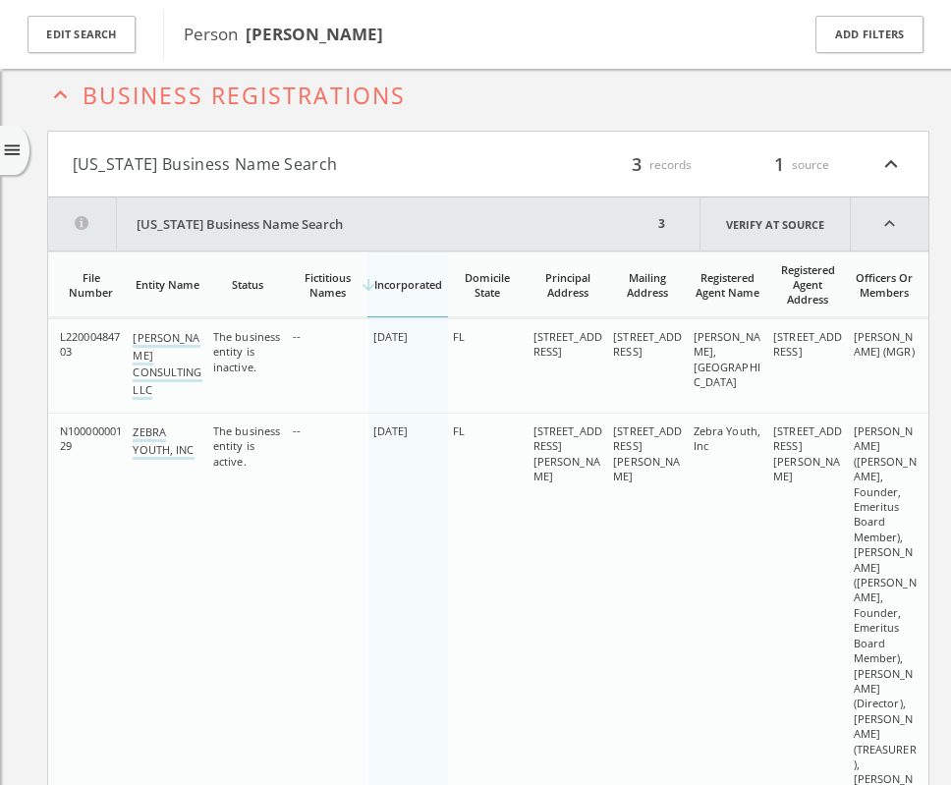
scroll to position [83, 0]
click at [64, 99] on icon "expand_less" at bounding box center [60, 96] width 27 height 27
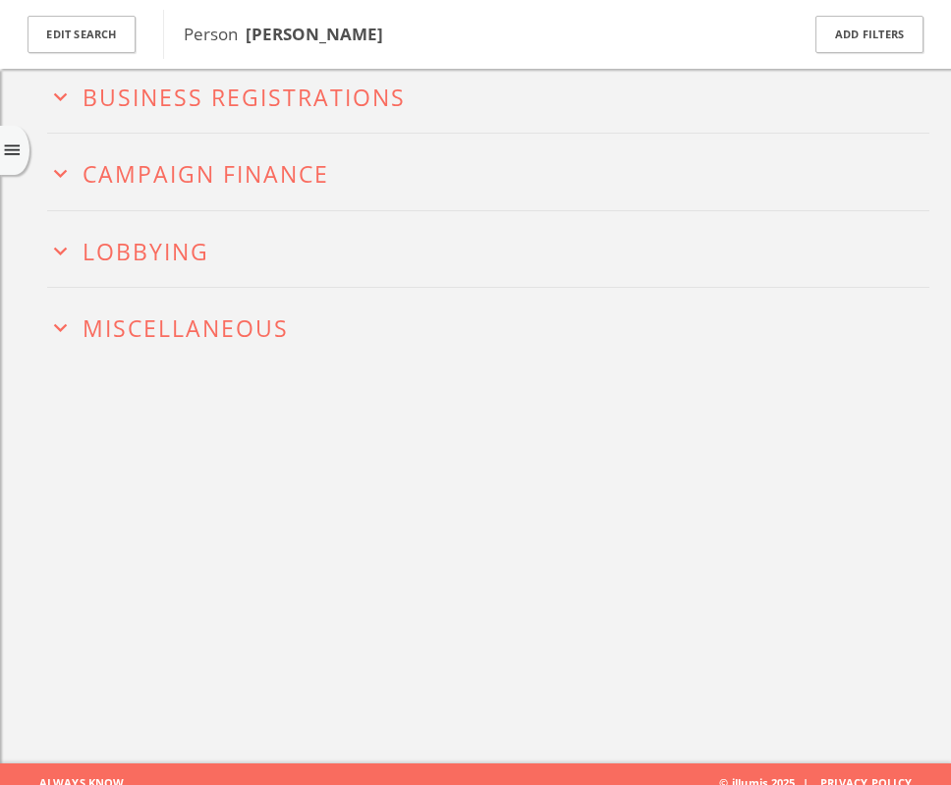
click at [234, 327] on span "Miscellaneous" at bounding box center [186, 327] width 206 height 31
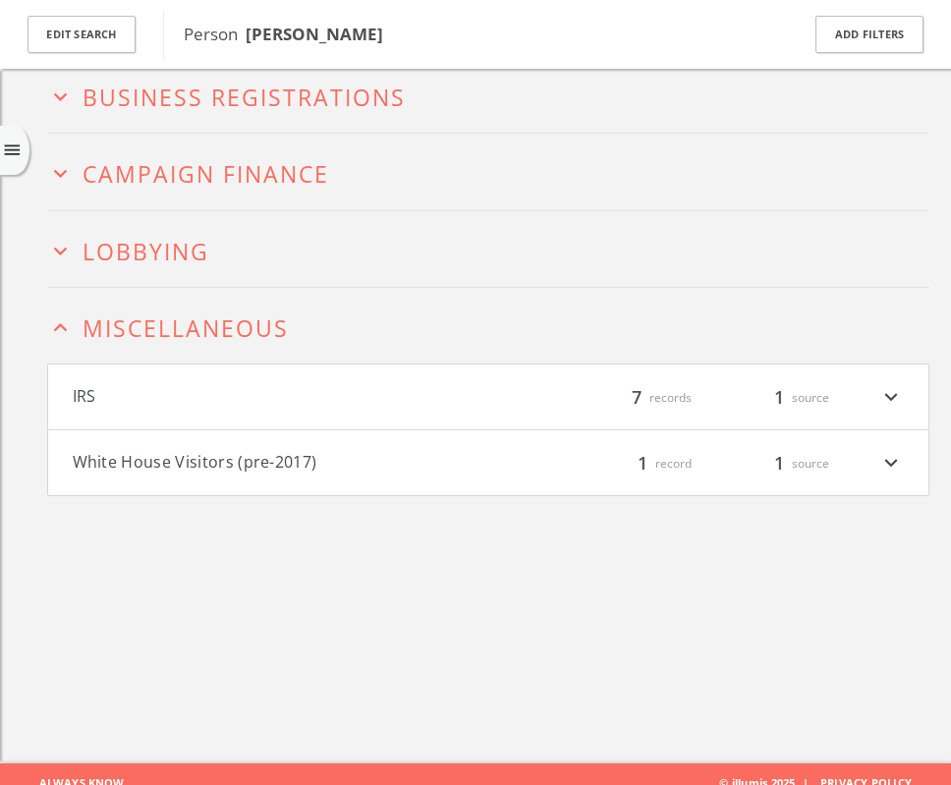
scroll to position [100, 0]
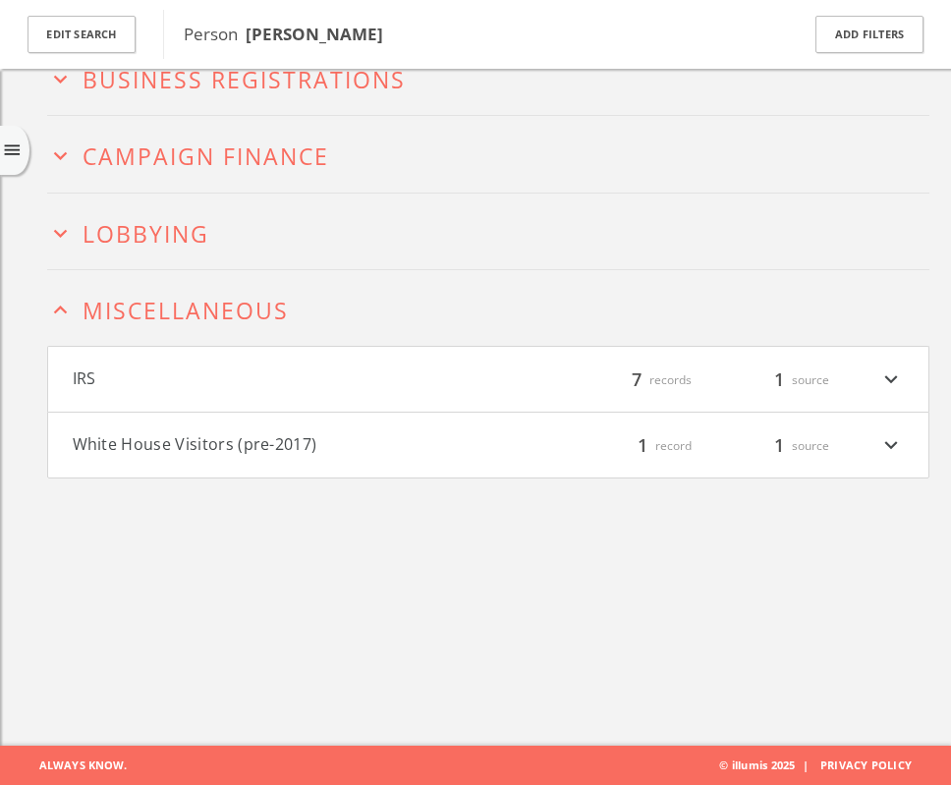
click at [417, 374] on button "IRS" at bounding box center [280, 379] width 415 height 26
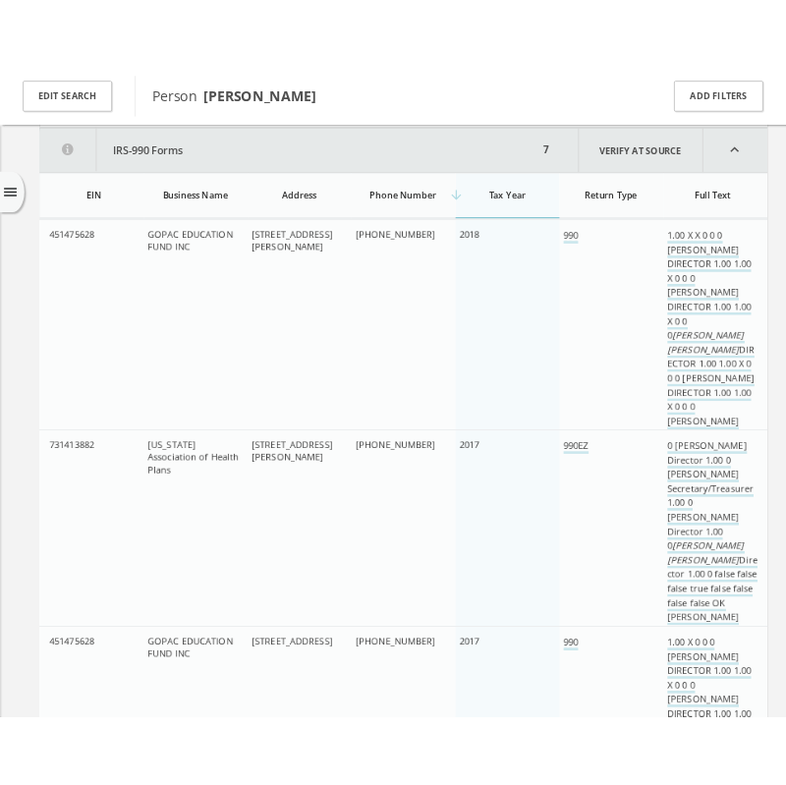
scroll to position [442, 0]
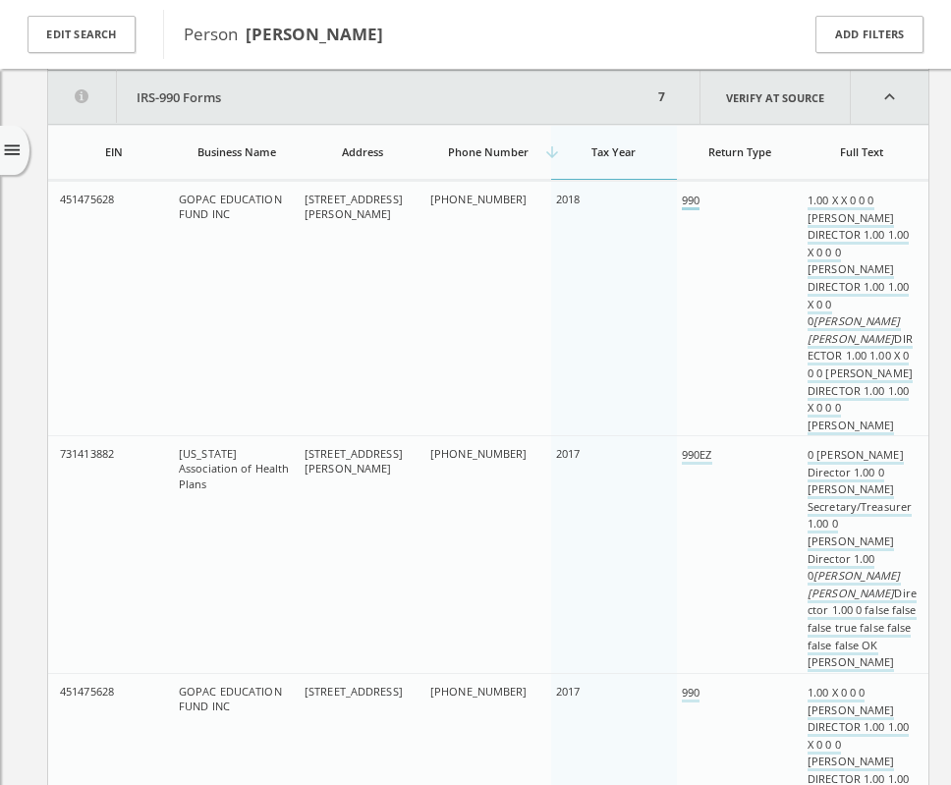
click at [690, 198] on link "990" at bounding box center [691, 202] width 18 height 18
click at [691, 204] on link "990" at bounding box center [691, 202] width 18 height 18
click at [691, 693] on link "990" at bounding box center [691, 694] width 18 height 18
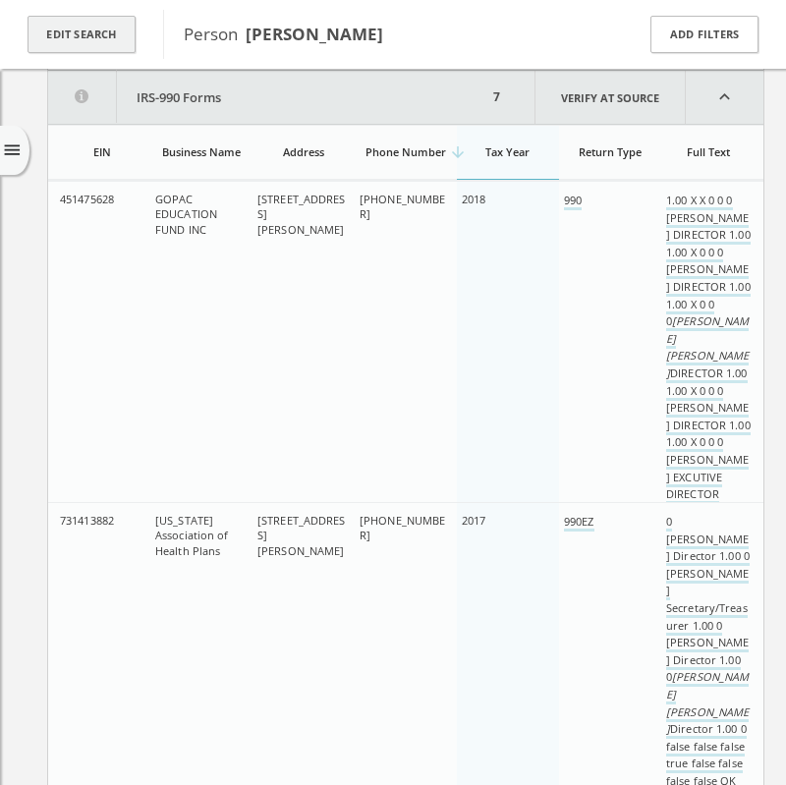
click at [83, 34] on button "Edit Search" at bounding box center [82, 35] width 108 height 38
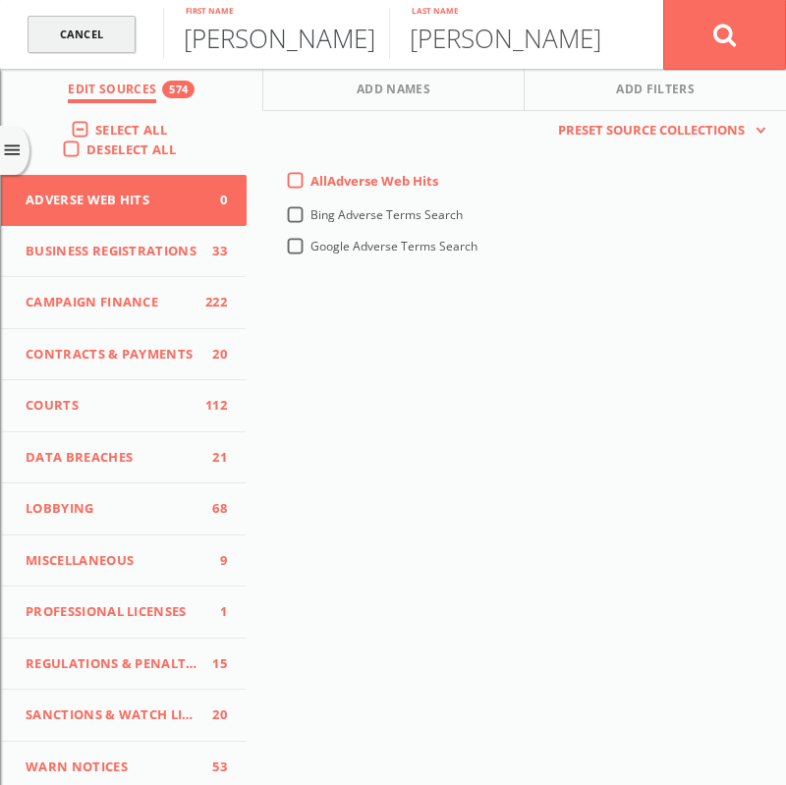
drag, startPoint x: 308, startPoint y: 37, endPoint x: 130, endPoint y: 49, distance: 179.2
click at [130, 49] on form "Cancel [PERSON_NAME] First name [PERSON_NAME] Last name Cancel" at bounding box center [393, 34] width 786 height 69
type input "[PERSON_NAME]"
click at [737, 34] on button at bounding box center [724, 34] width 123 height 71
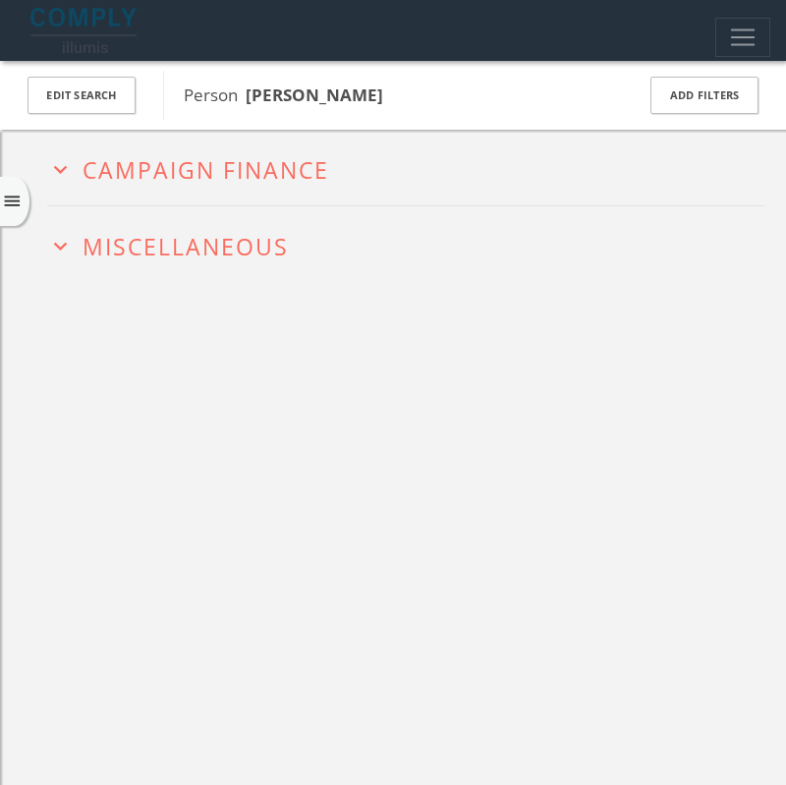
click at [266, 169] on span "Campaign Finance" at bounding box center [206, 169] width 247 height 31
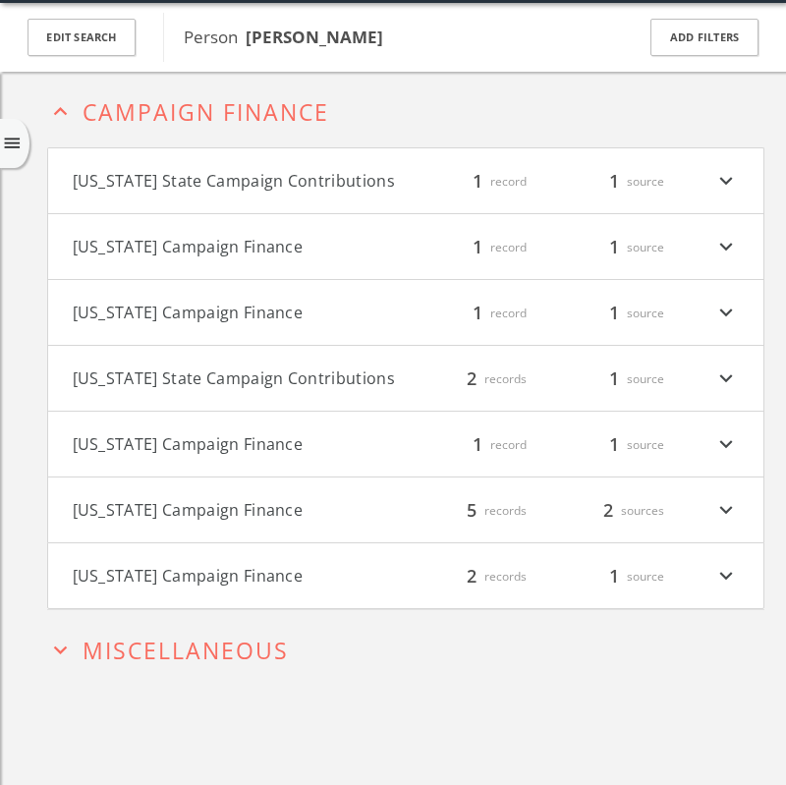
scroll to position [61, 0]
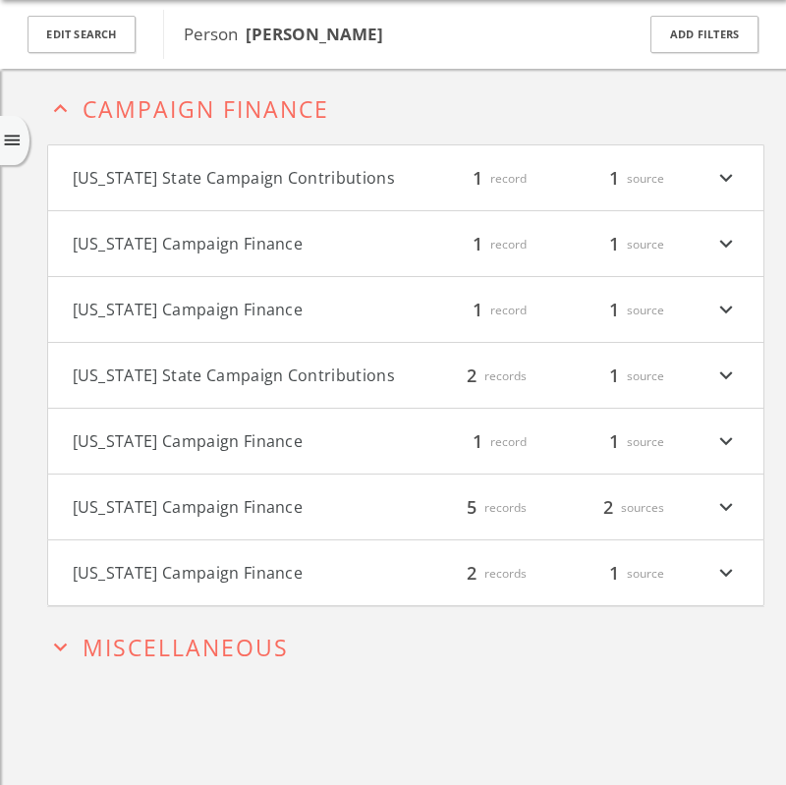
click at [257, 651] on span "Miscellaneous" at bounding box center [186, 647] width 206 height 31
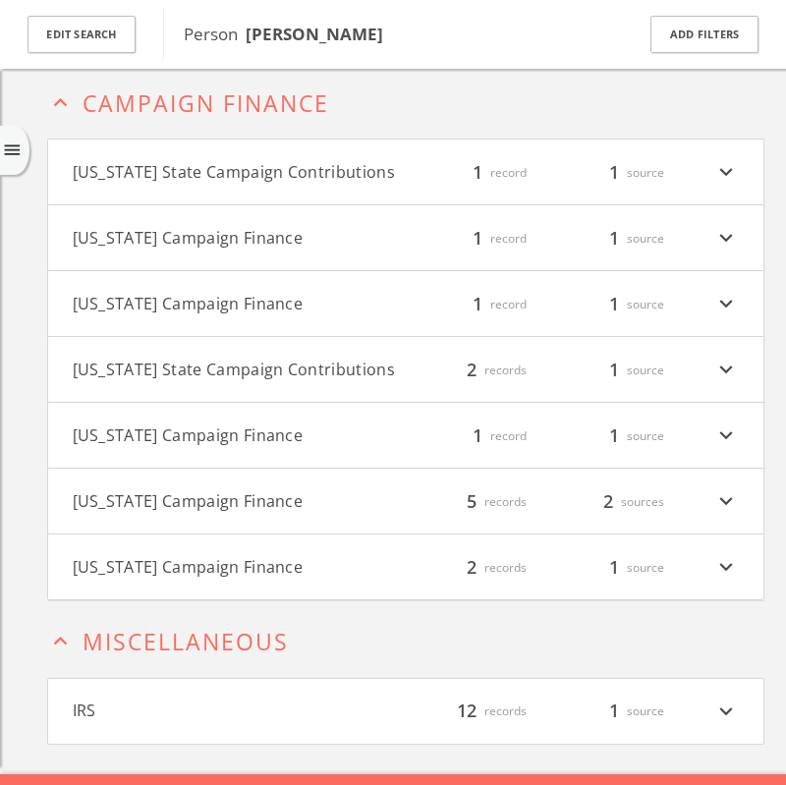
scroll to position [112, 0]
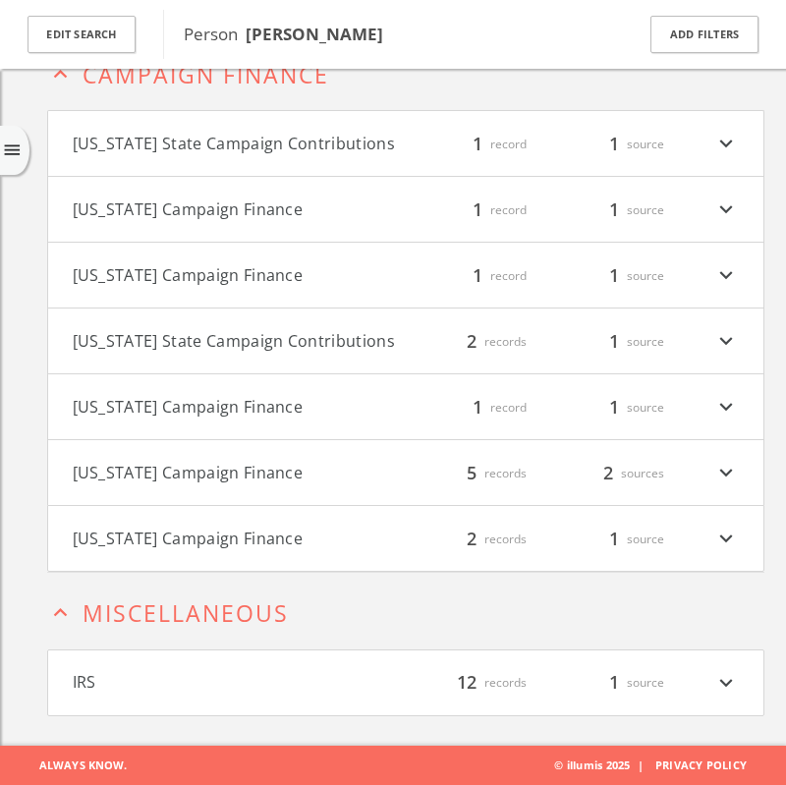
click at [498, 681] on div "12 records" at bounding box center [468, 683] width 118 height 26
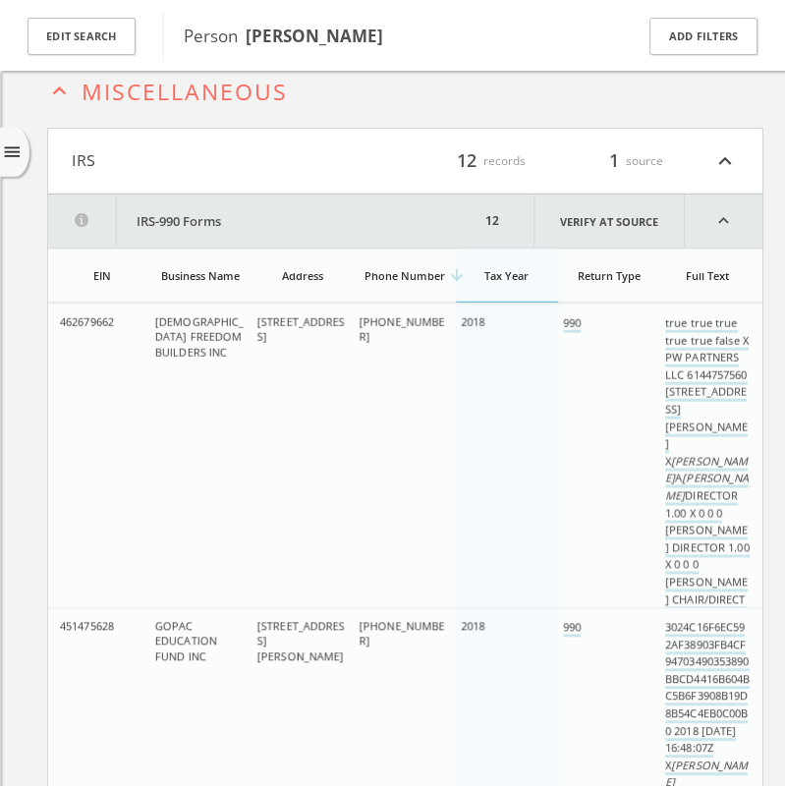
scroll to position [701, 0]
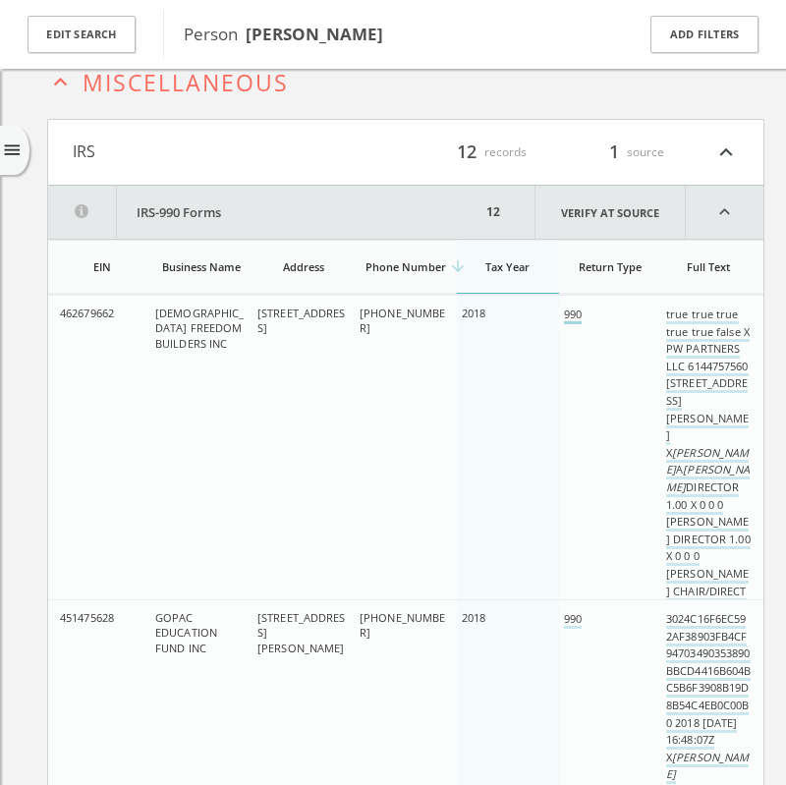
click at [572, 321] on link "990" at bounding box center [573, 315] width 18 height 18
